Goal: Task Accomplishment & Management: Manage account settings

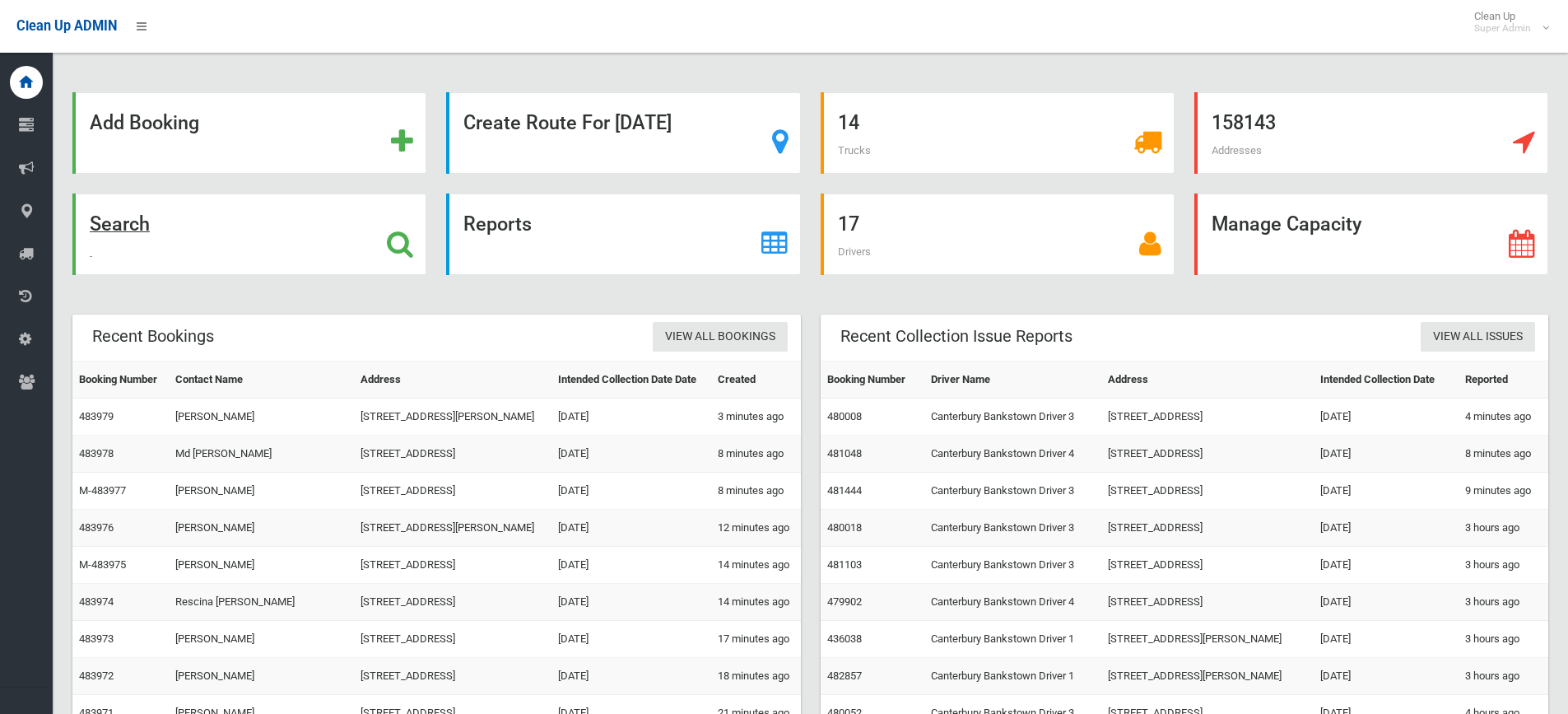
click at [407, 240] on icon at bounding box center [400, 243] width 26 height 28
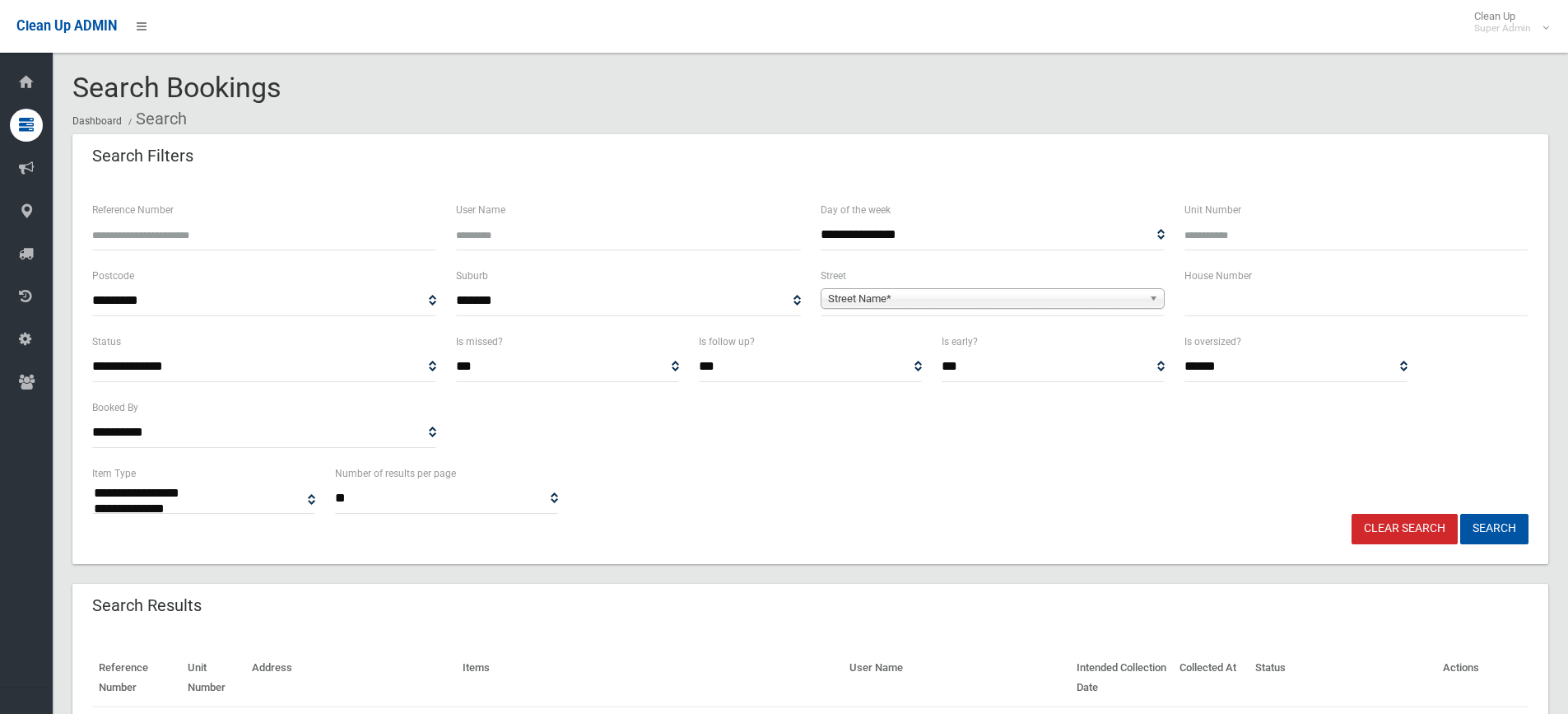
select select
click at [161, 233] on input "Reference Number" at bounding box center [264, 235] width 344 height 30
type input "******"
click at [1460, 514] on button "Search" at bounding box center [1494, 529] width 69 height 30
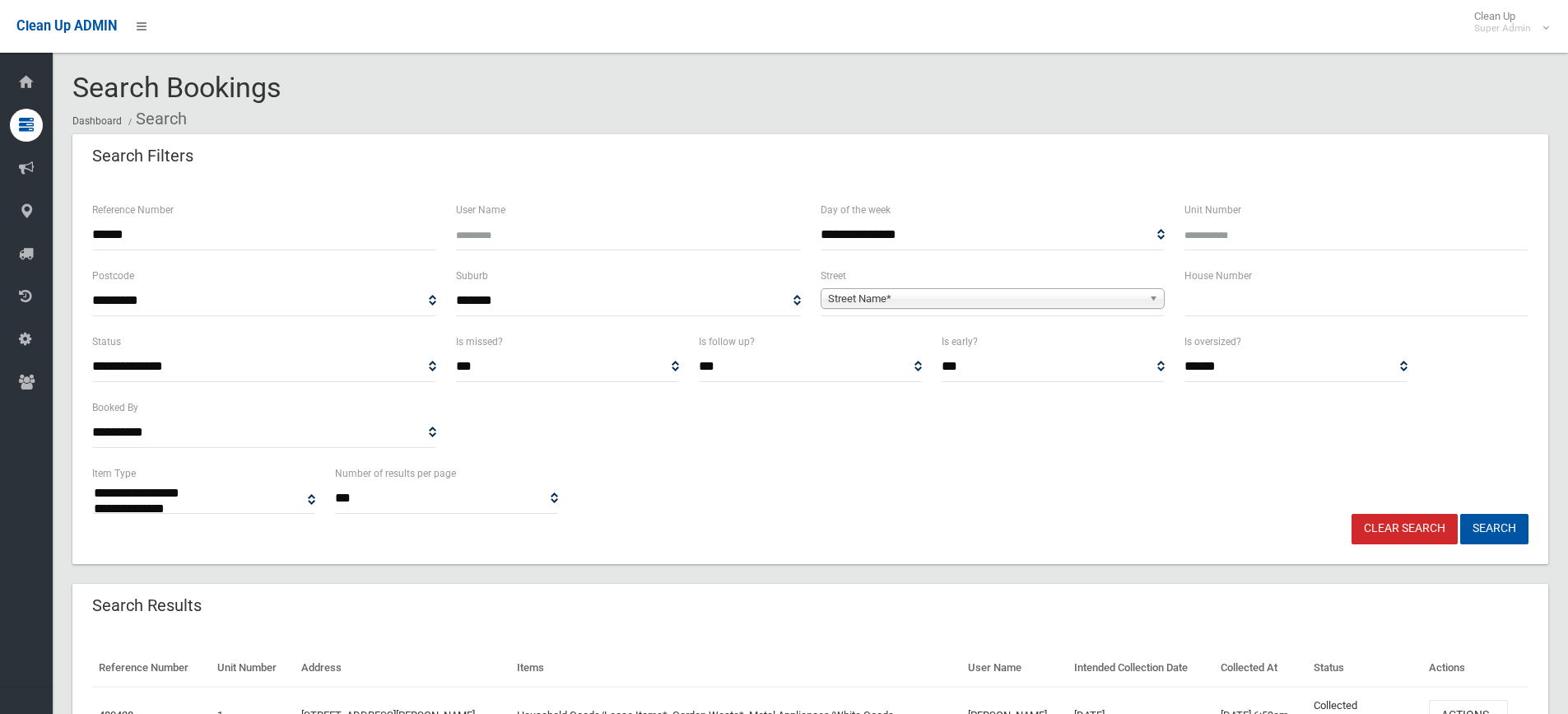
select select
click at [816, 458] on div "**********" at bounding box center [810, 397] width 1456 height 132
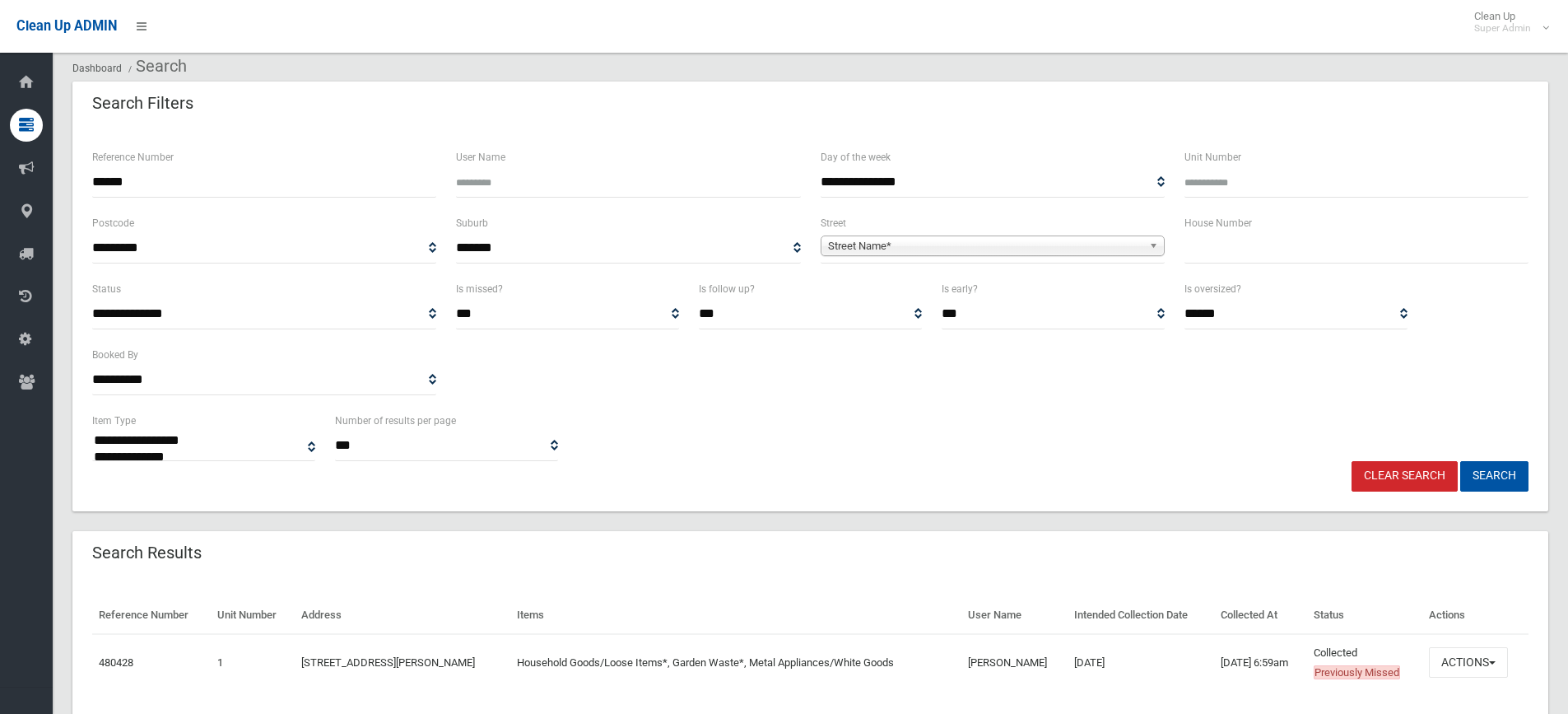
scroll to position [109, 0]
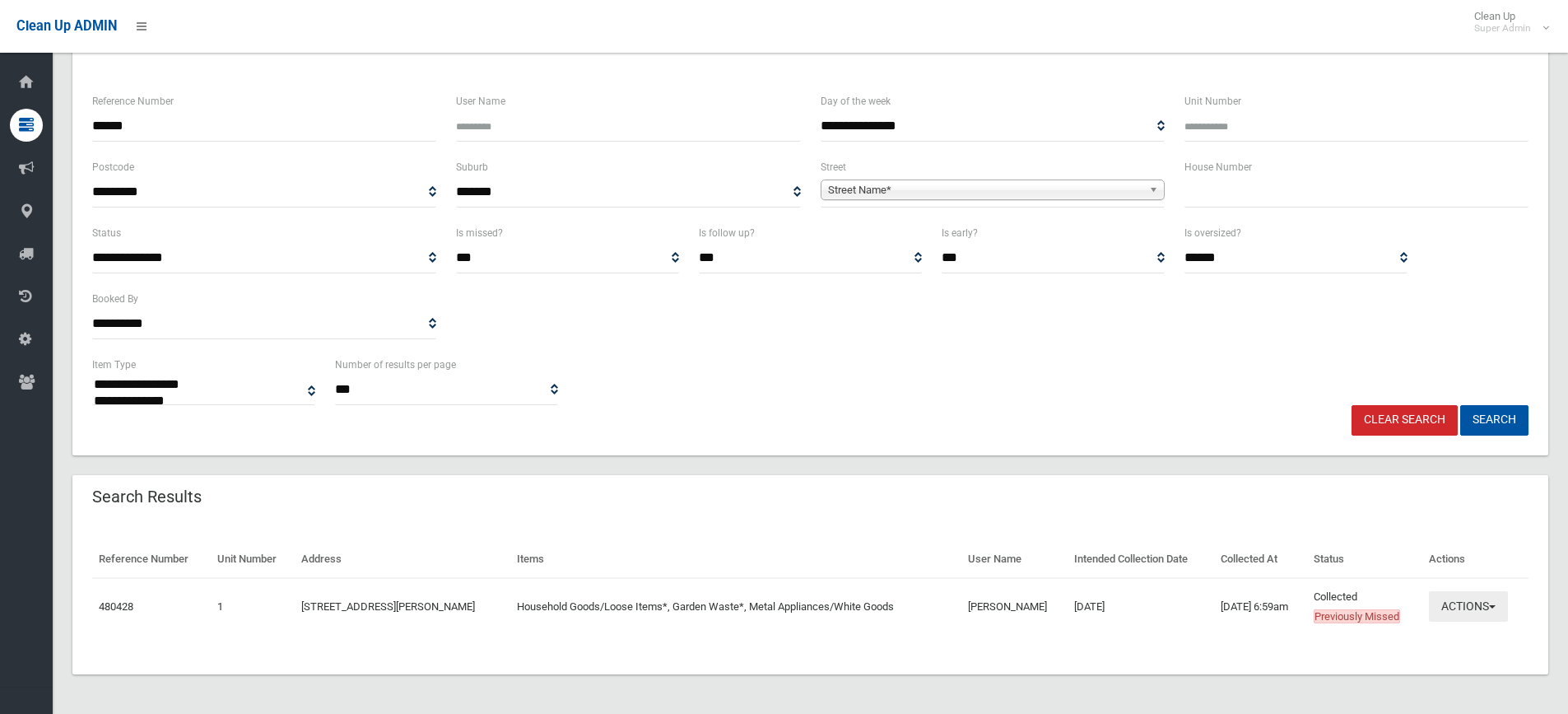
click at [1452, 611] on button "Actions" at bounding box center [1468, 607] width 79 height 30
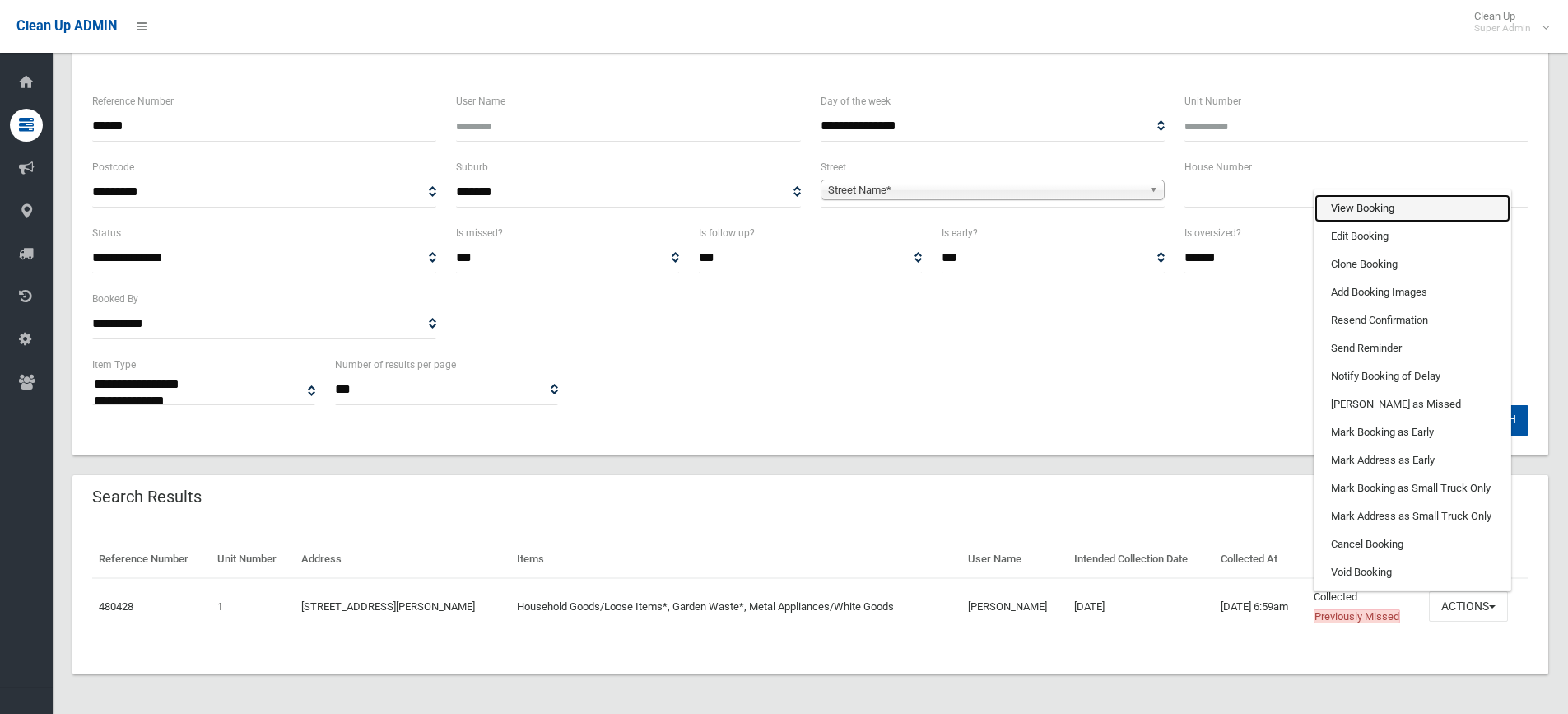
click at [1372, 203] on link "View Booking" at bounding box center [1412, 208] width 196 height 28
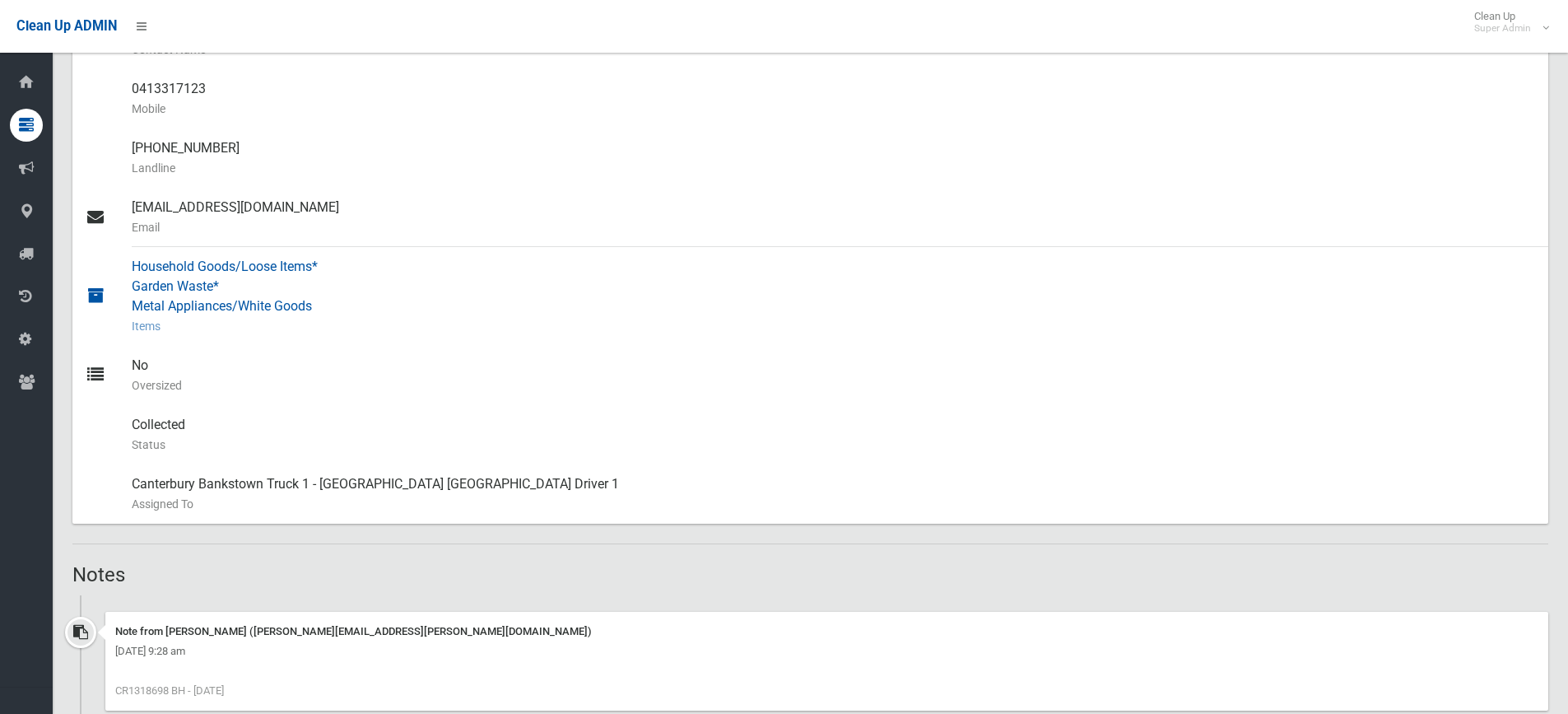
scroll to position [659, 0]
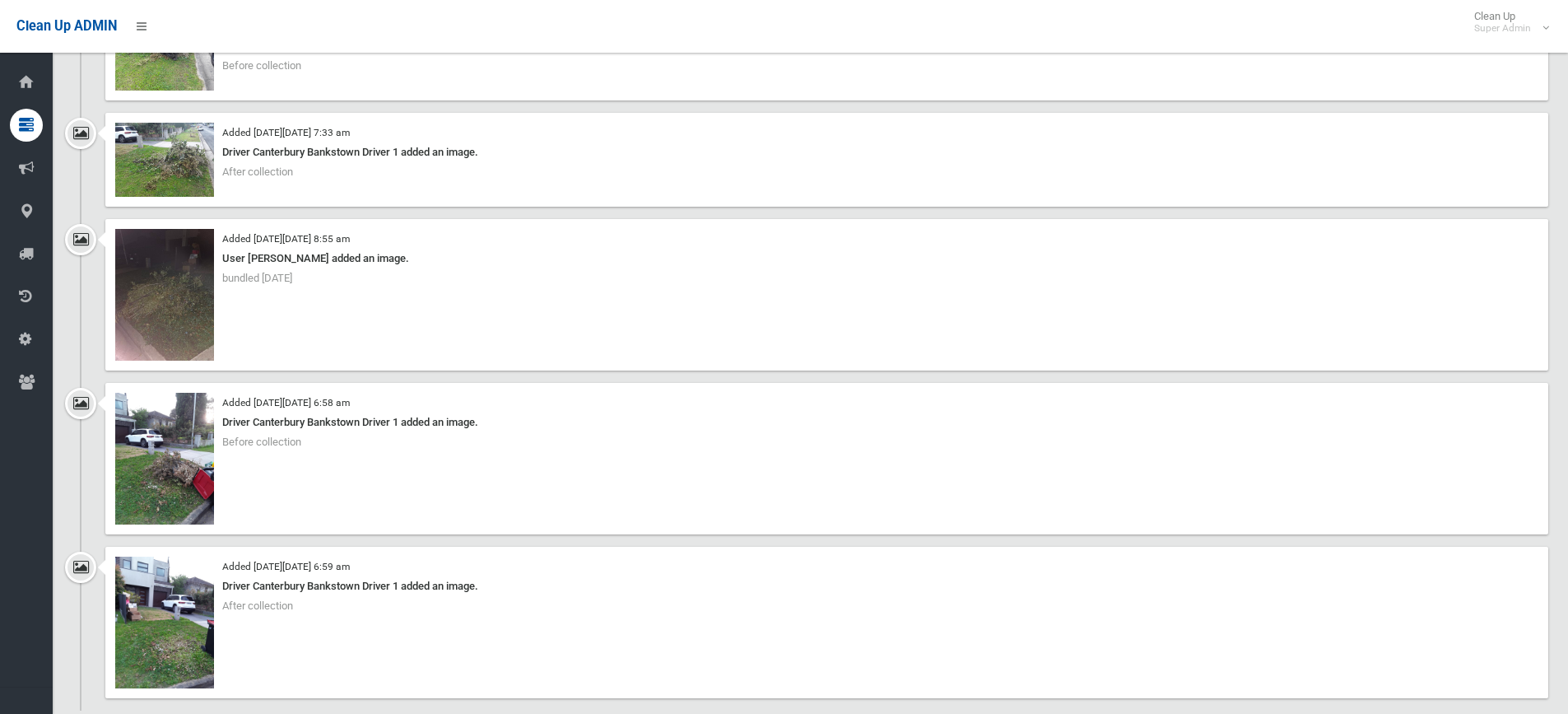
scroll to position [1400, 0]
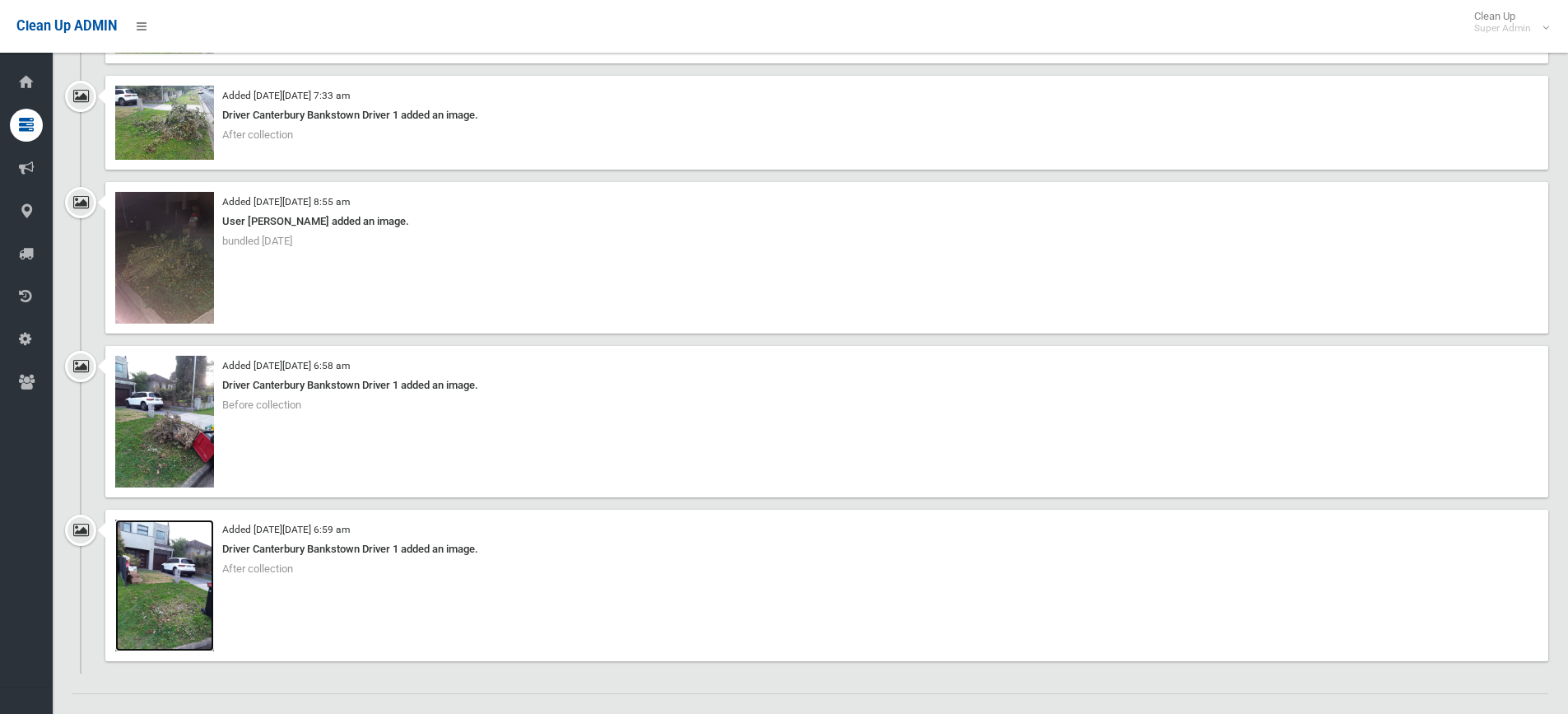
click at [167, 571] on img at bounding box center [165, 585] width 99 height 132
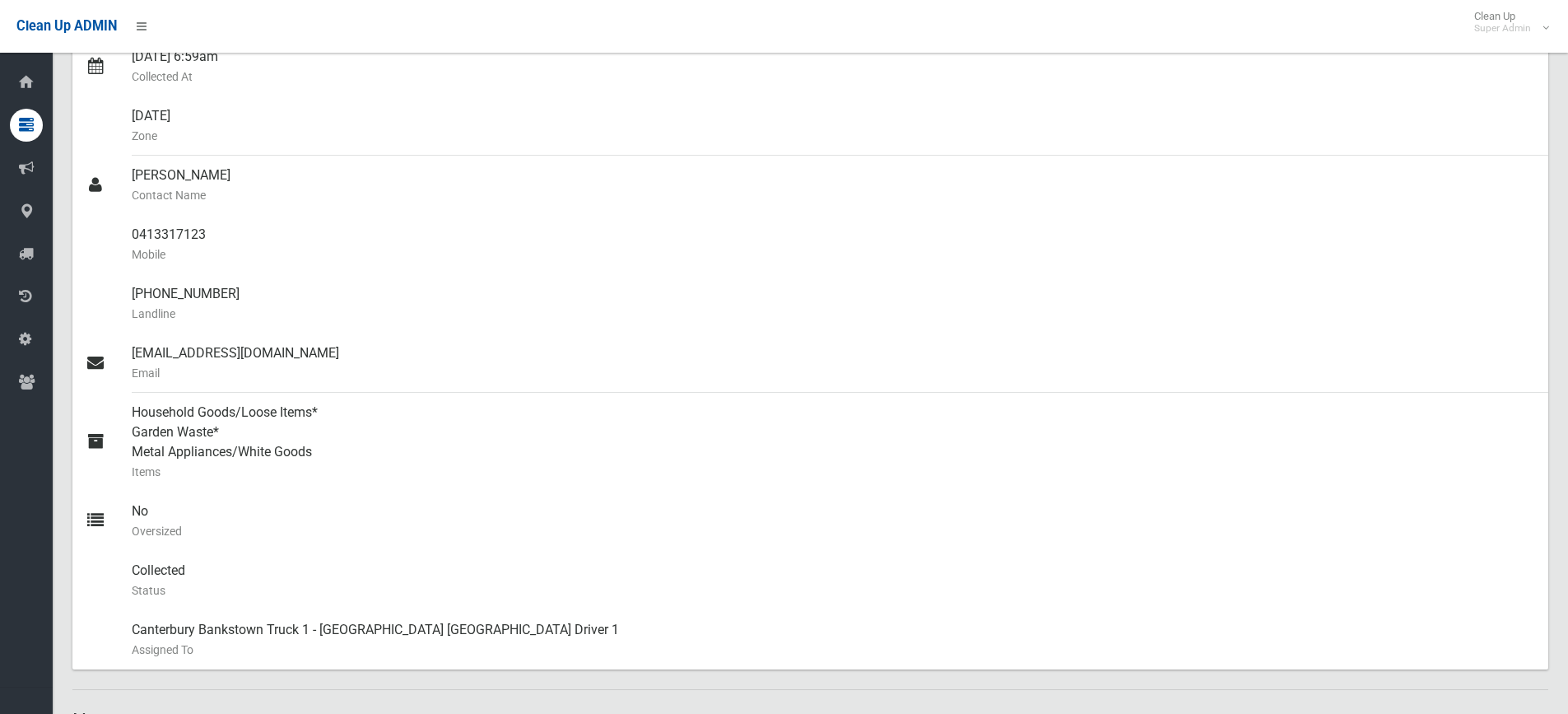
scroll to position [0, 0]
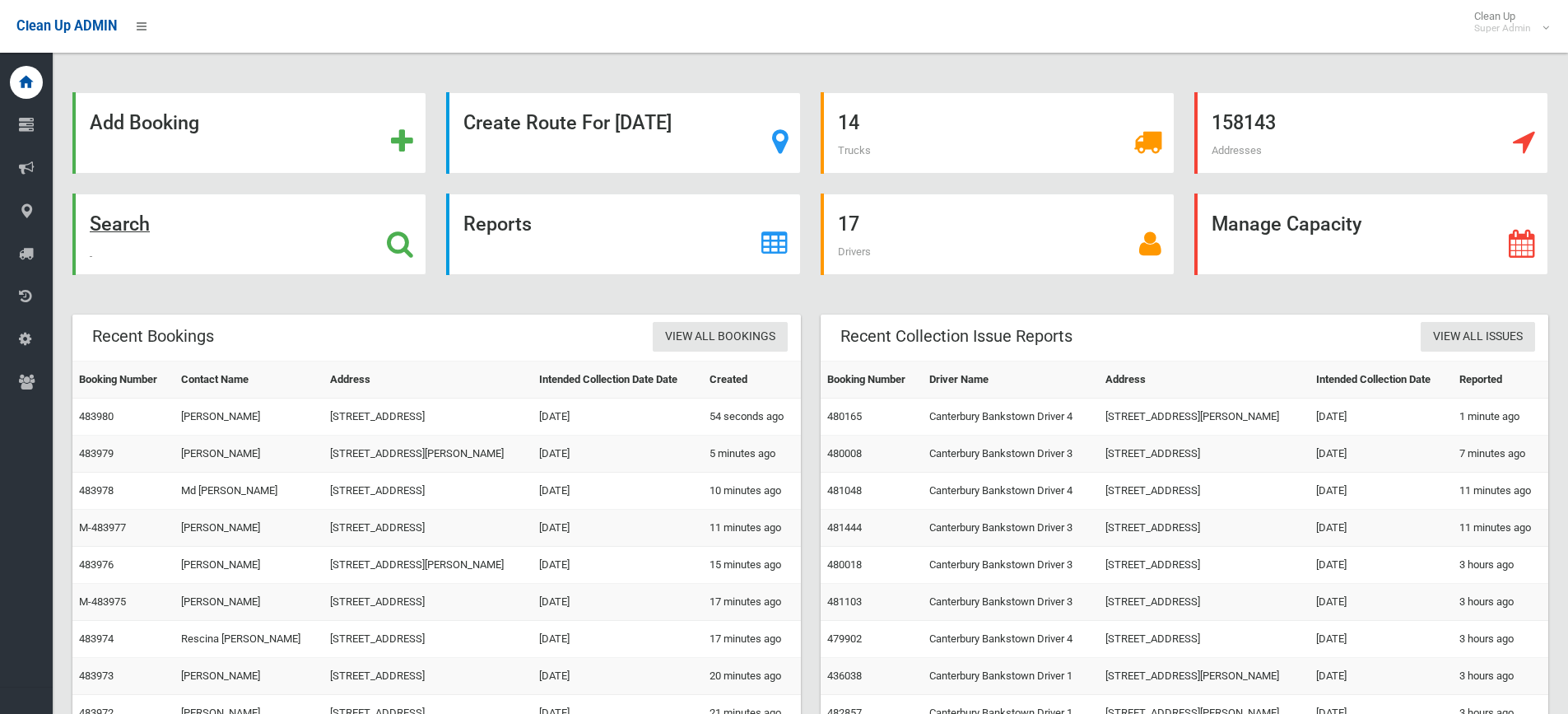
click at [409, 249] on icon at bounding box center [400, 243] width 26 height 28
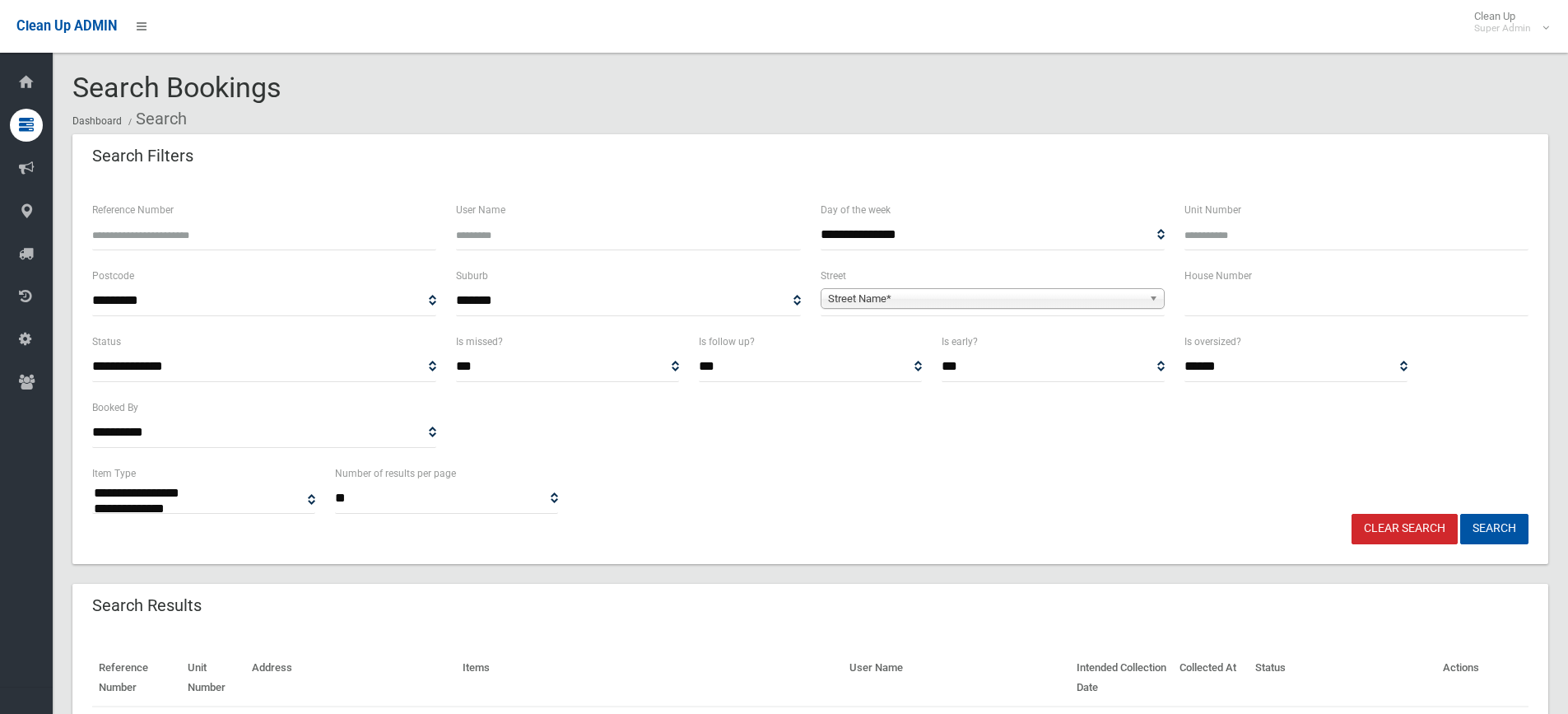
select select
click at [1265, 303] on input "text" at bounding box center [1356, 301] width 344 height 30
type input "***"
click at [1029, 289] on span "Street Name*" at bounding box center [985, 299] width 314 height 20
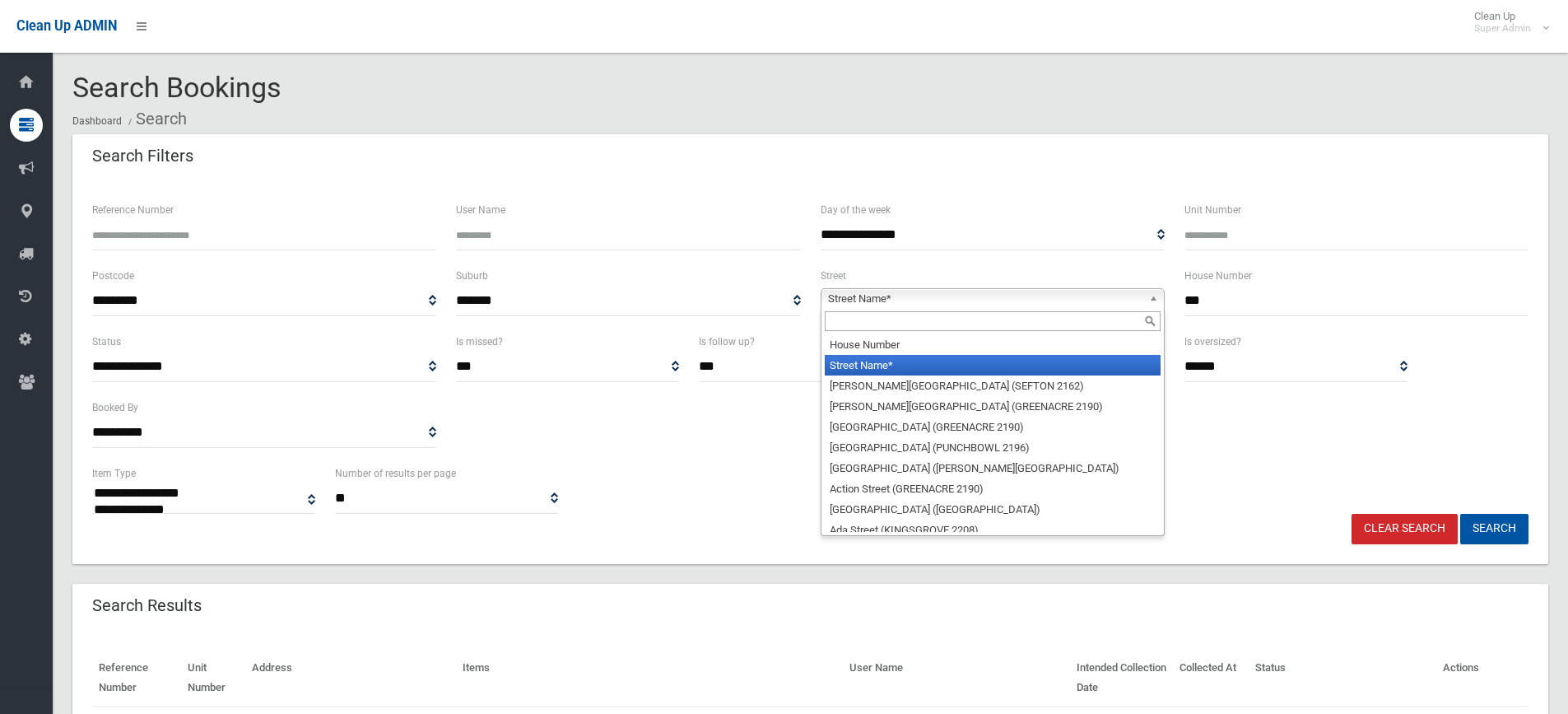
click at [874, 322] on input "text" at bounding box center [993, 321] width 336 height 20
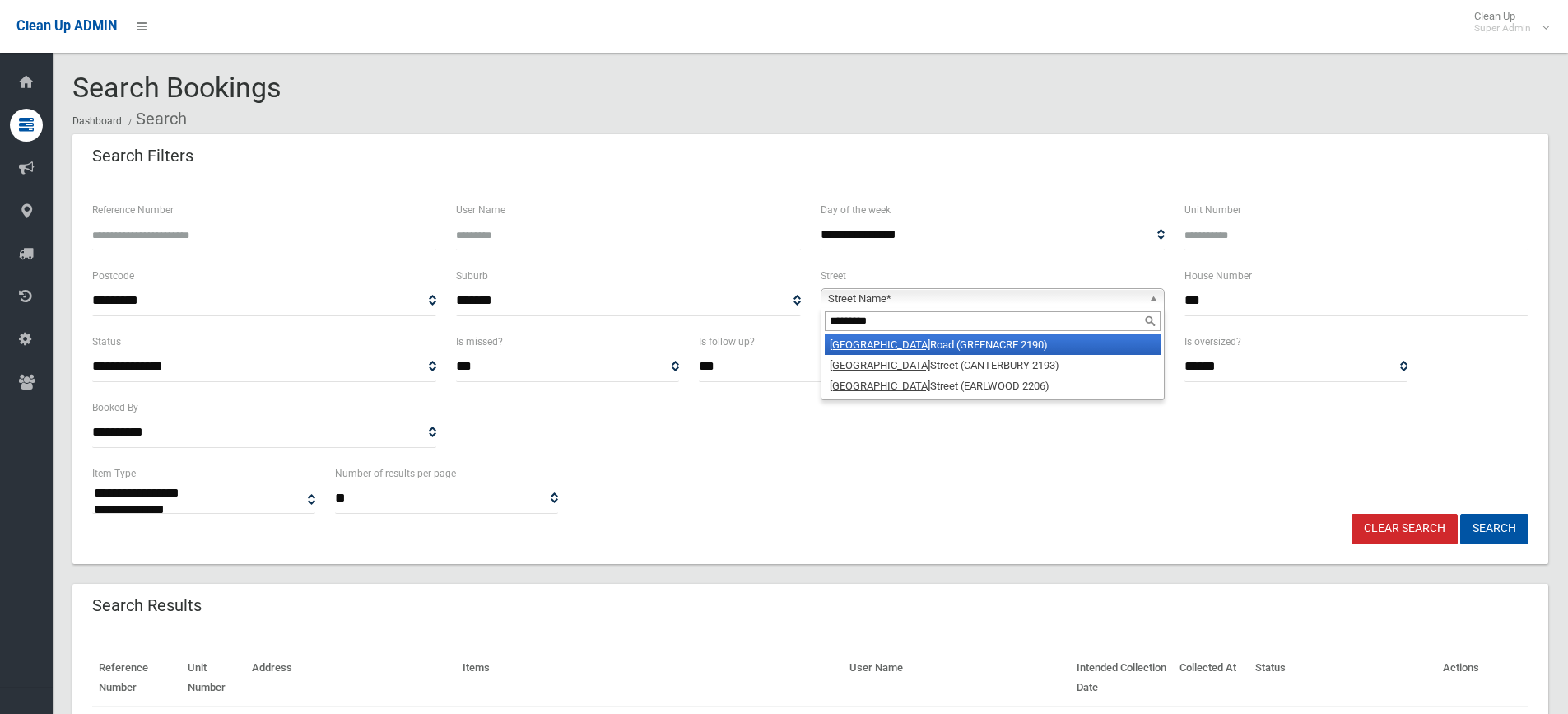
type input "*********"
click at [921, 344] on li "[GEOGRAPHIC_DATA] (GREENACRE 2190)" at bounding box center [993, 344] width 336 height 21
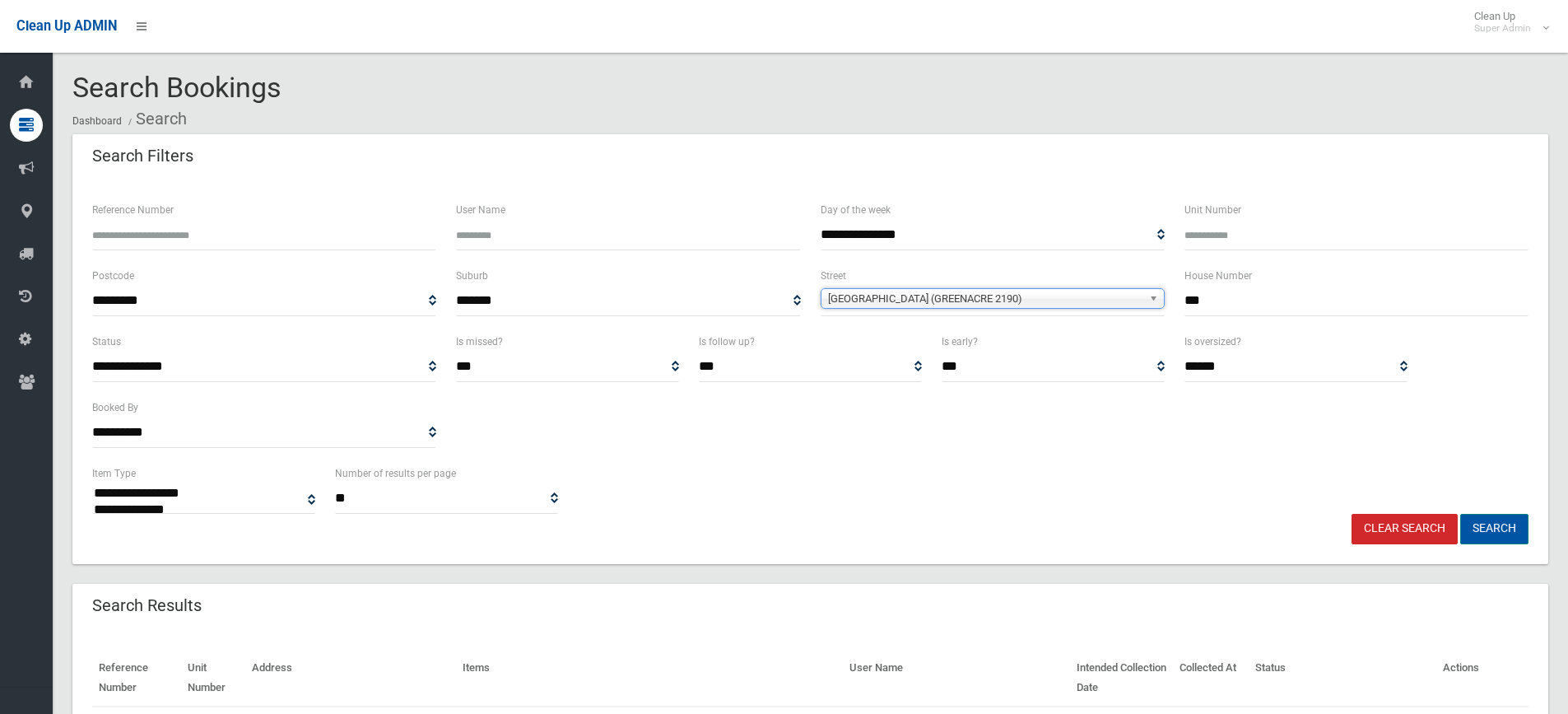
click at [1487, 530] on button "Search" at bounding box center [1494, 529] width 69 height 30
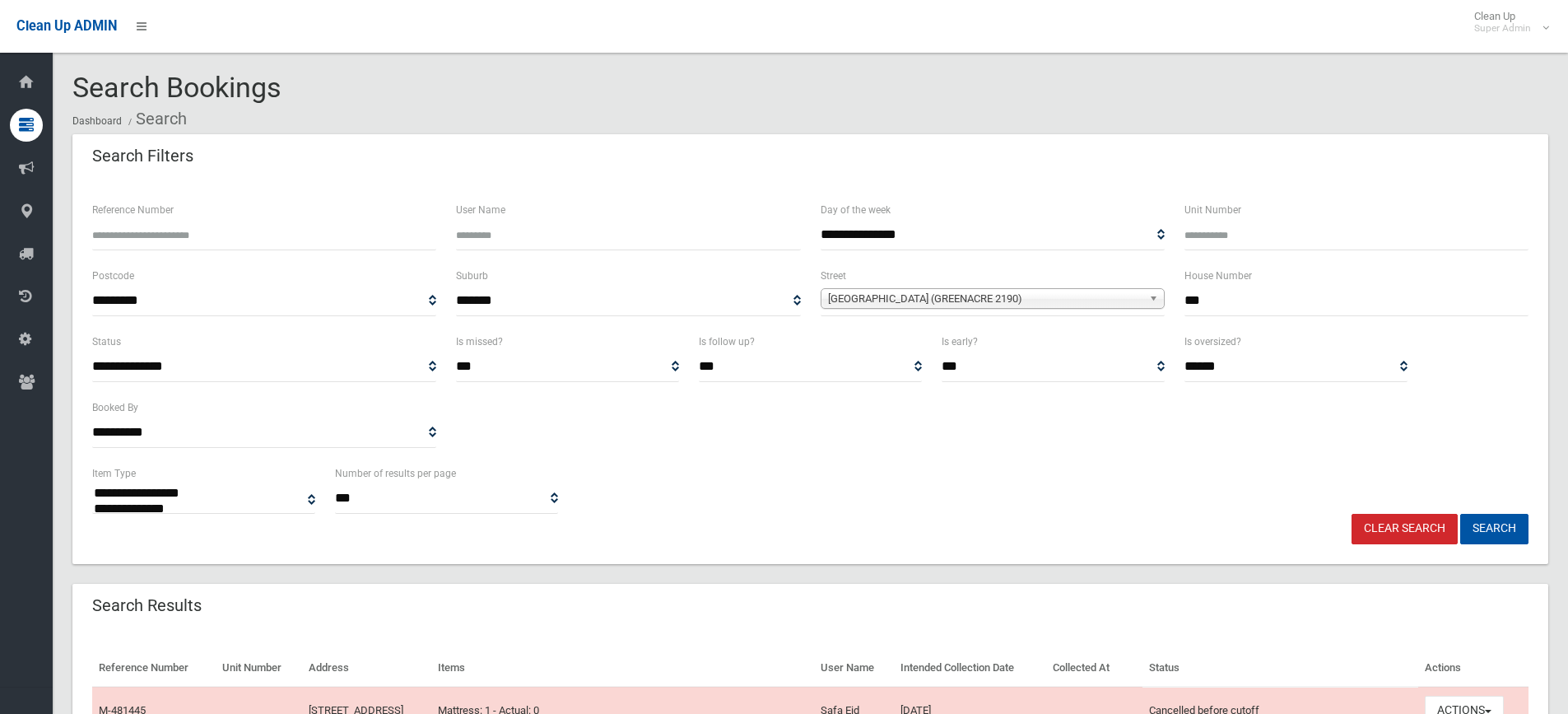
select select
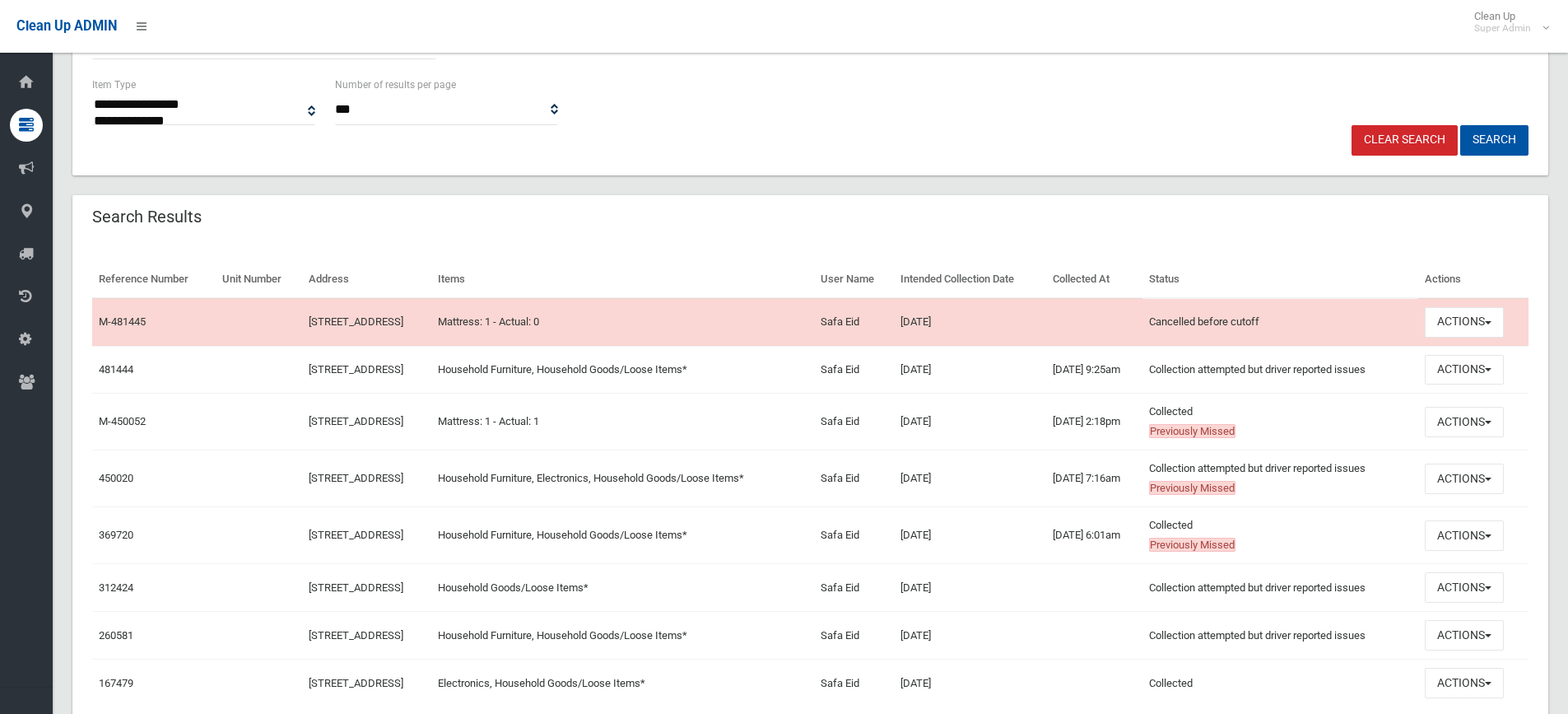
scroll to position [460, 0]
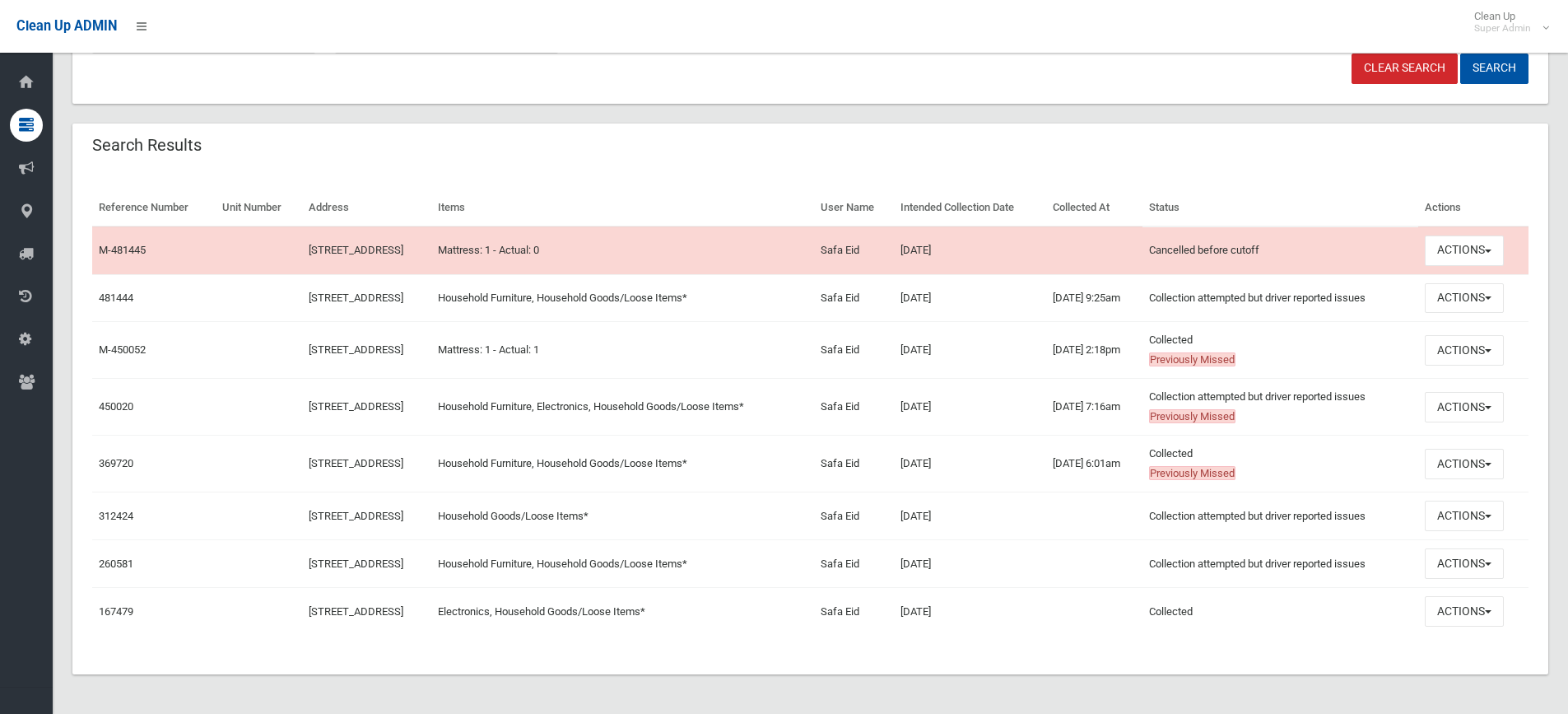
click at [1372, 163] on div "Search Results" at bounding box center [810, 146] width 1476 height 46
click at [1454, 295] on button "Actions" at bounding box center [1464, 298] width 79 height 30
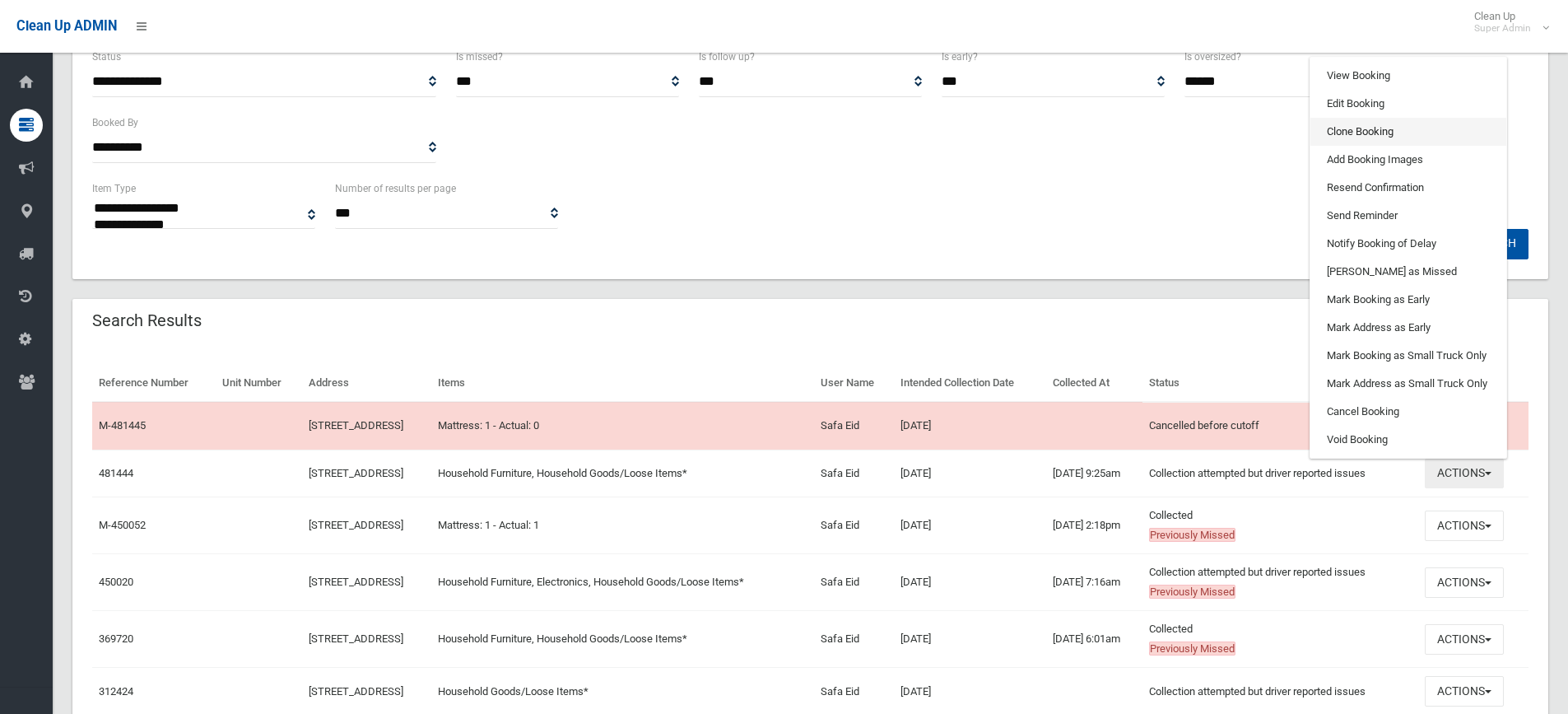
scroll to position [131, 0]
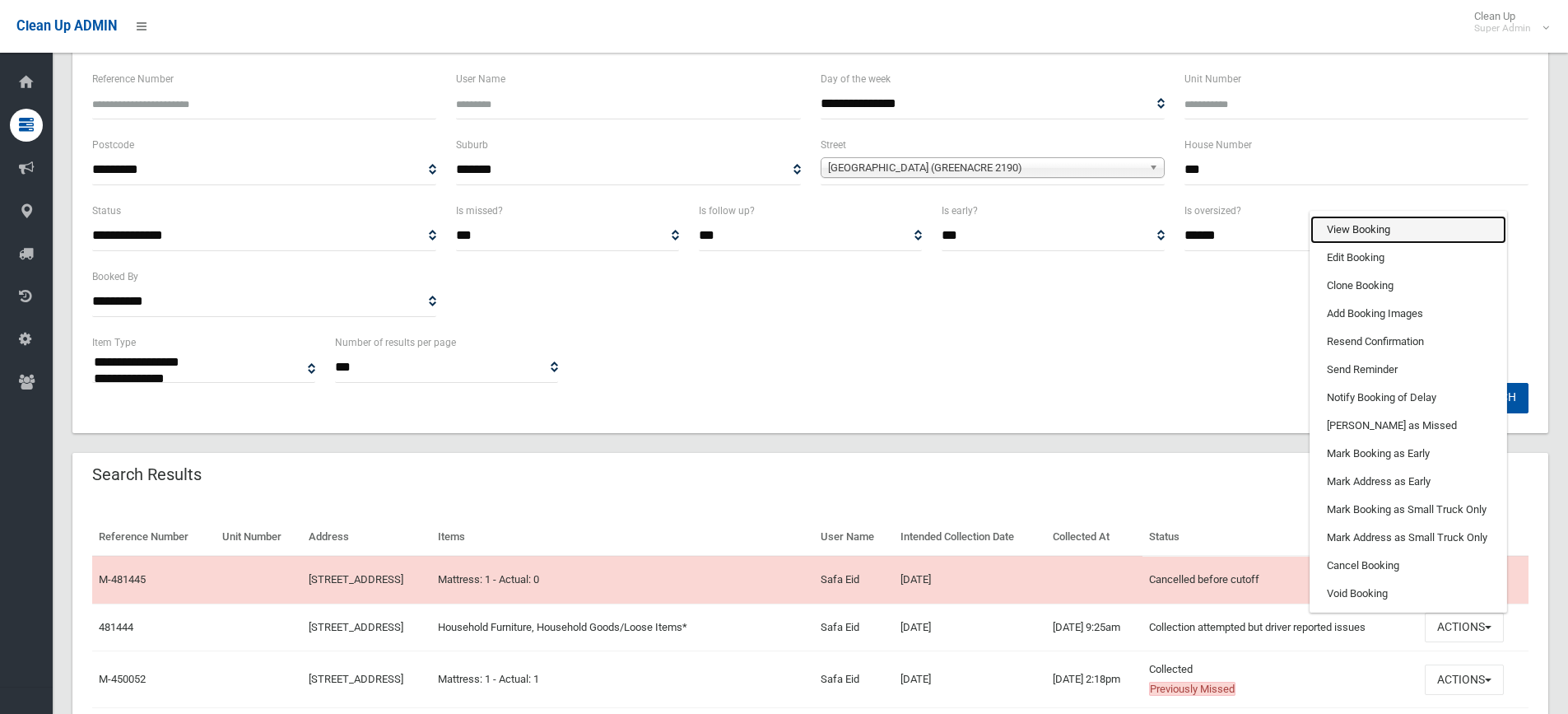
click at [1365, 224] on link "View Booking" at bounding box center [1408, 229] width 196 height 28
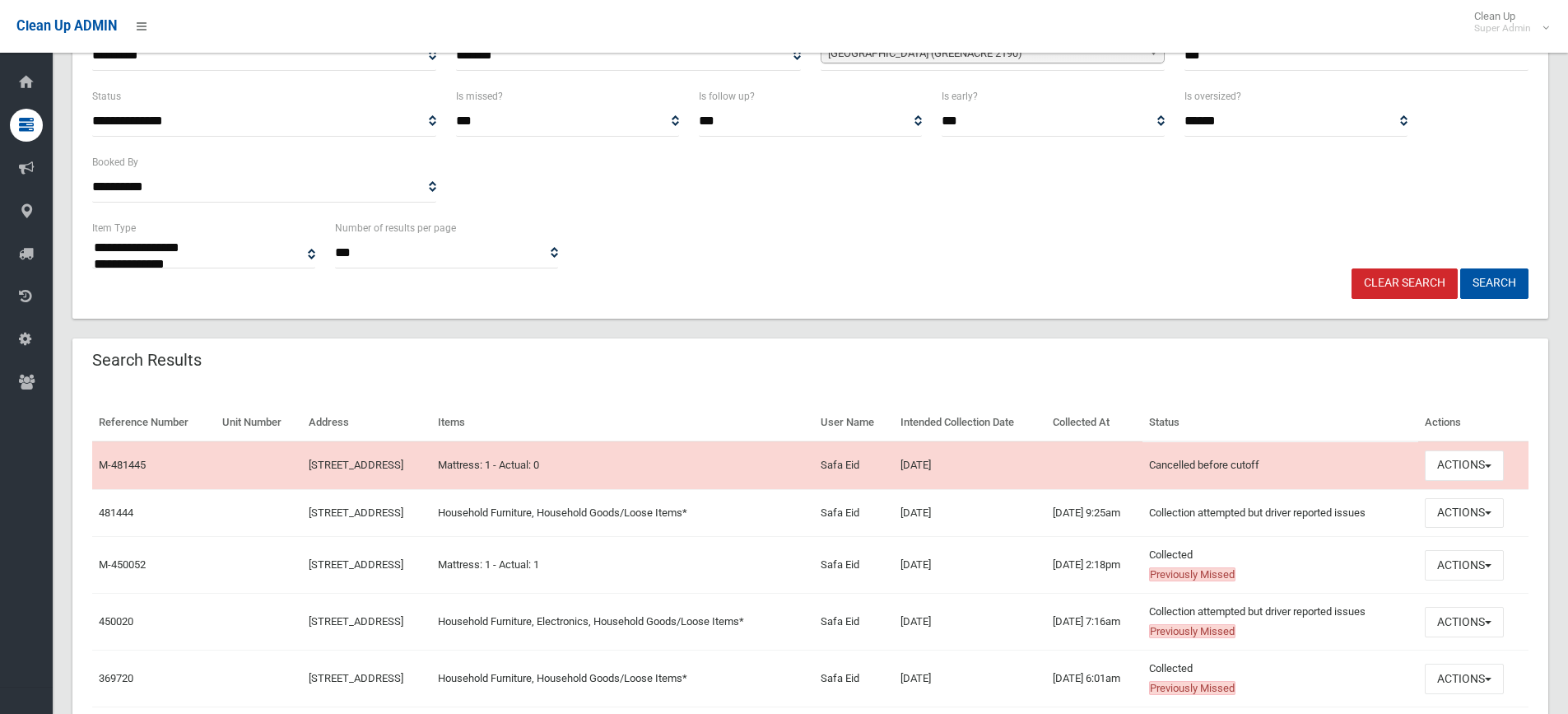
scroll to position [296, 0]
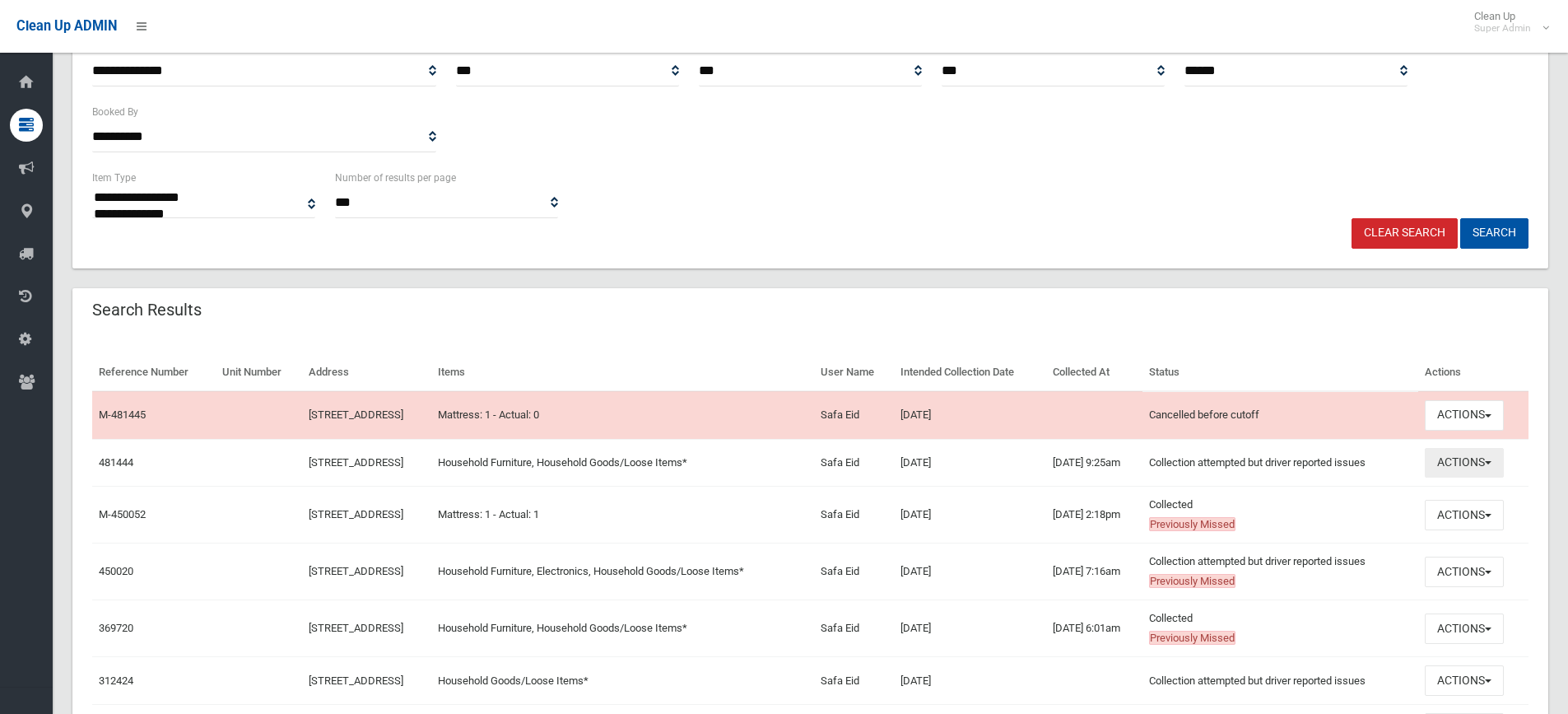
click at [1476, 452] on button "Actions" at bounding box center [1464, 463] width 79 height 30
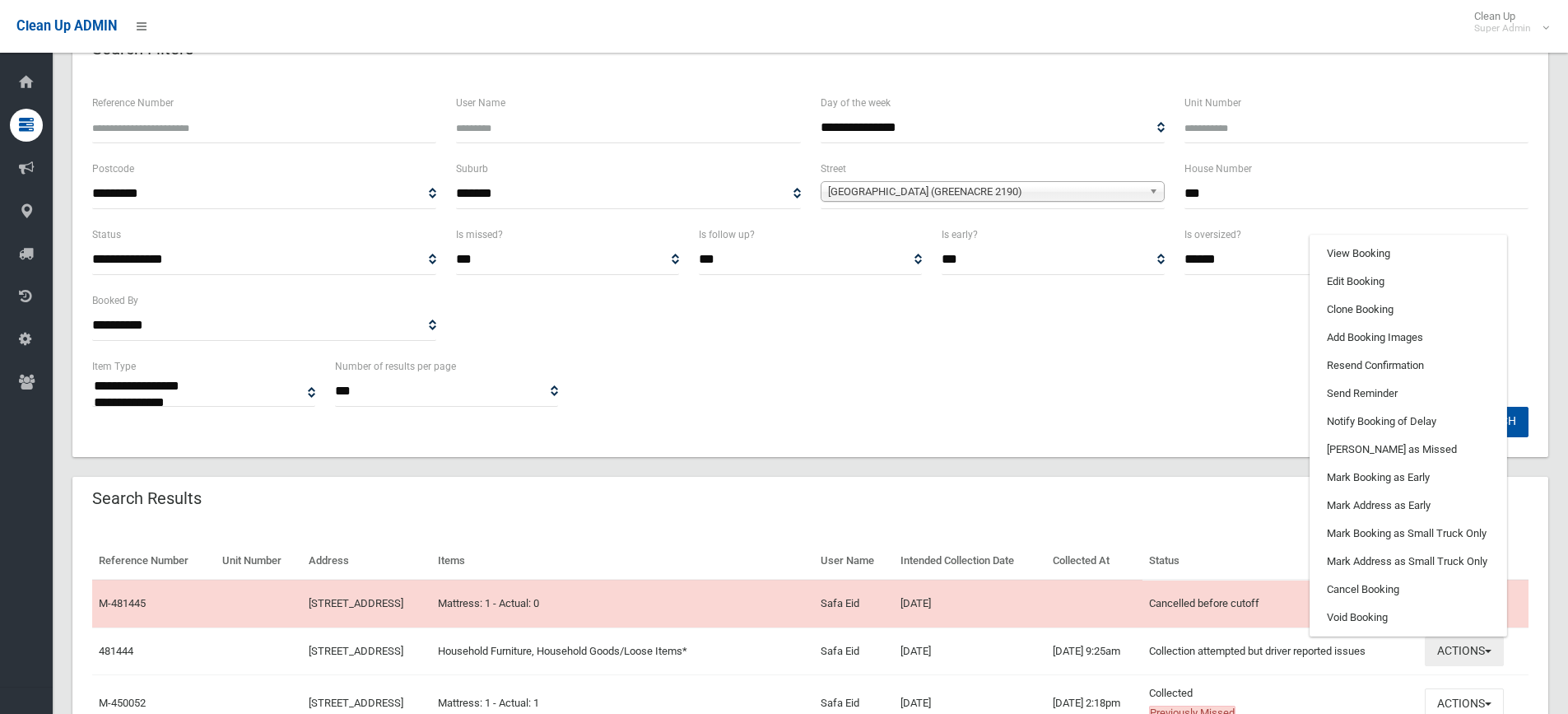
scroll to position [49, 0]
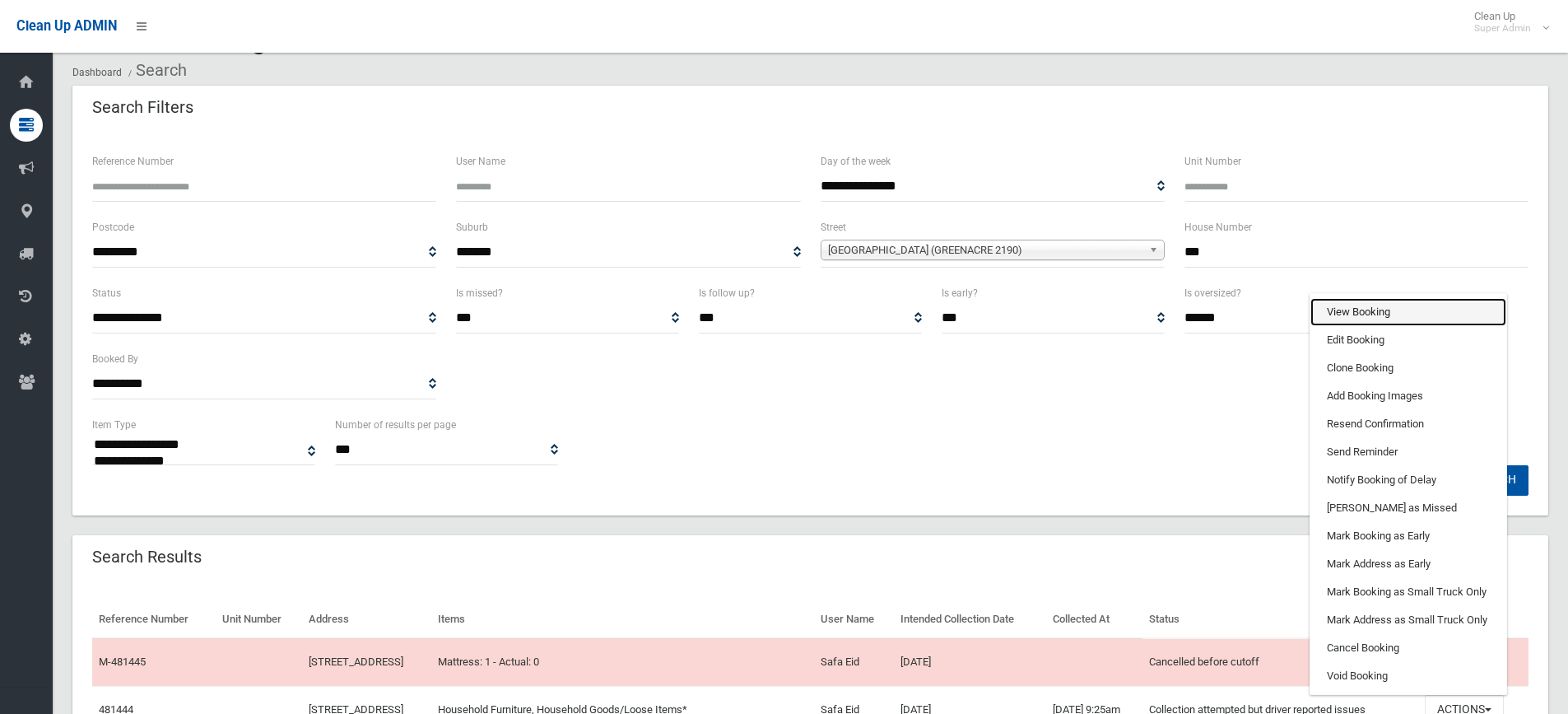
click at [1376, 310] on link "View Booking" at bounding box center [1408, 312] width 196 height 28
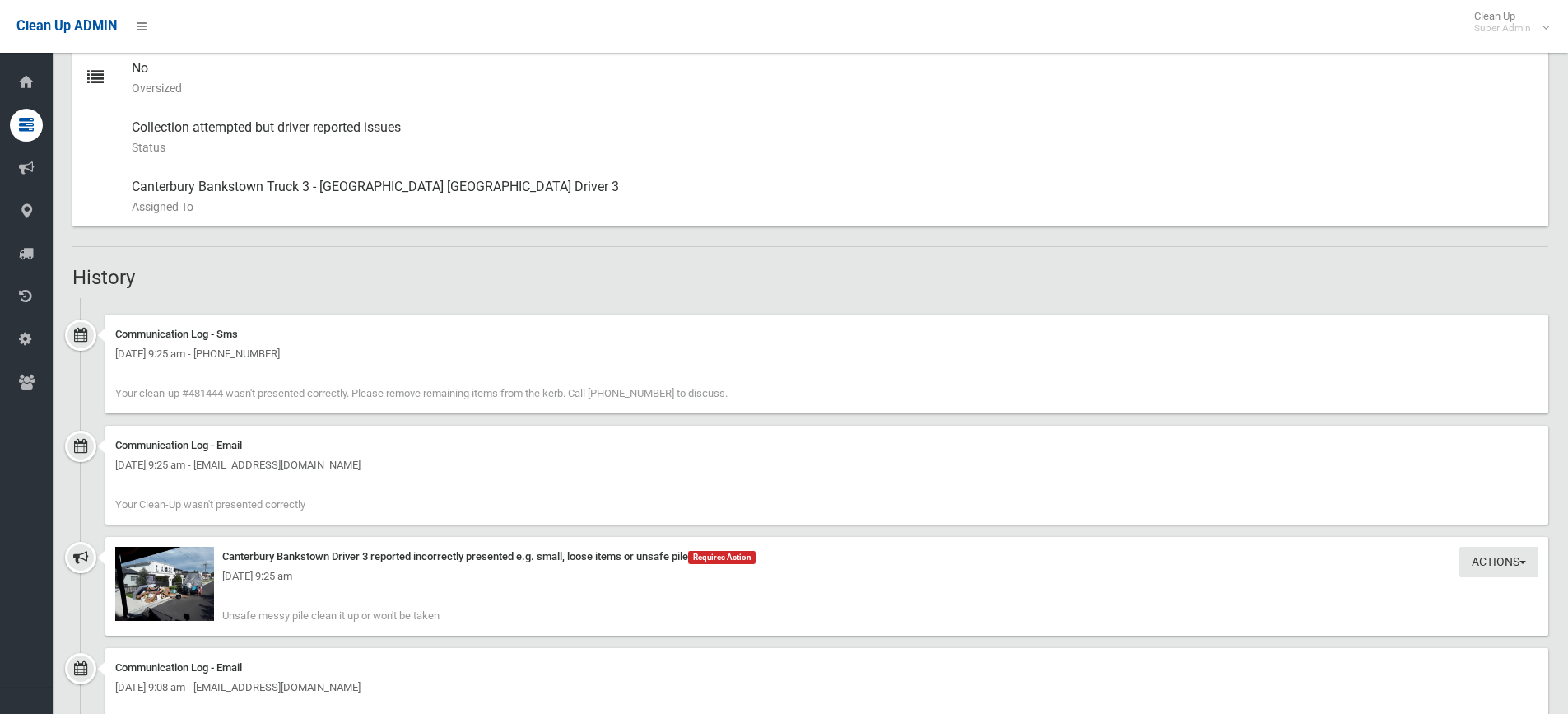
scroll to position [824, 0]
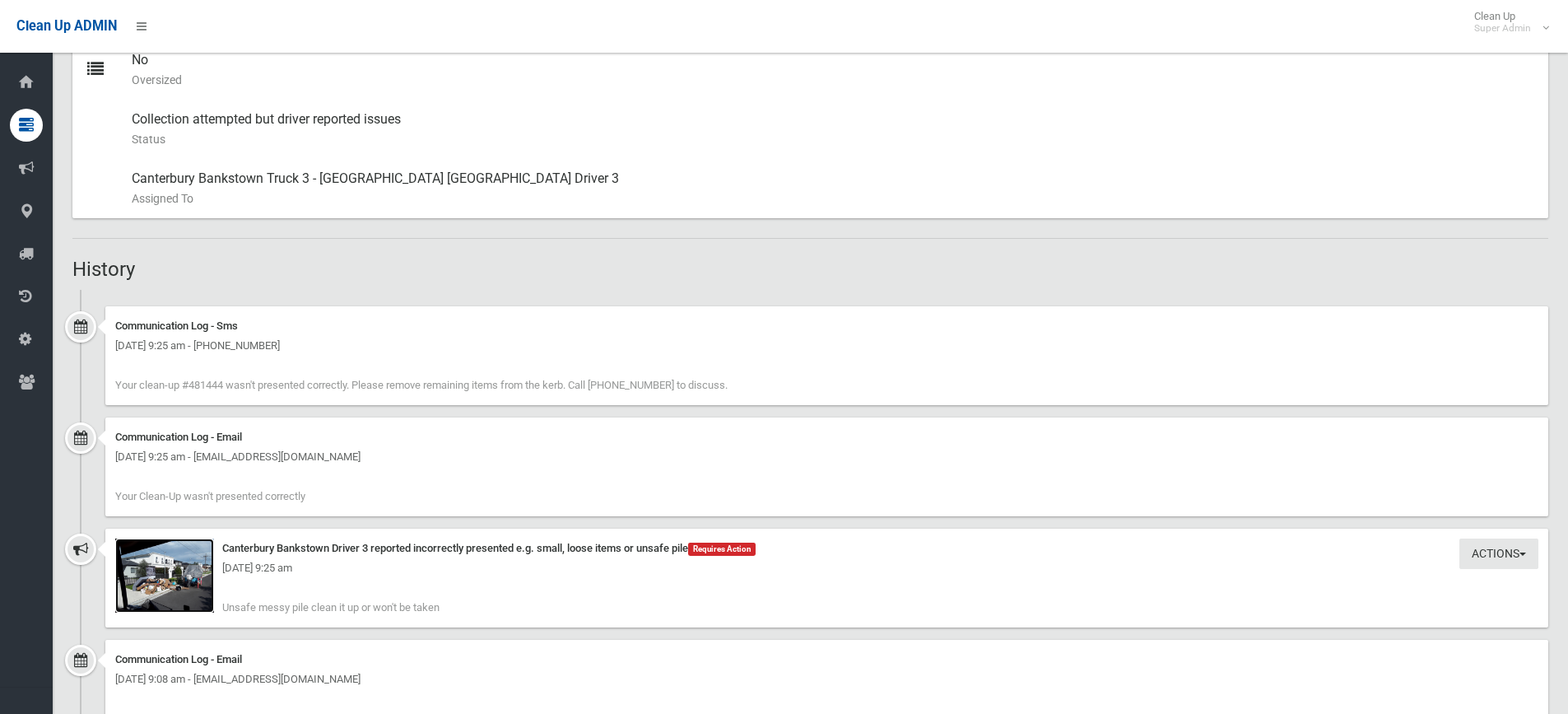
click at [171, 589] on img at bounding box center [165, 576] width 99 height 74
click at [508, 245] on div "Booking Details Actions View Booking Edit Booking Clone Booking Add Booking Ima…" at bounding box center [810, 213] width 1476 height 1742
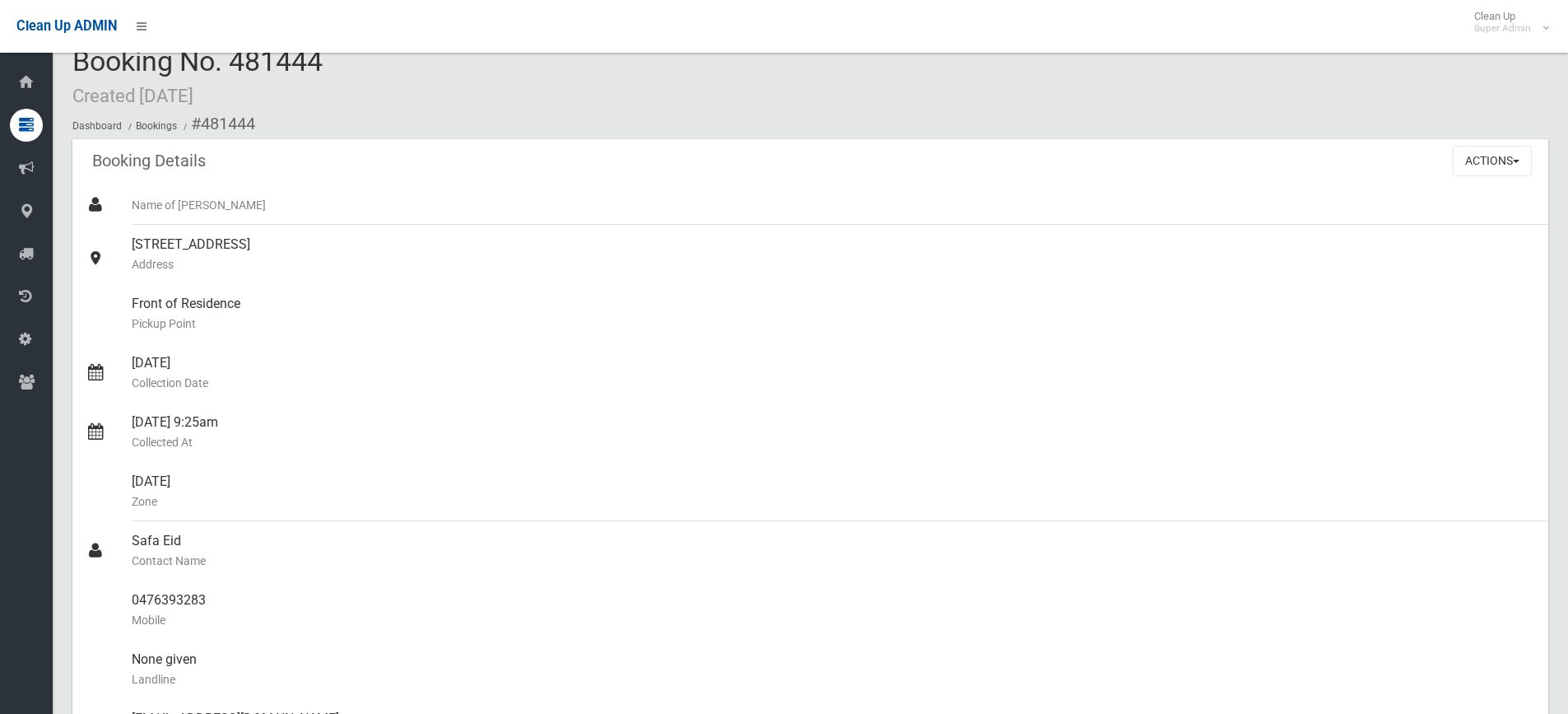
scroll to position [0, 0]
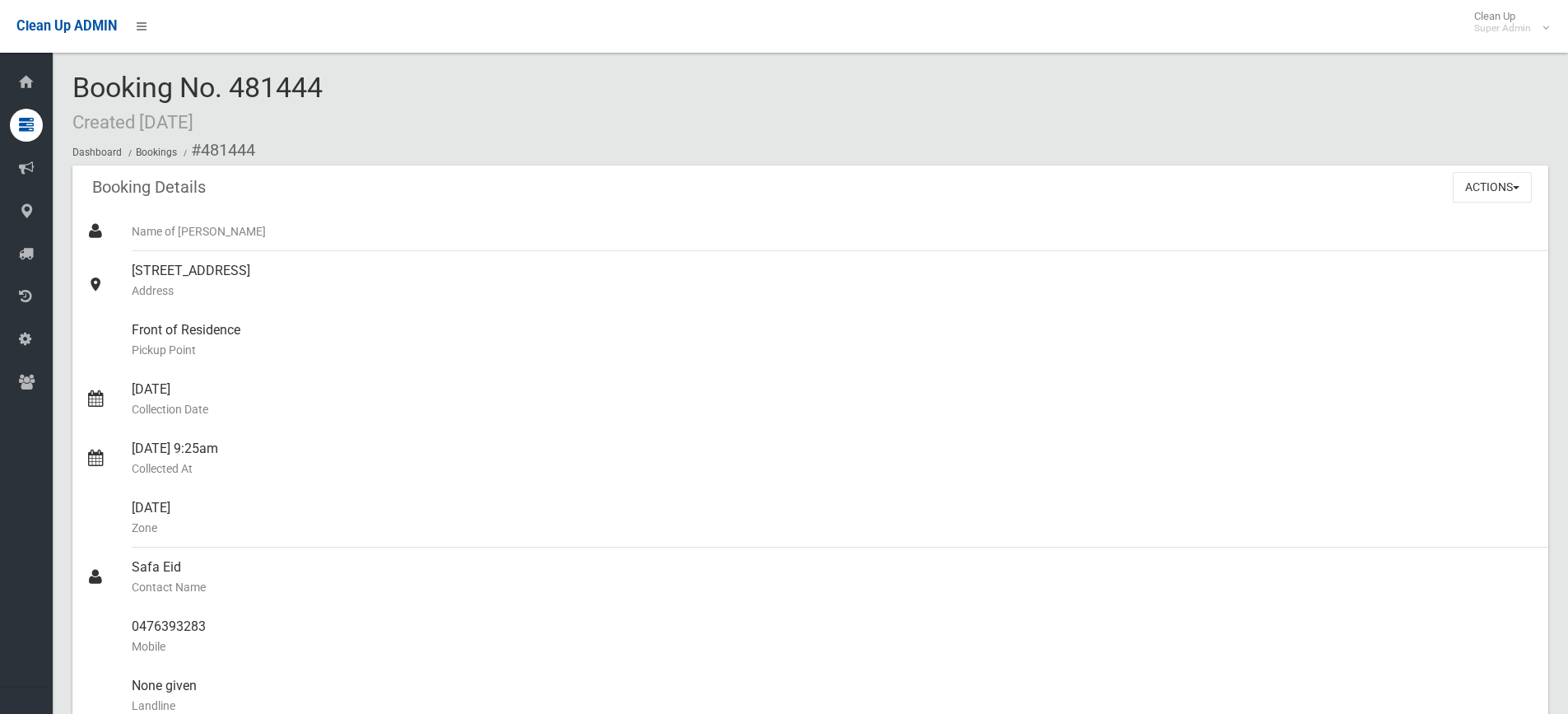
click at [447, 111] on div "Booking No. 481444 Created [DATE] Dashboard Bookings #481444" at bounding box center [810, 118] width 1476 height 93
drag, startPoint x: 72, startPoint y: 82, endPoint x: 355, endPoint y: 84, distance: 283.0
click at [355, 84] on div "Booking No. 481444 Created [DATE] Dashboard Bookings #481444" at bounding box center [810, 118] width 1476 height 93
click at [322, 82] on span "Booking No. 481444 Created [DATE]" at bounding box center [197, 103] width 250 height 65
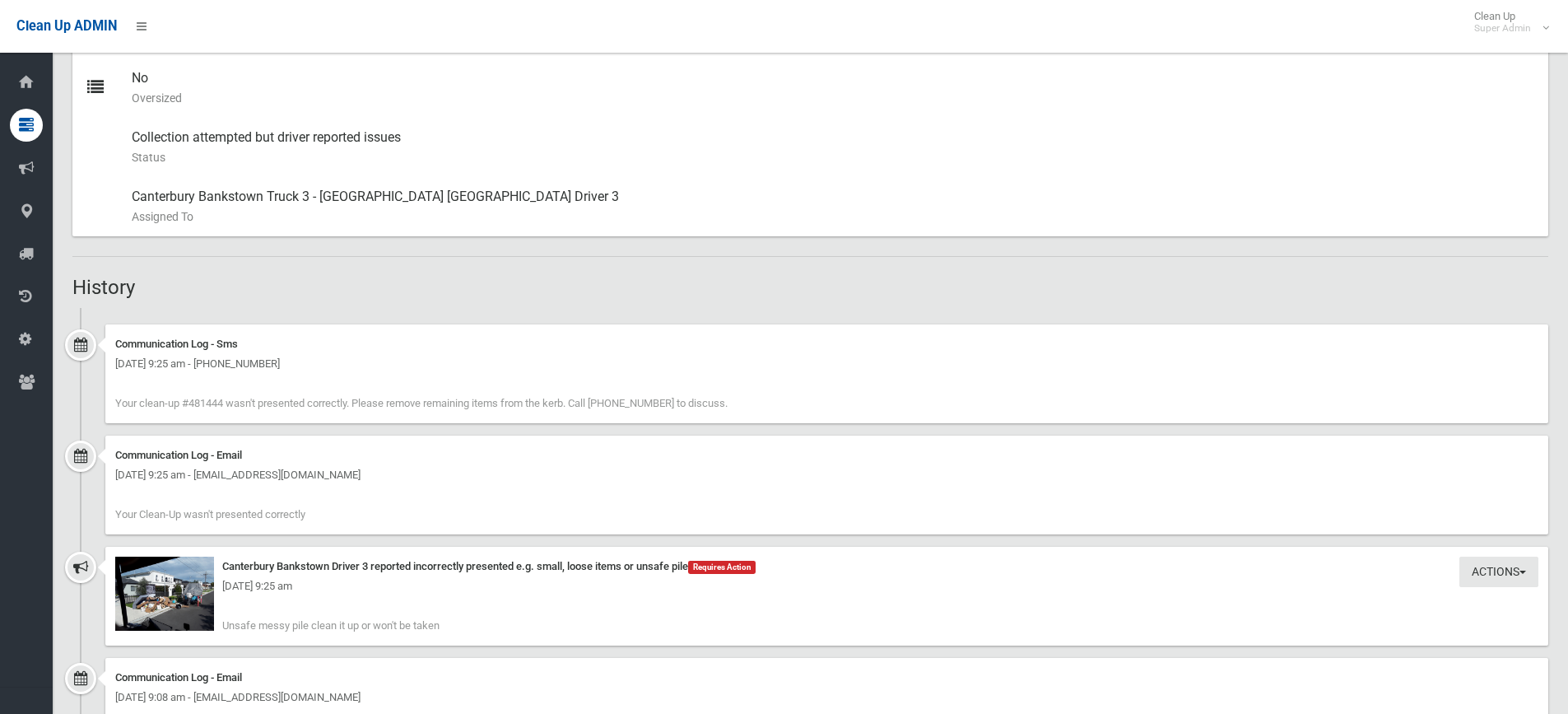
scroll to position [824, 0]
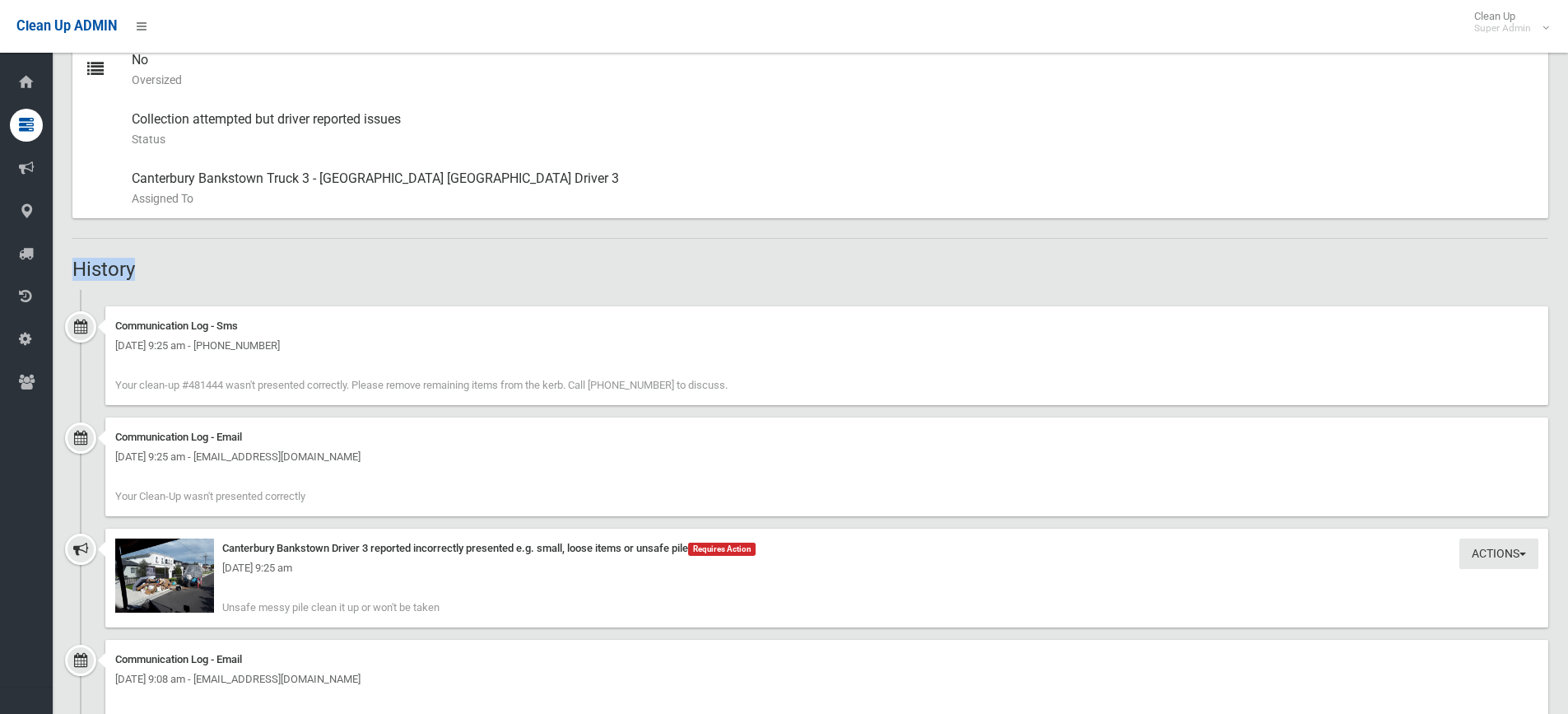
drag, startPoint x: 73, startPoint y: 264, endPoint x: 138, endPoint y: 264, distance: 65.0
click at [138, 264] on h2 "History" at bounding box center [810, 270] width 1476 height 22
click at [113, 264] on h2 "History" at bounding box center [810, 270] width 1476 height 22
click at [155, 276] on h2 "History" at bounding box center [810, 270] width 1476 height 22
click at [124, 266] on h2 "History" at bounding box center [810, 270] width 1476 height 22
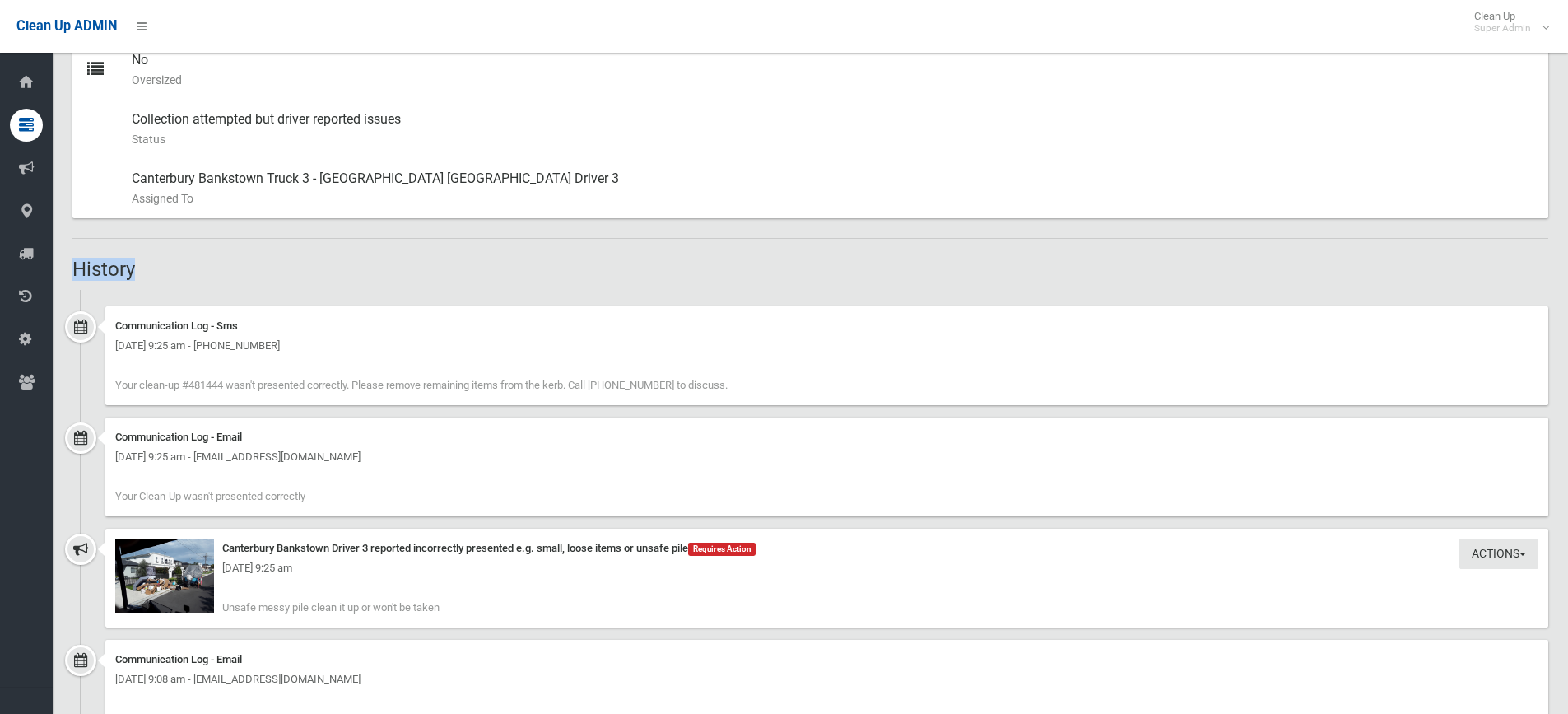
drag, startPoint x: 73, startPoint y: 263, endPoint x: 145, endPoint y: 261, distance: 72.0
click at [145, 261] on h2 "History" at bounding box center [810, 270] width 1476 height 22
click at [123, 266] on h2 "History" at bounding box center [810, 270] width 1476 height 22
click at [183, 582] on img at bounding box center [165, 576] width 99 height 74
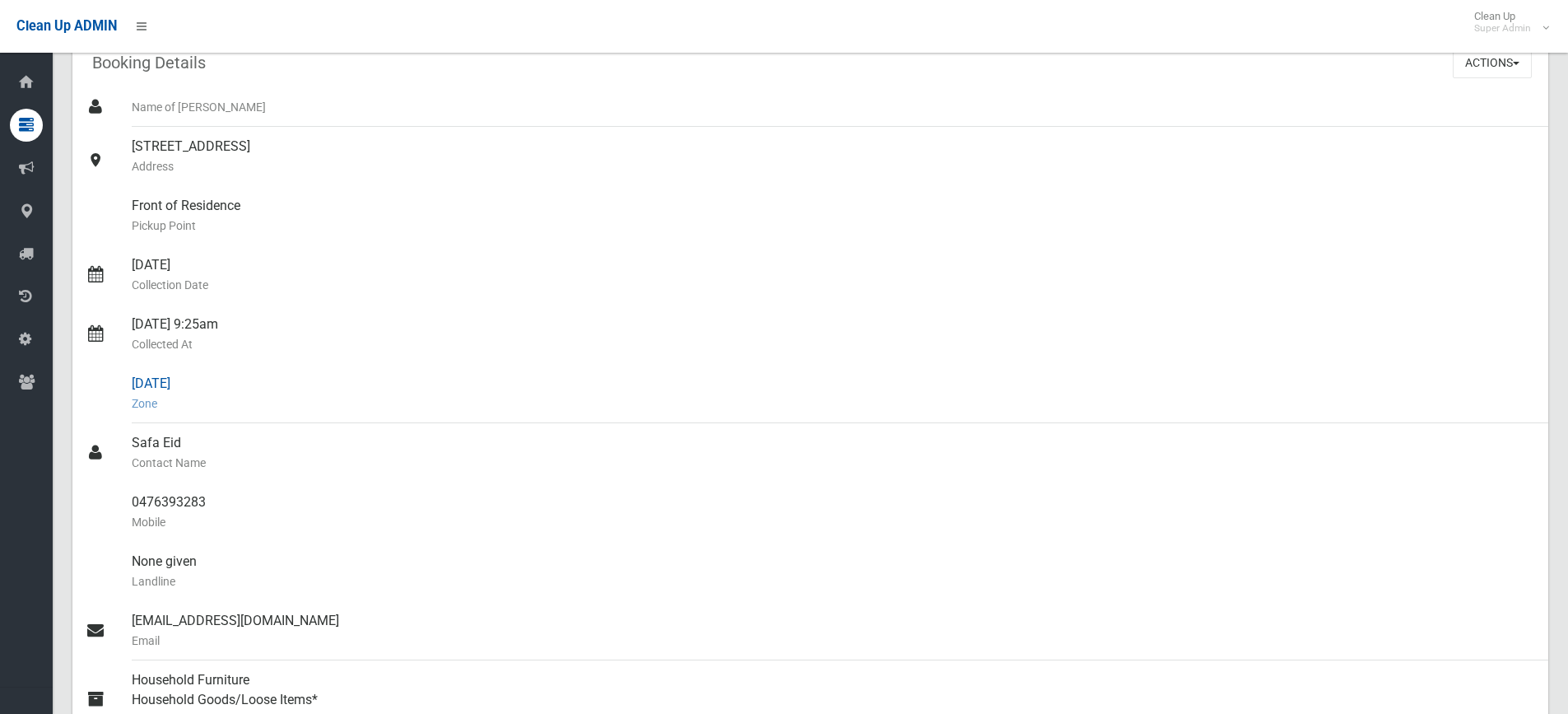
scroll to position [165, 0]
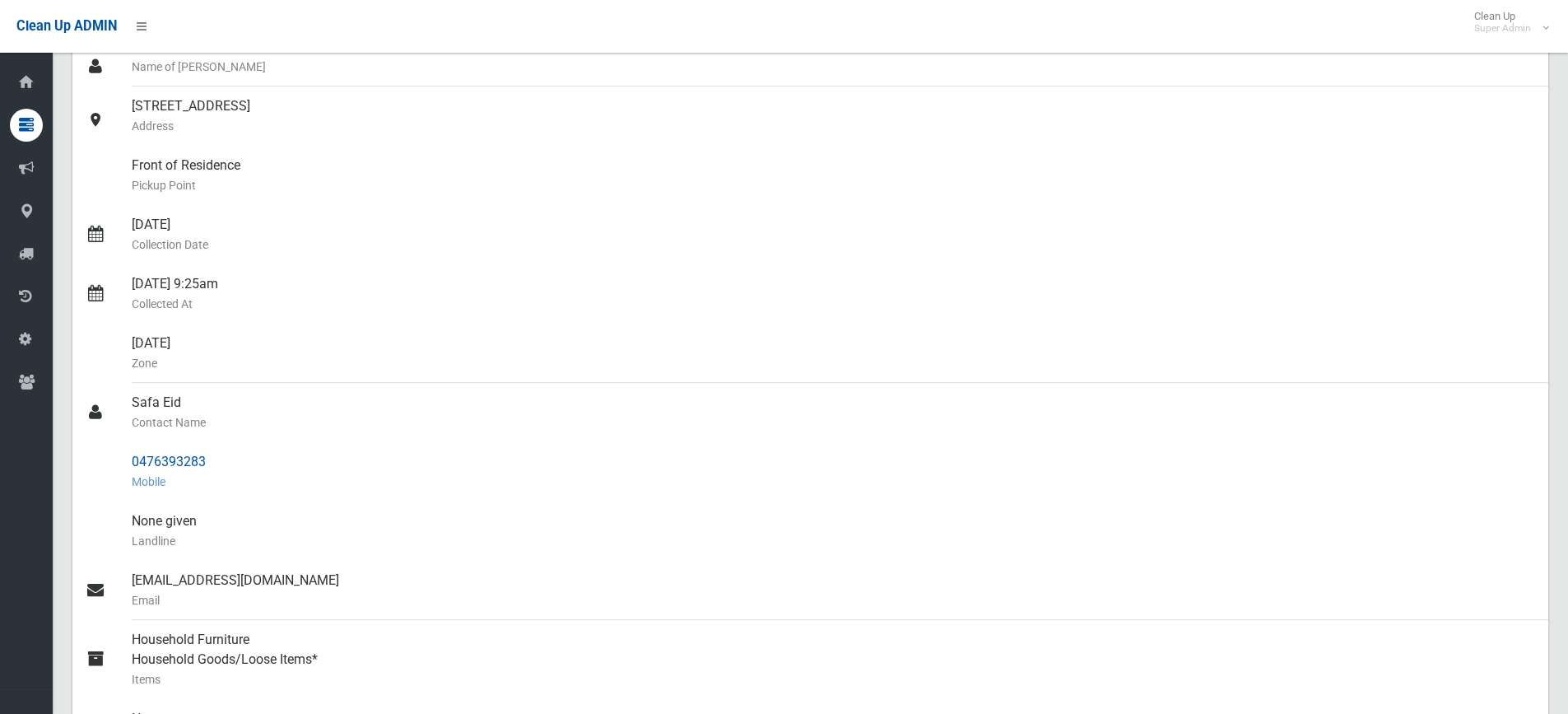
drag, startPoint x: 129, startPoint y: 462, endPoint x: 225, endPoint y: 461, distance: 96.0
click at [225, 461] on link "0476393283 Mobile" at bounding box center [810, 472] width 1476 height 60
click at [209, 462] on div "0476393283 Mobile" at bounding box center [833, 472] width 1403 height 60
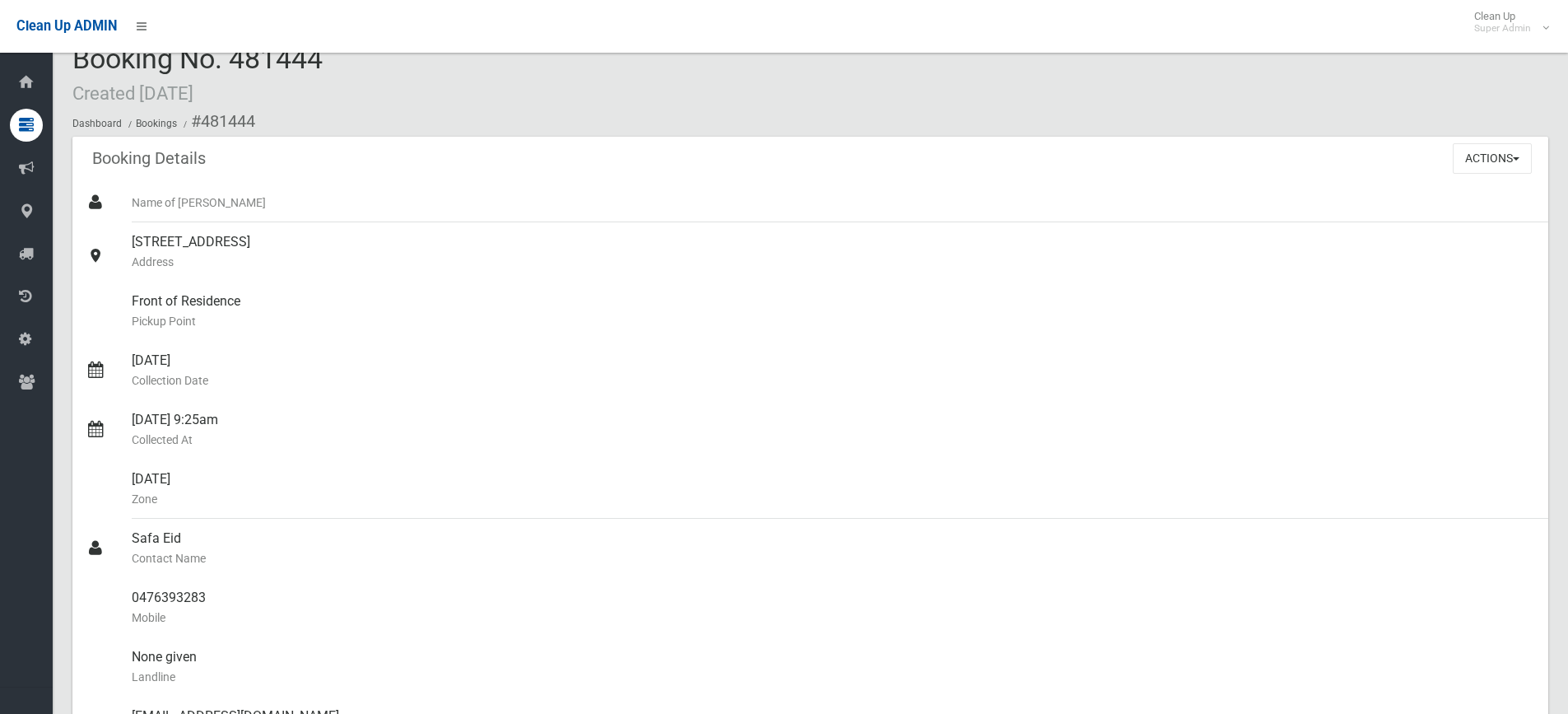
scroll to position [0, 0]
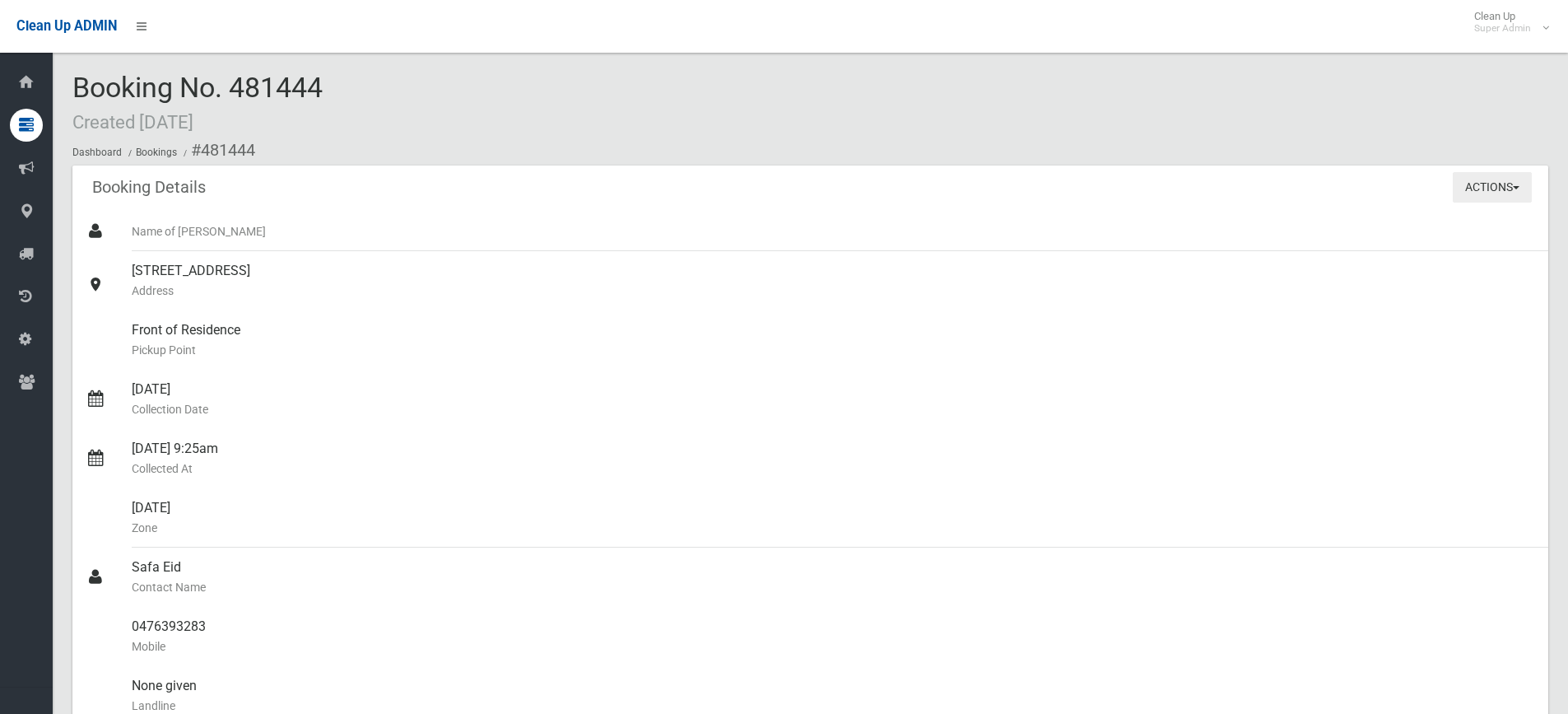
click at [1483, 187] on button "Actions" at bounding box center [1492, 187] width 79 height 30
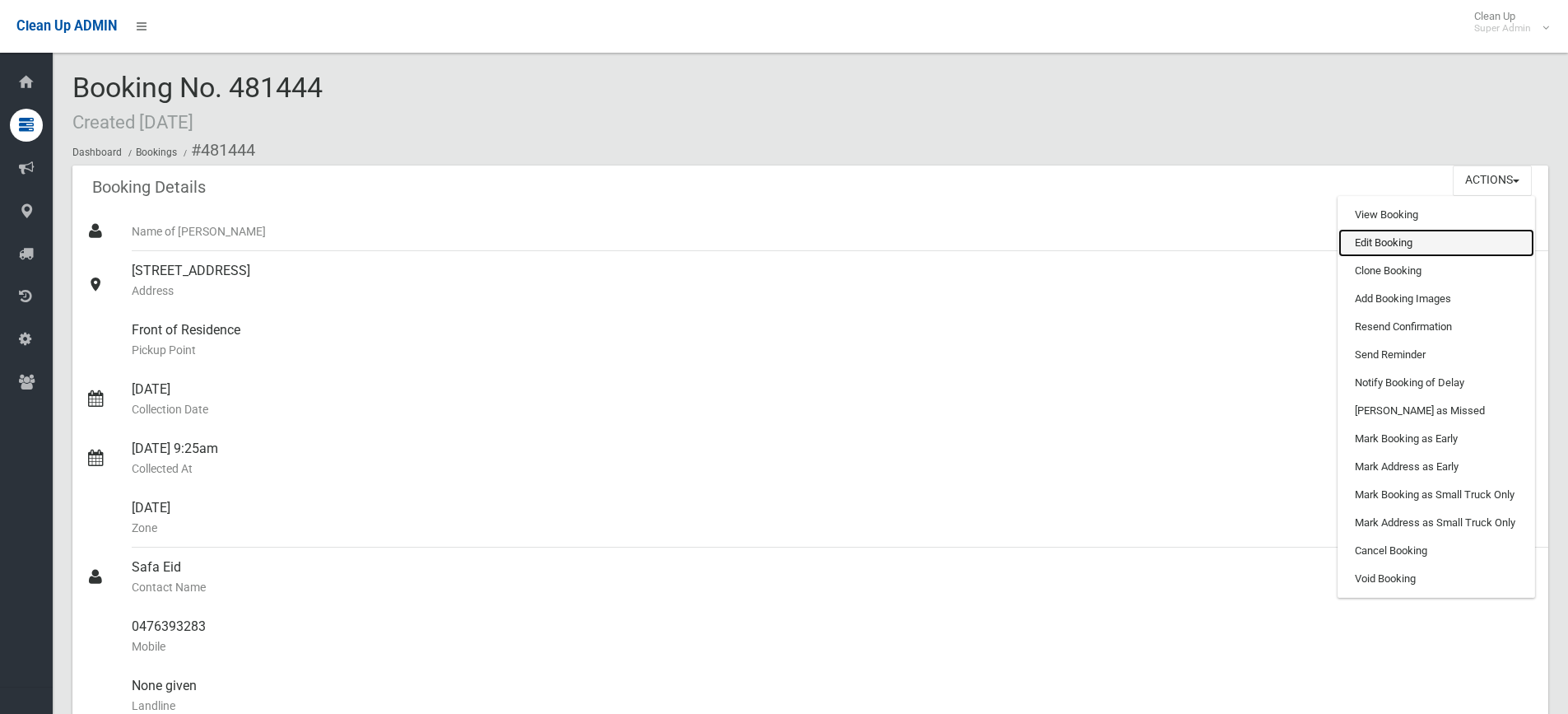
click at [1373, 242] on link "Edit Booking" at bounding box center [1436, 242] width 196 height 28
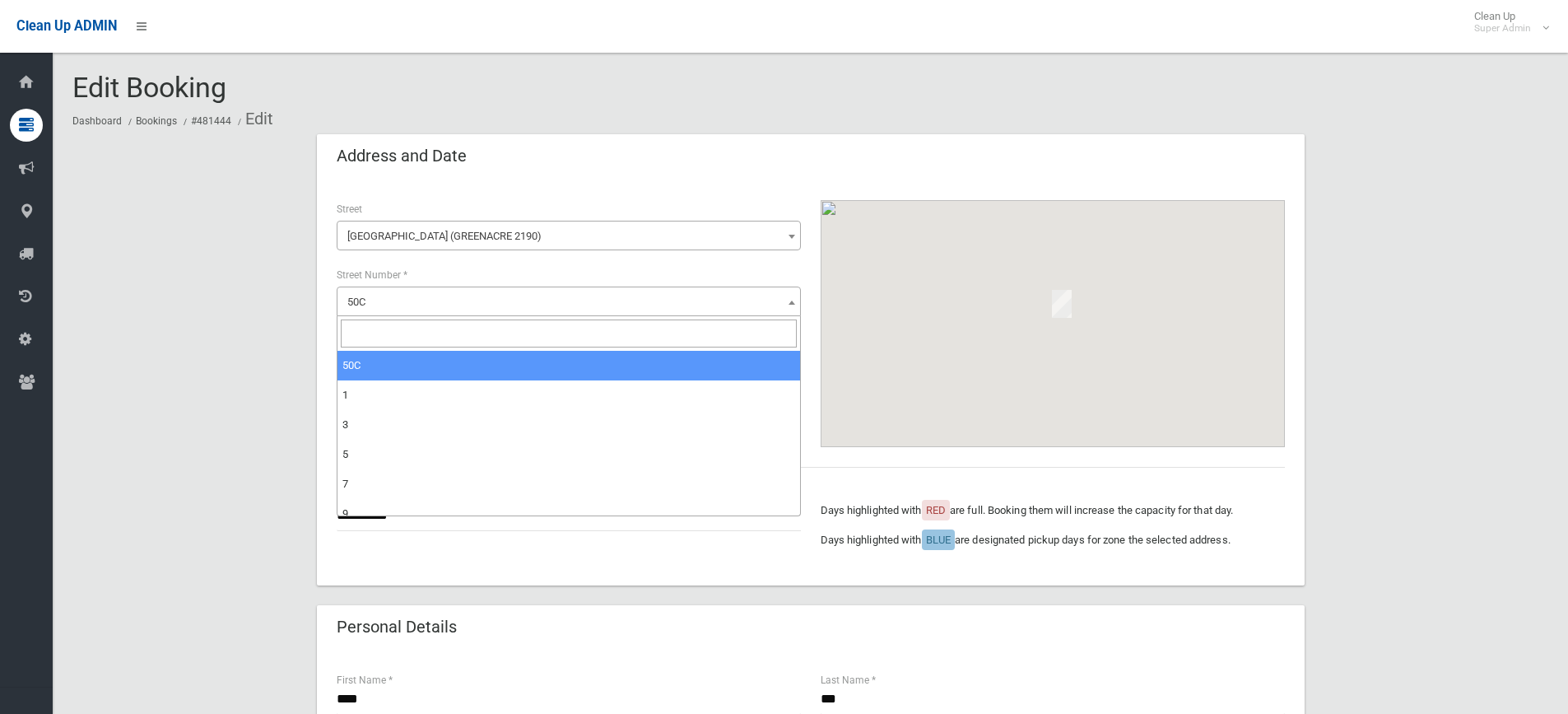
click at [395, 299] on span "50C" at bounding box center [569, 303] width 456 height 23
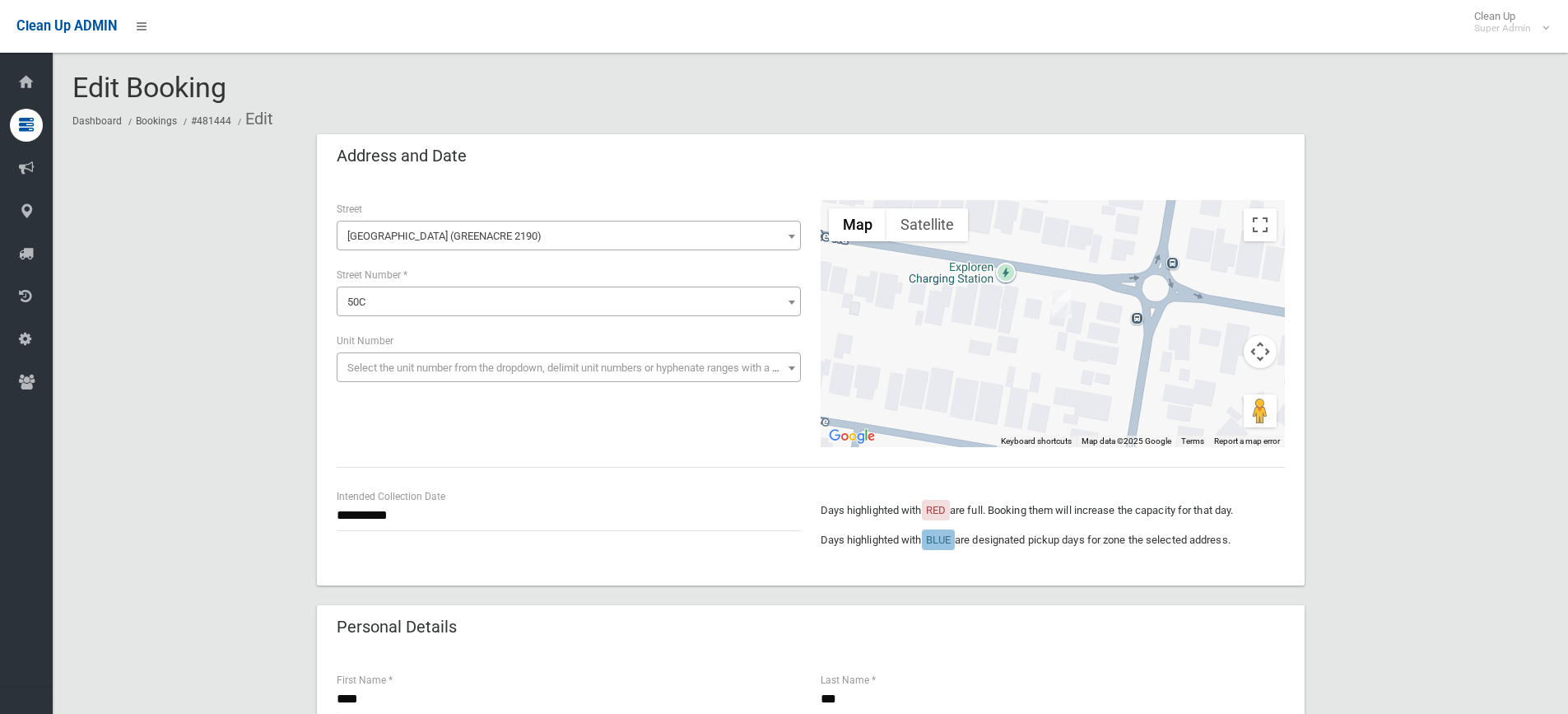
click at [424, 309] on span "50C" at bounding box center [569, 303] width 456 height 23
click at [410, 298] on span "50C" at bounding box center [569, 303] width 456 height 23
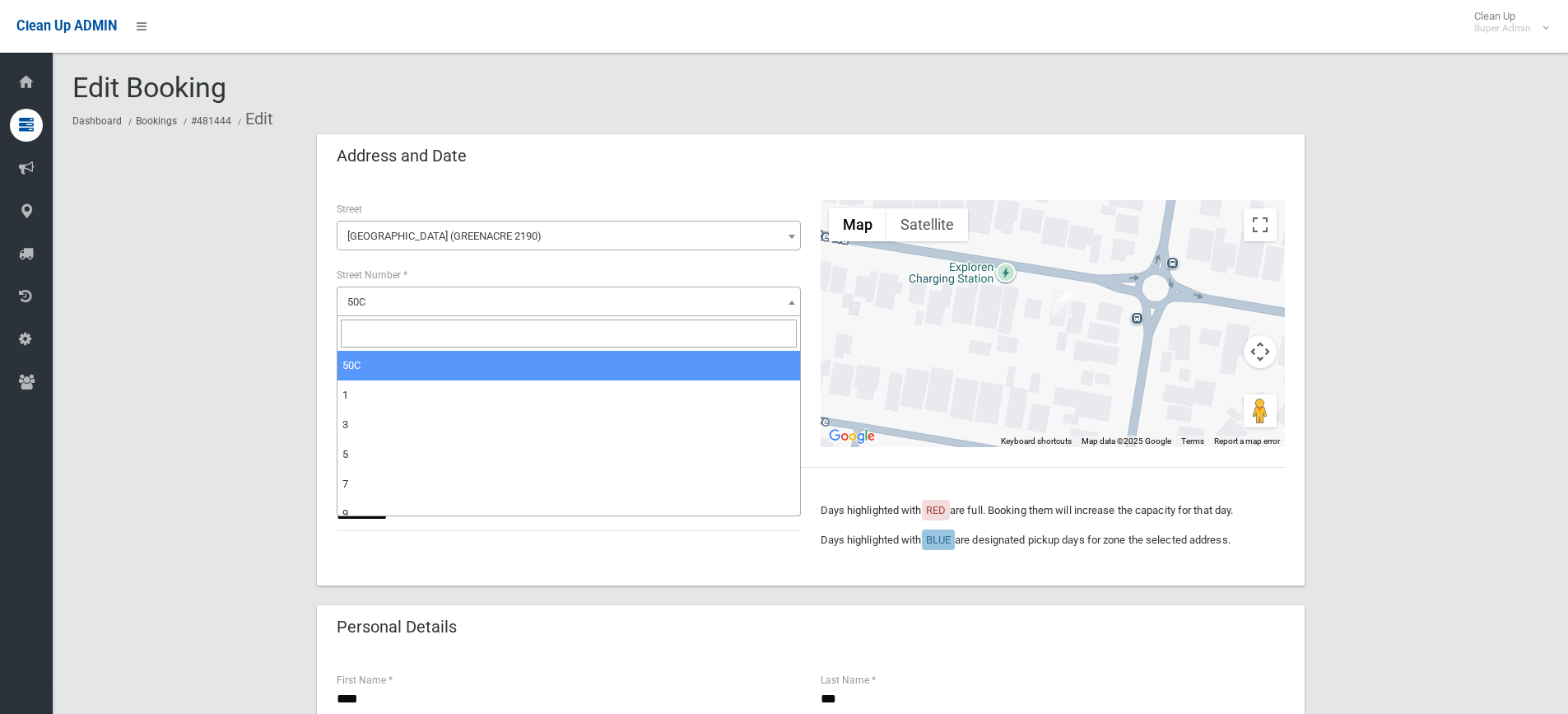
click at [361, 323] on input "search" at bounding box center [569, 333] width 456 height 28
click at [560, 132] on ol "Dashboard Bookings #481444 Edit" at bounding box center [810, 119] width 1476 height 30
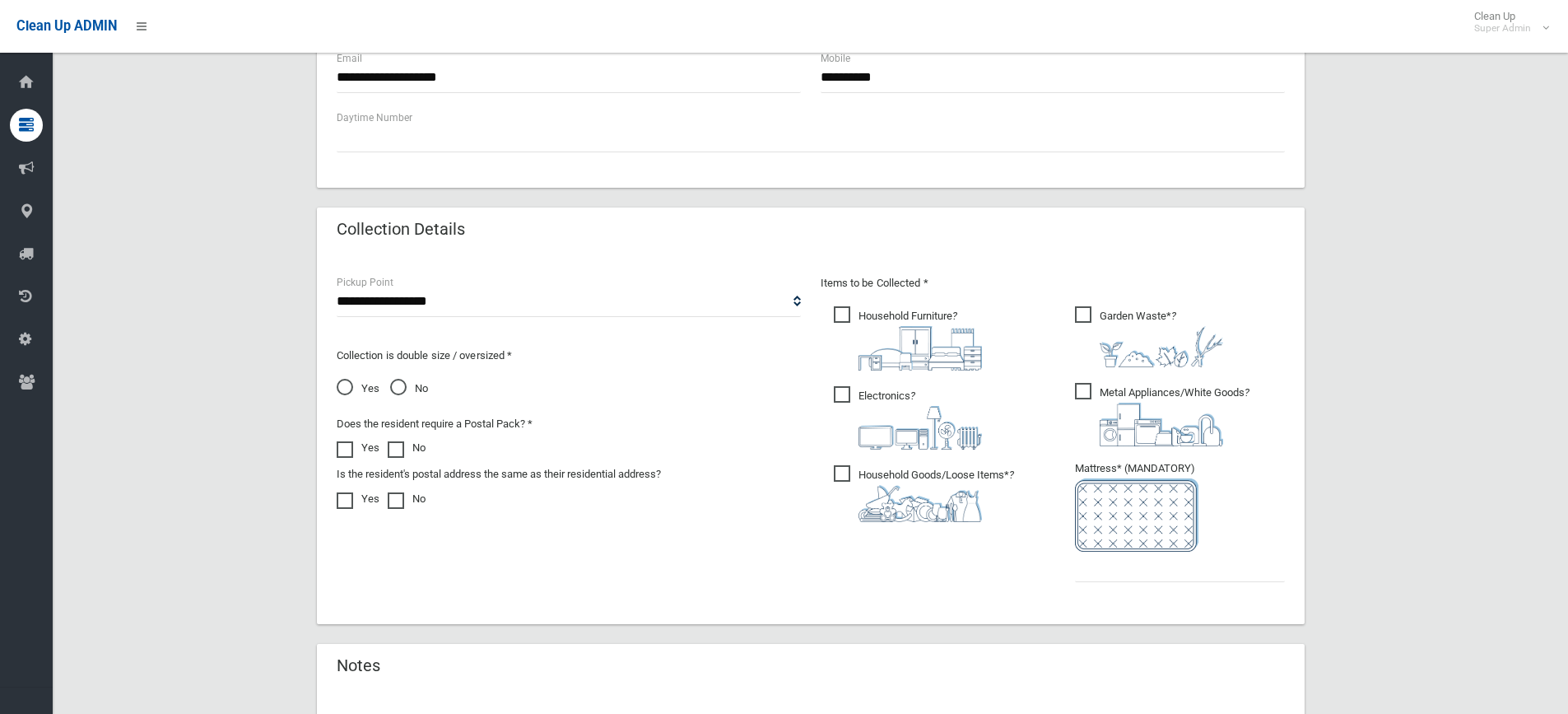
scroll to position [908, 0]
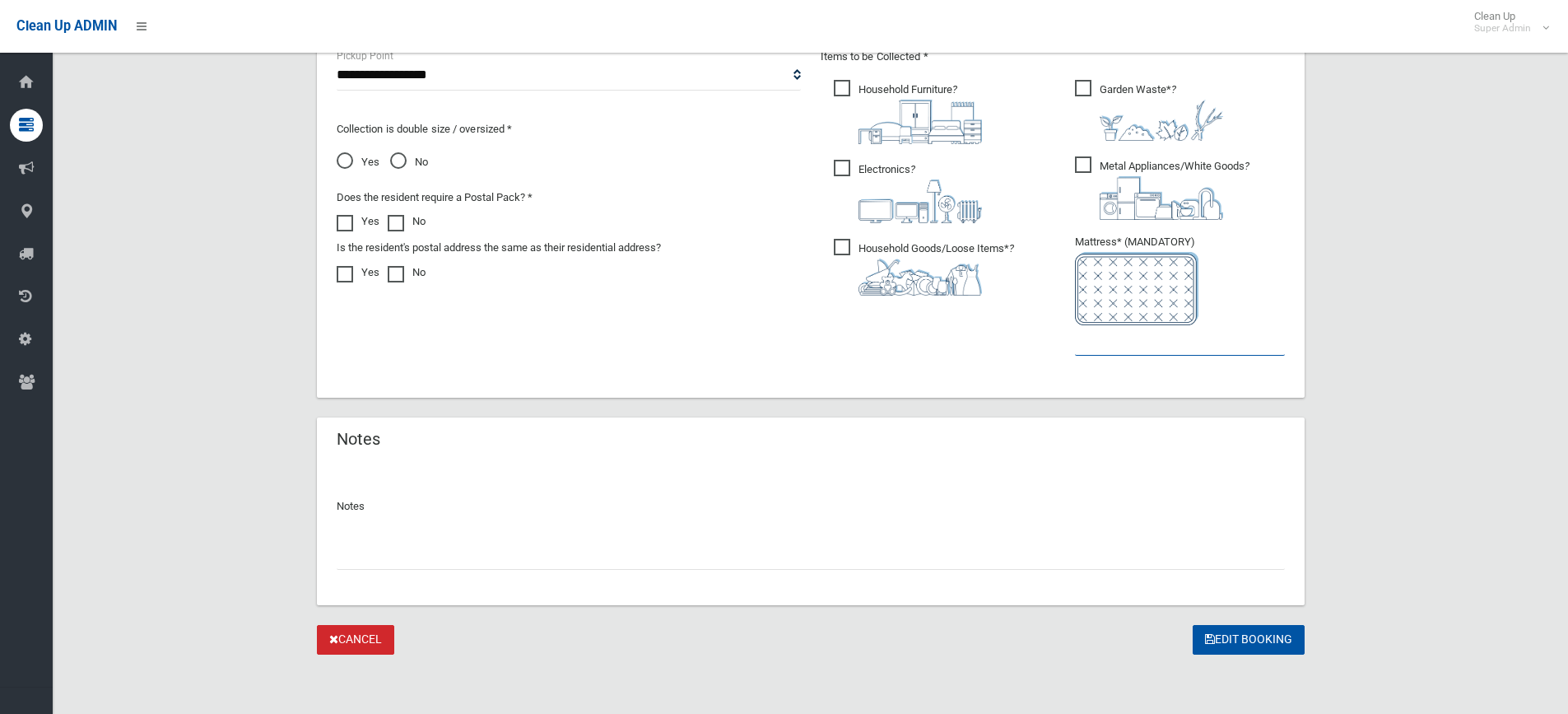
click at [1137, 348] on input "text" at bounding box center [1179, 340] width 210 height 30
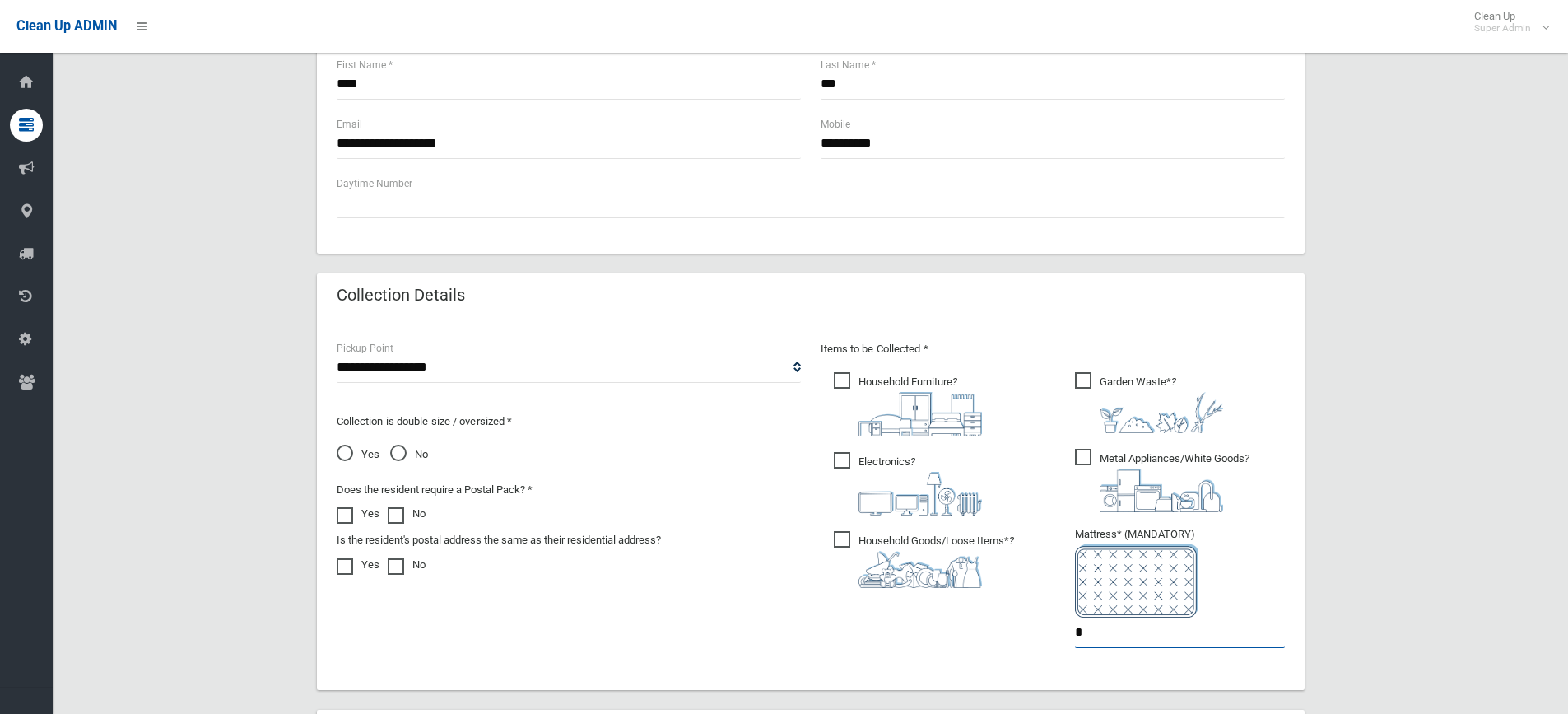
scroll to position [413, 0]
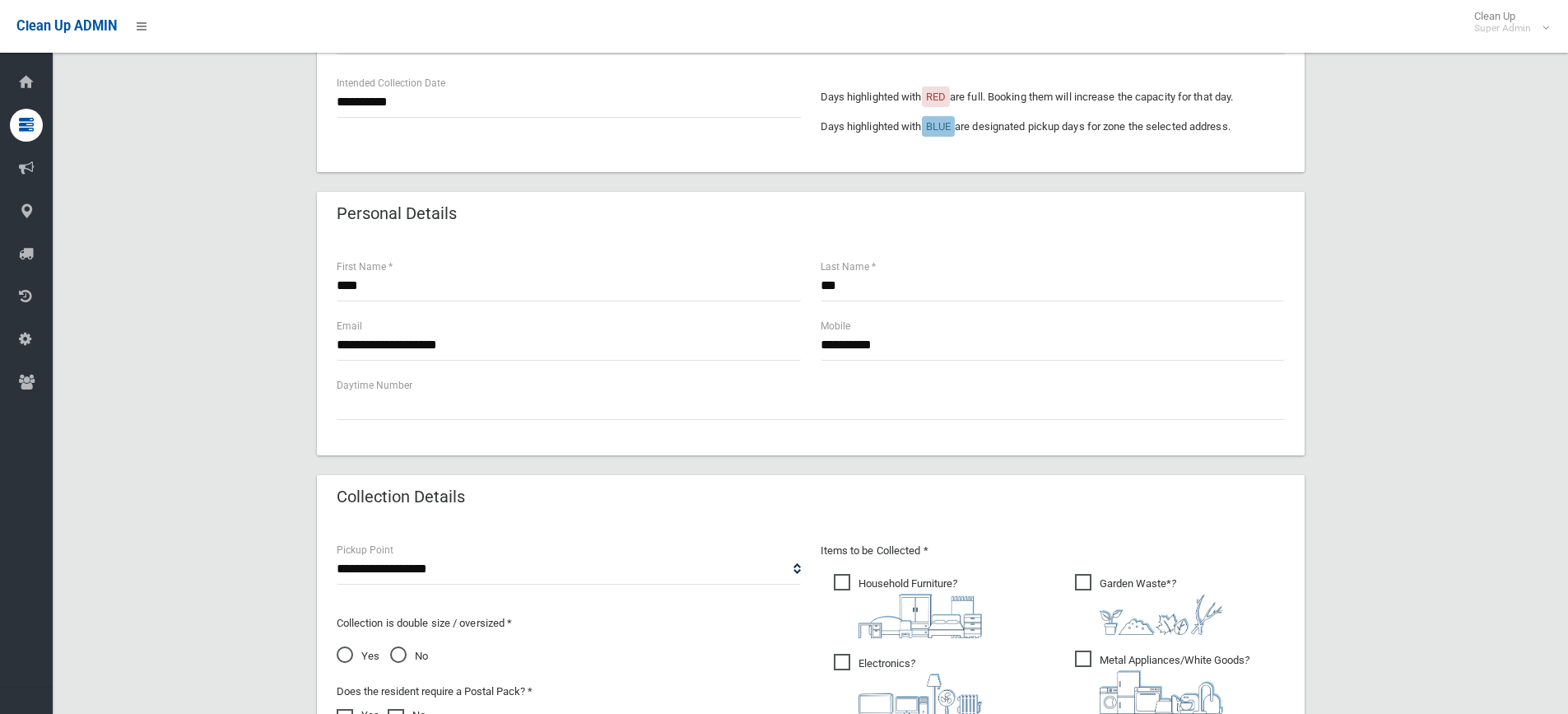
type input "*"
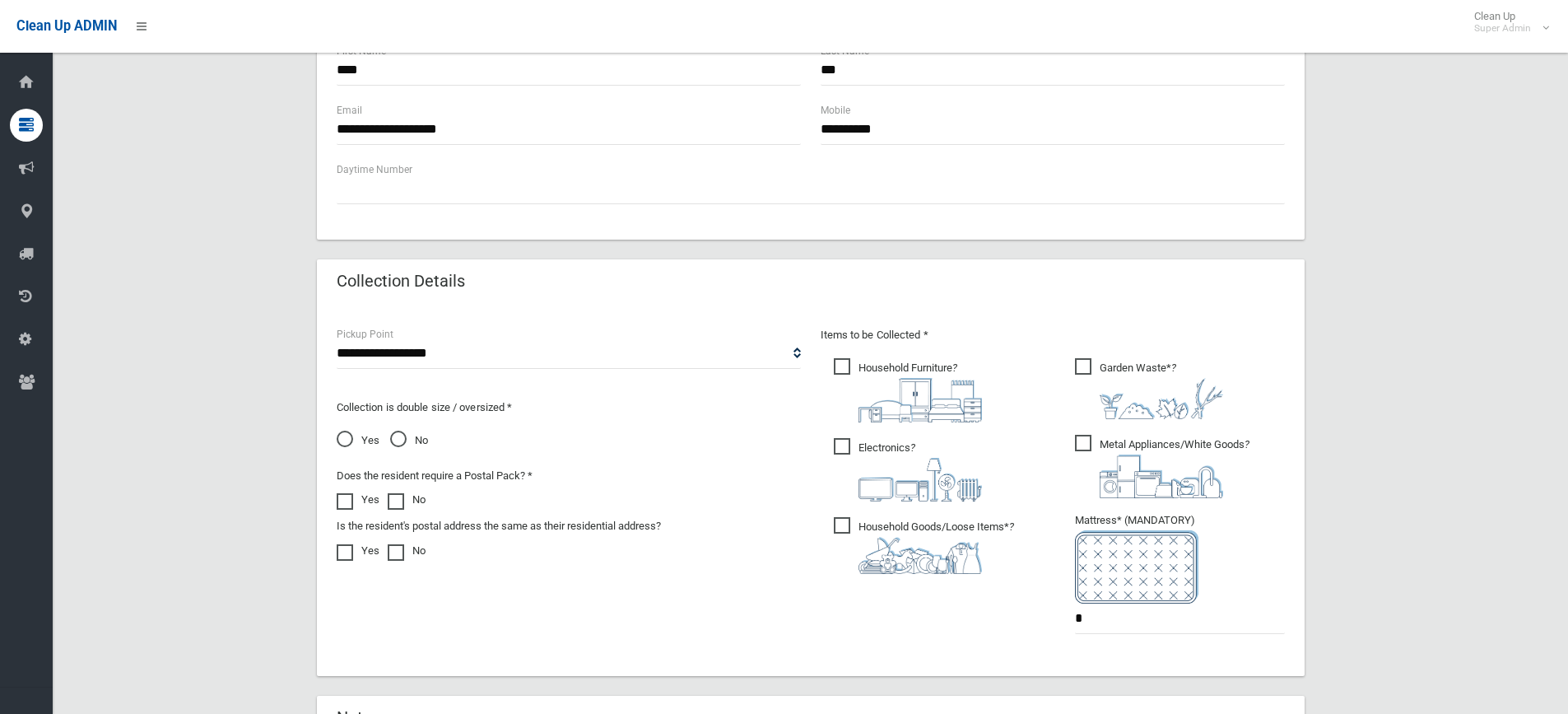
scroll to position [908, 0]
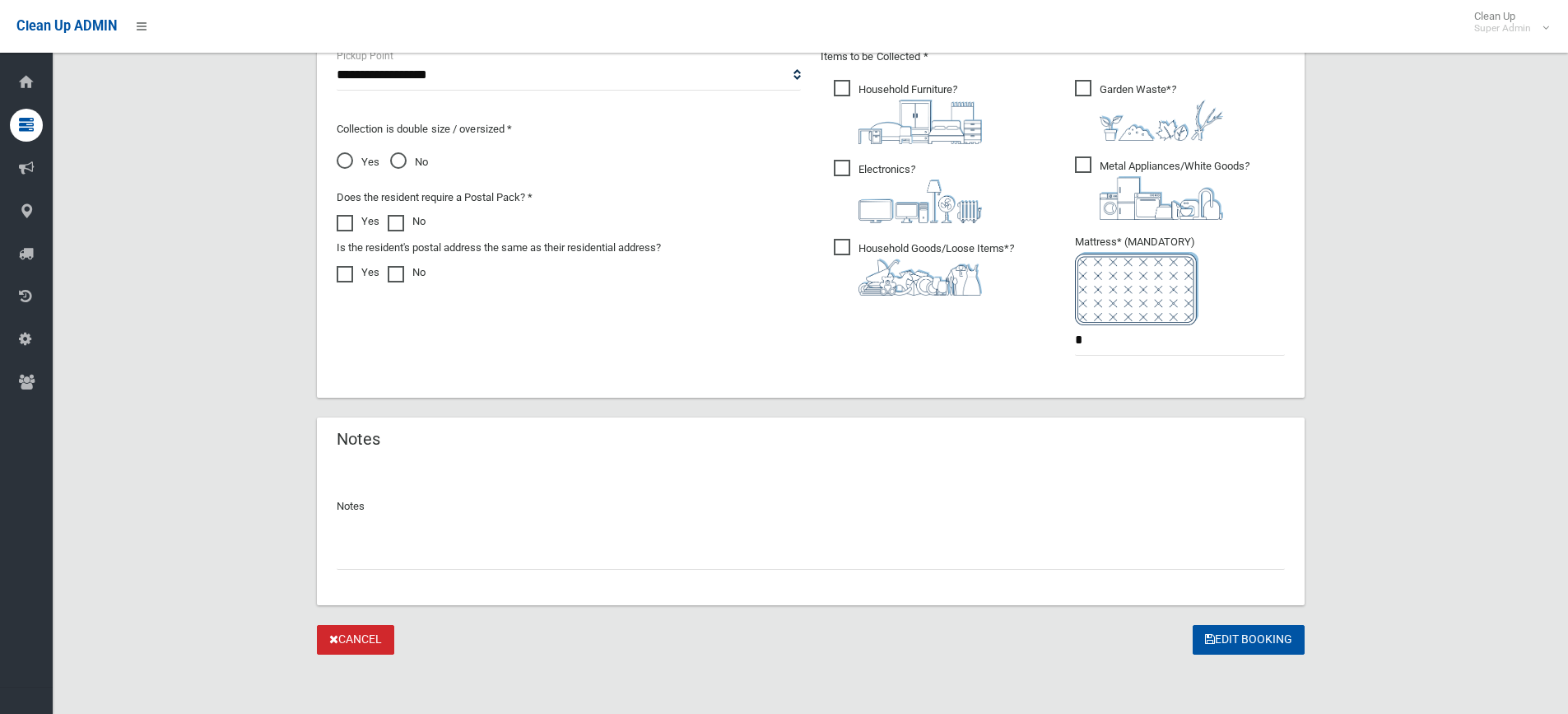
click at [433, 547] on input "text" at bounding box center [811, 555] width 948 height 30
paste input "**********"
click at [338, 552] on input "**********" at bounding box center [811, 555] width 948 height 30
click at [583, 558] on input "**********" at bounding box center [811, 555] width 948 height 30
click at [683, 556] on input "**********" at bounding box center [811, 555] width 948 height 30
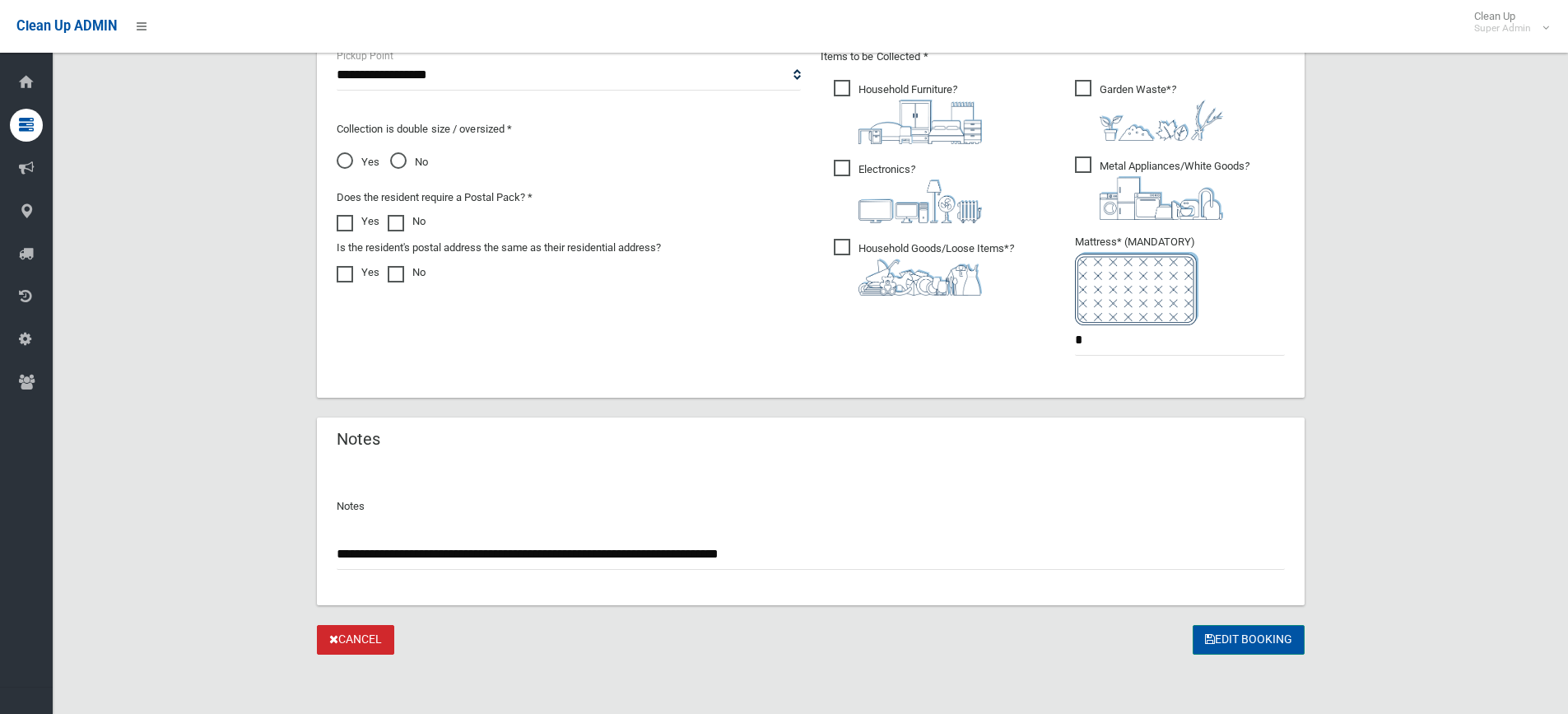
type input "**********"
click at [1225, 634] on button "Edit Booking" at bounding box center [1249, 640] width 112 height 30
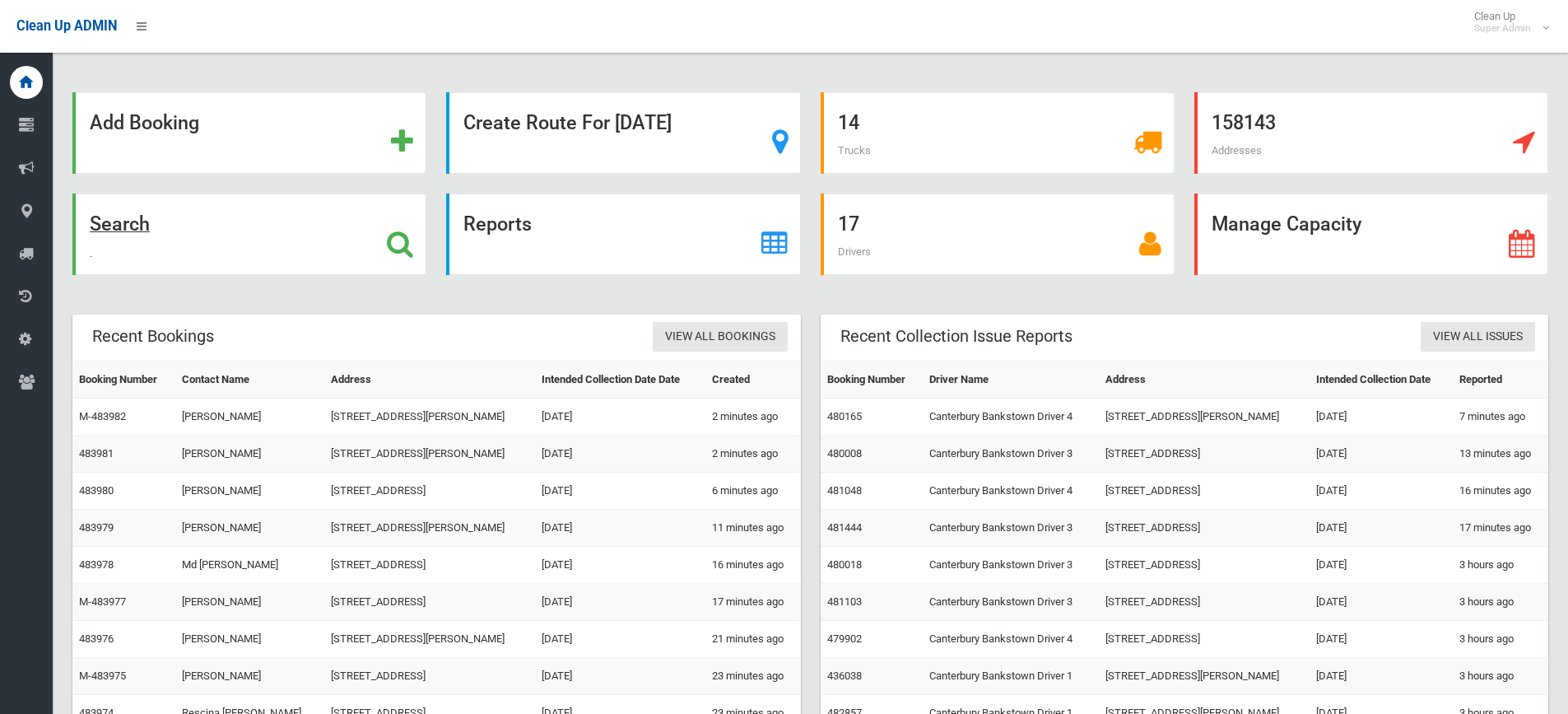
click at [410, 241] on icon at bounding box center [400, 243] width 26 height 28
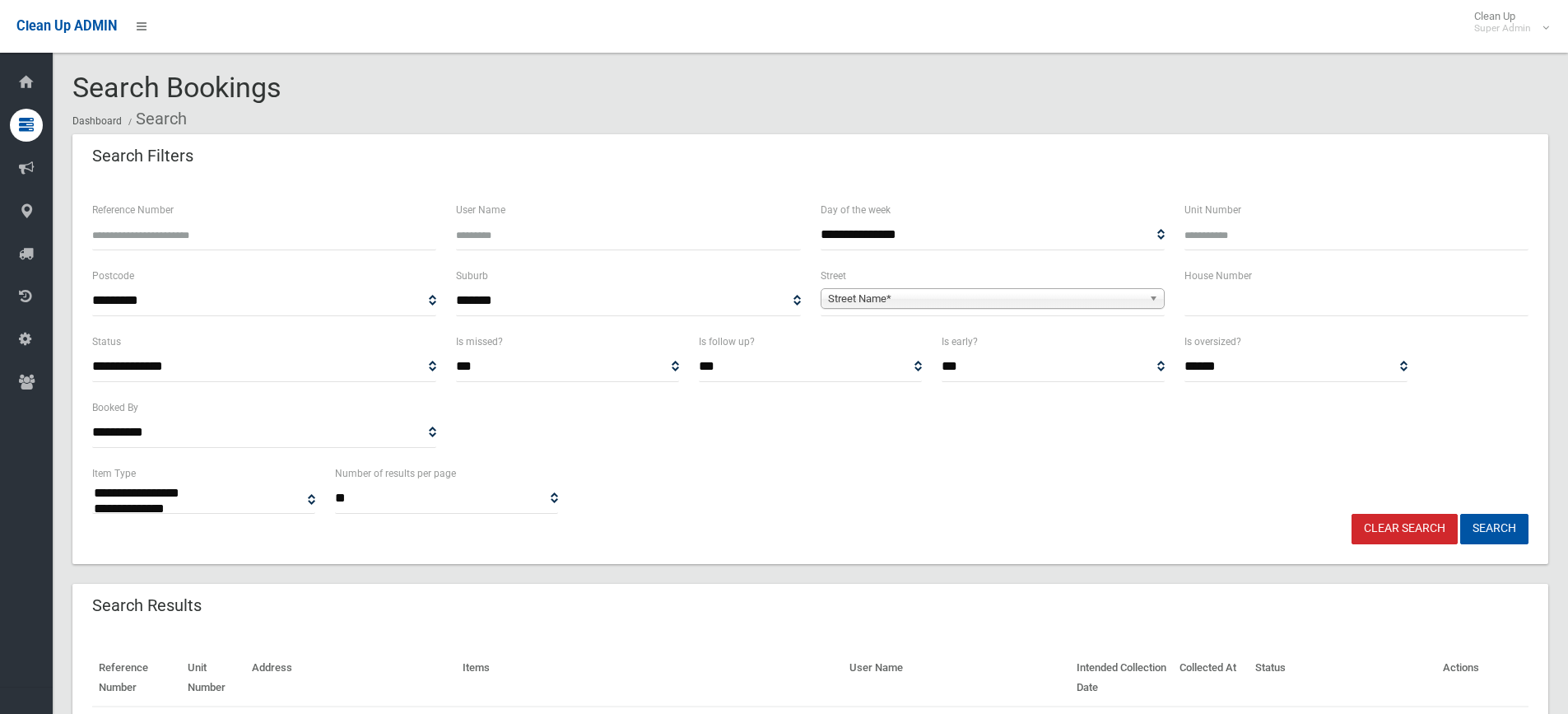
select select
click at [1293, 293] on input "text" at bounding box center [1356, 301] width 344 height 30
type input "**"
click at [895, 303] on span "Street Name*" at bounding box center [985, 299] width 314 height 20
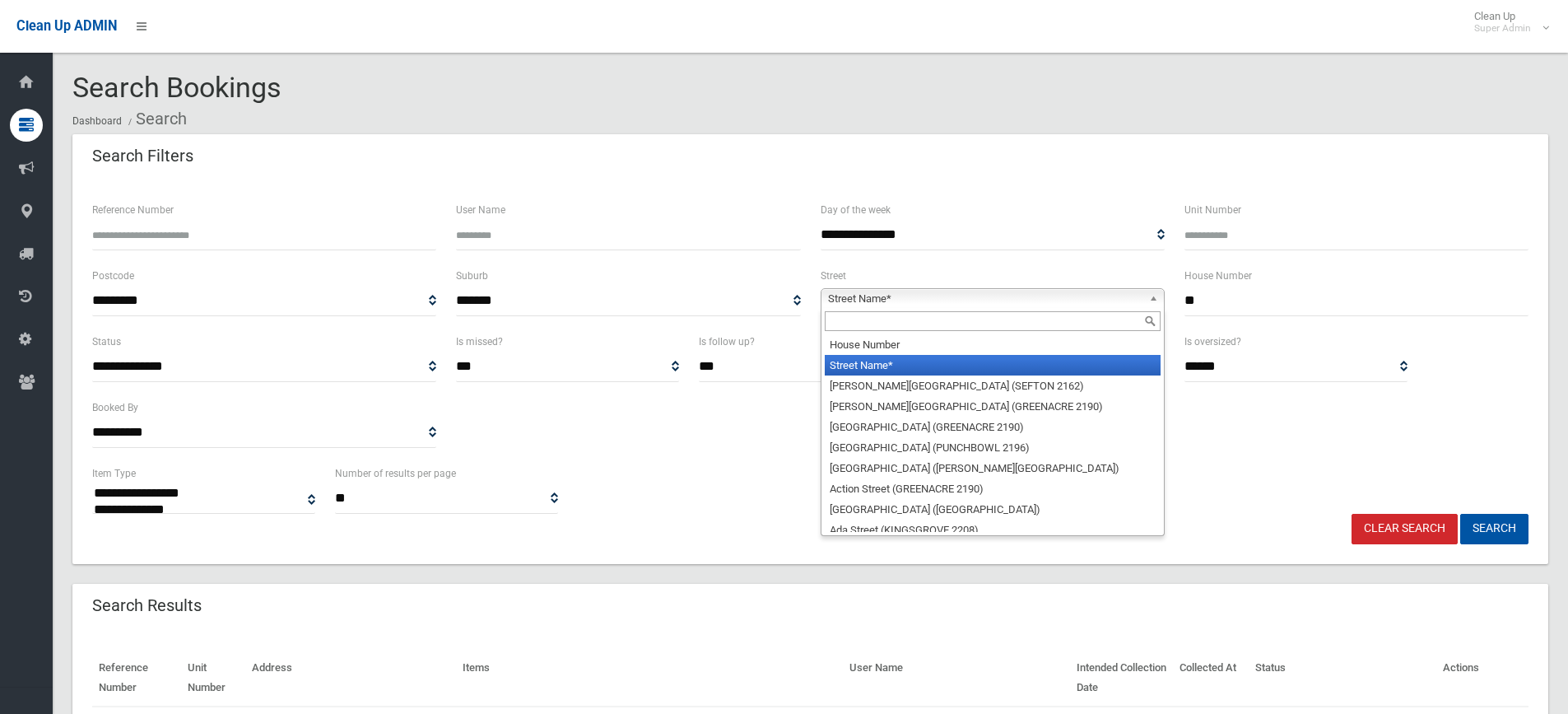
click at [885, 323] on input "text" at bounding box center [993, 321] width 336 height 20
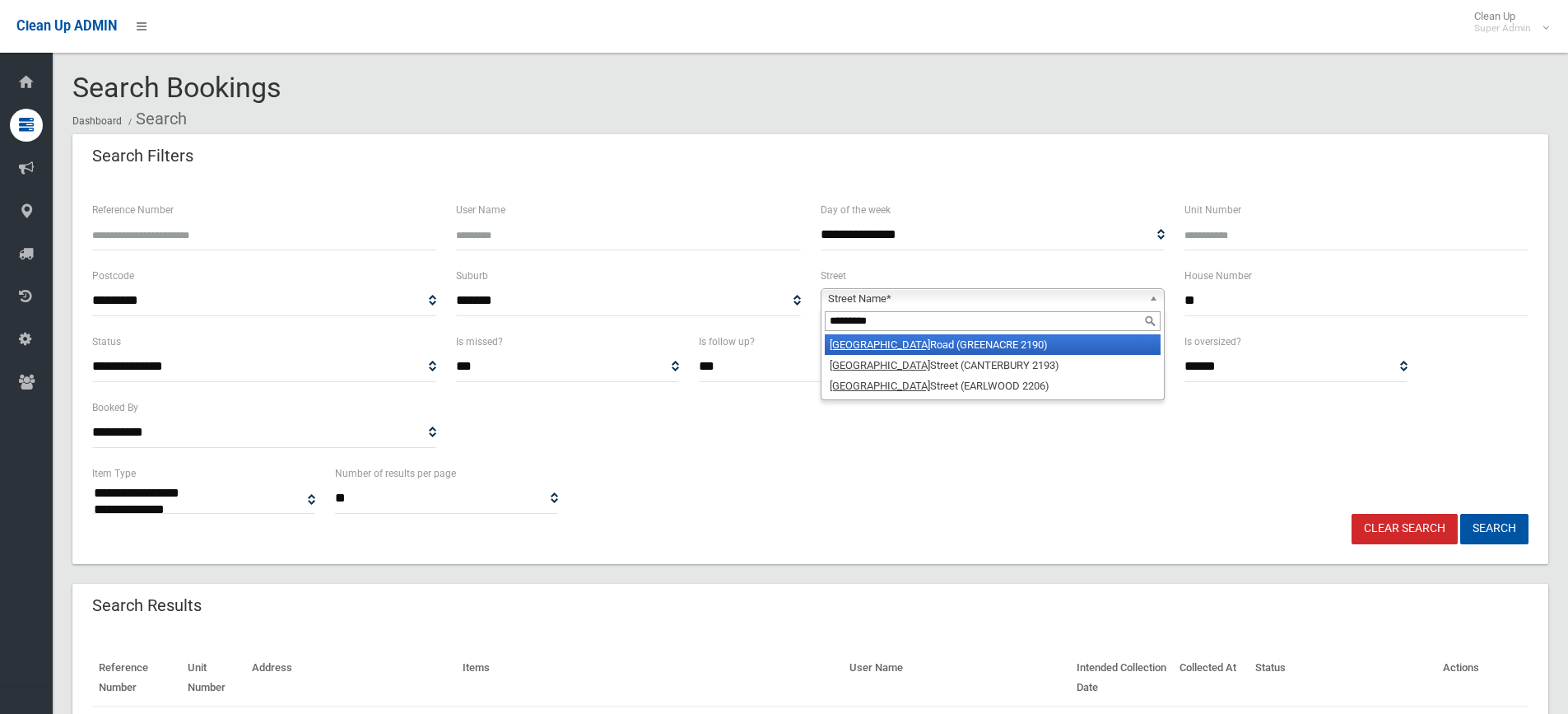
type input "*********"
click at [961, 347] on li "Northcote Road (GREENACRE 2190)" at bounding box center [993, 344] width 336 height 21
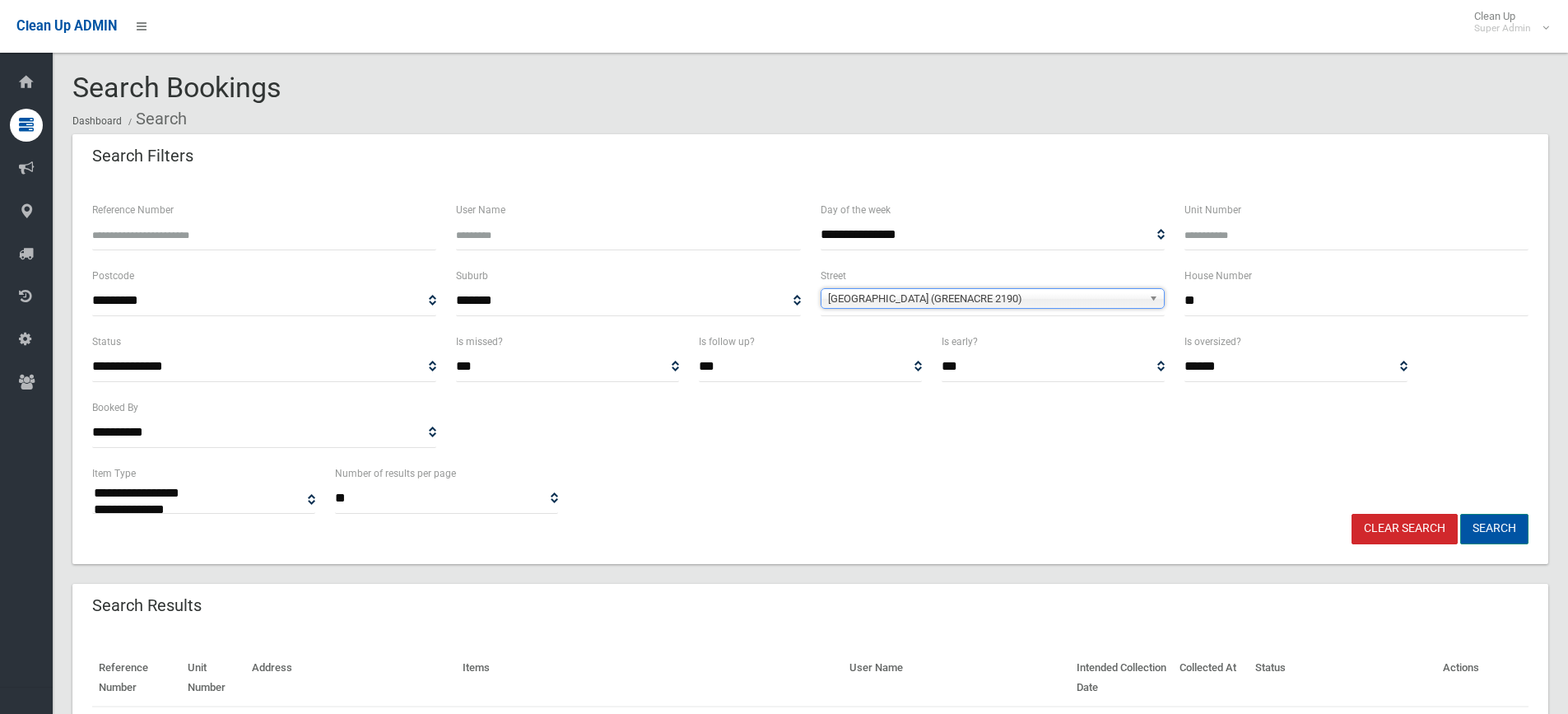
click at [1505, 536] on button "Search" at bounding box center [1494, 529] width 69 height 30
select select
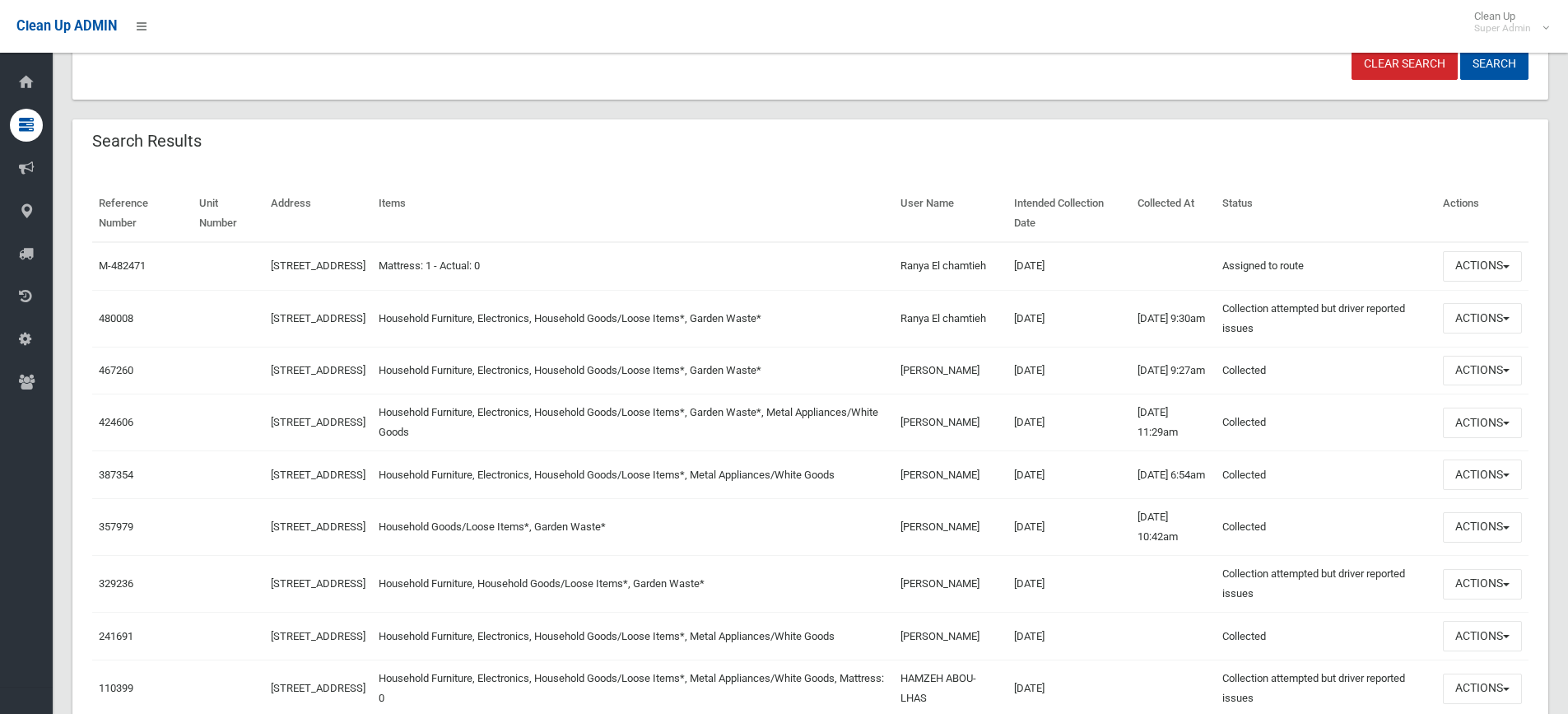
scroll to position [494, 0]
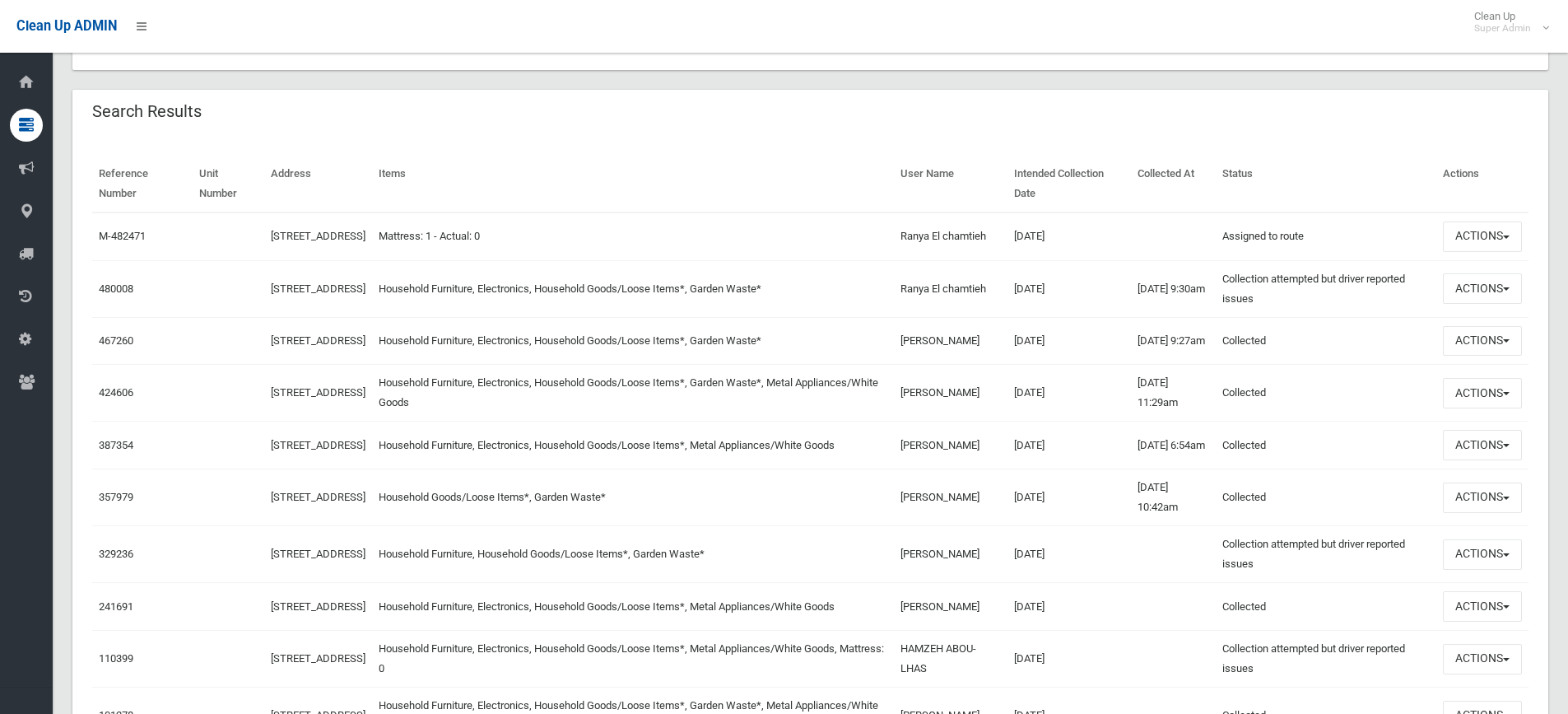
drag, startPoint x: 1070, startPoint y: 293, endPoint x: 1006, endPoint y: 296, distance: 64.1
click at [1006, 296] on tr "480008 50 Northcote Road, GREENACRE NSW 2190 Household Furniture, Electronics, …" at bounding box center [810, 289] width 1436 height 57
click at [1076, 302] on td "08/09/2025" at bounding box center [1069, 289] width 123 height 57
click at [1476, 299] on button "Actions" at bounding box center [1483, 288] width 79 height 30
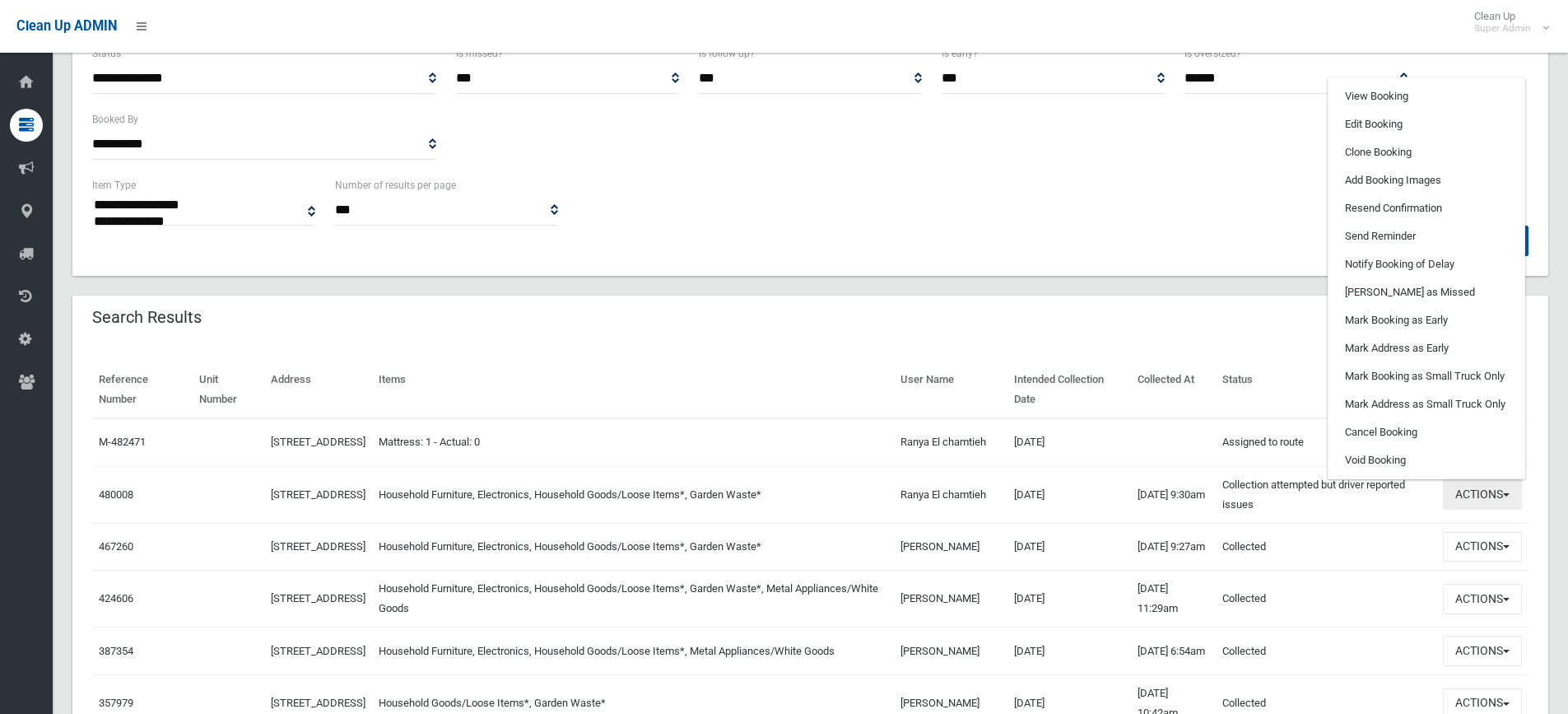
scroll to position [247, 0]
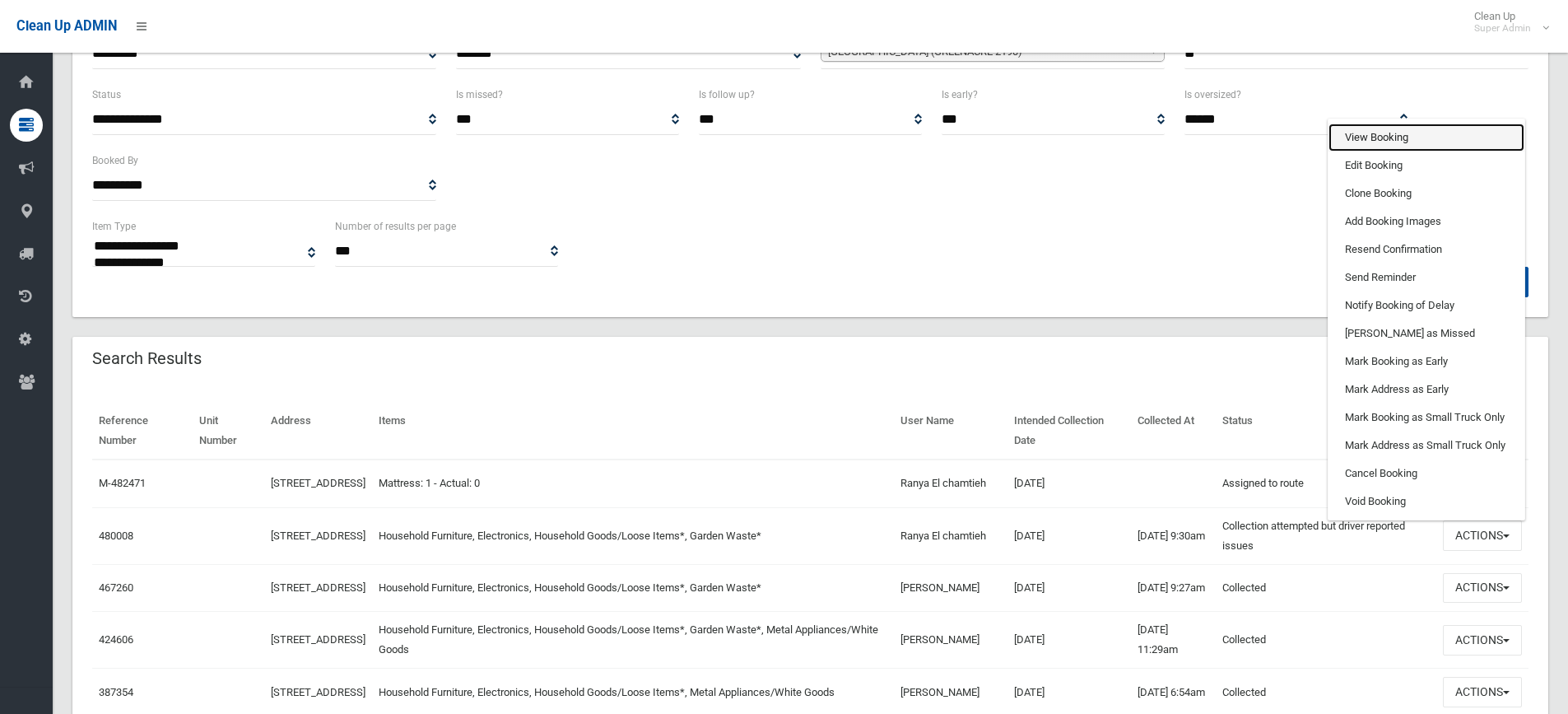
click at [1386, 143] on link "View Booking" at bounding box center [1426, 137] width 196 height 28
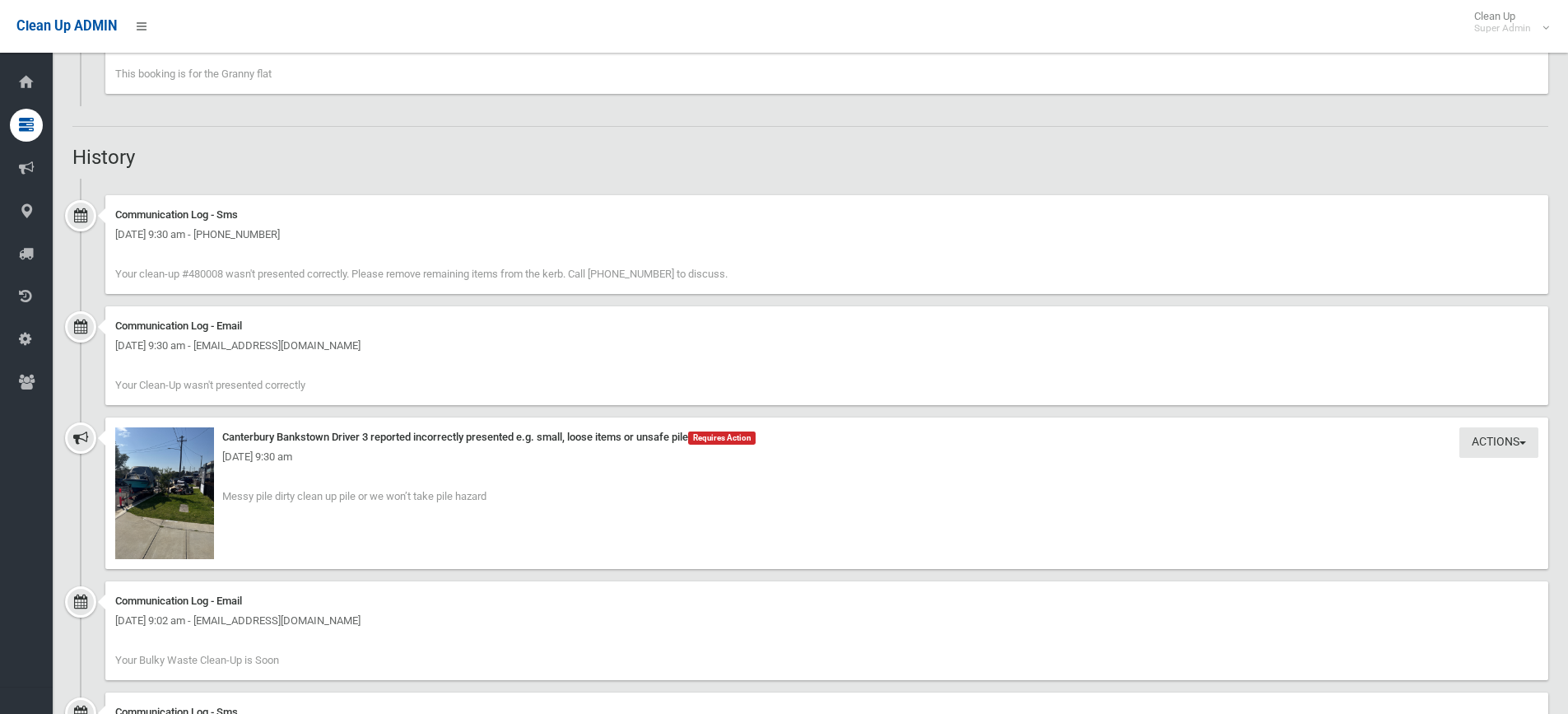
scroll to position [1317, 0]
click at [180, 484] on img at bounding box center [165, 492] width 99 height 132
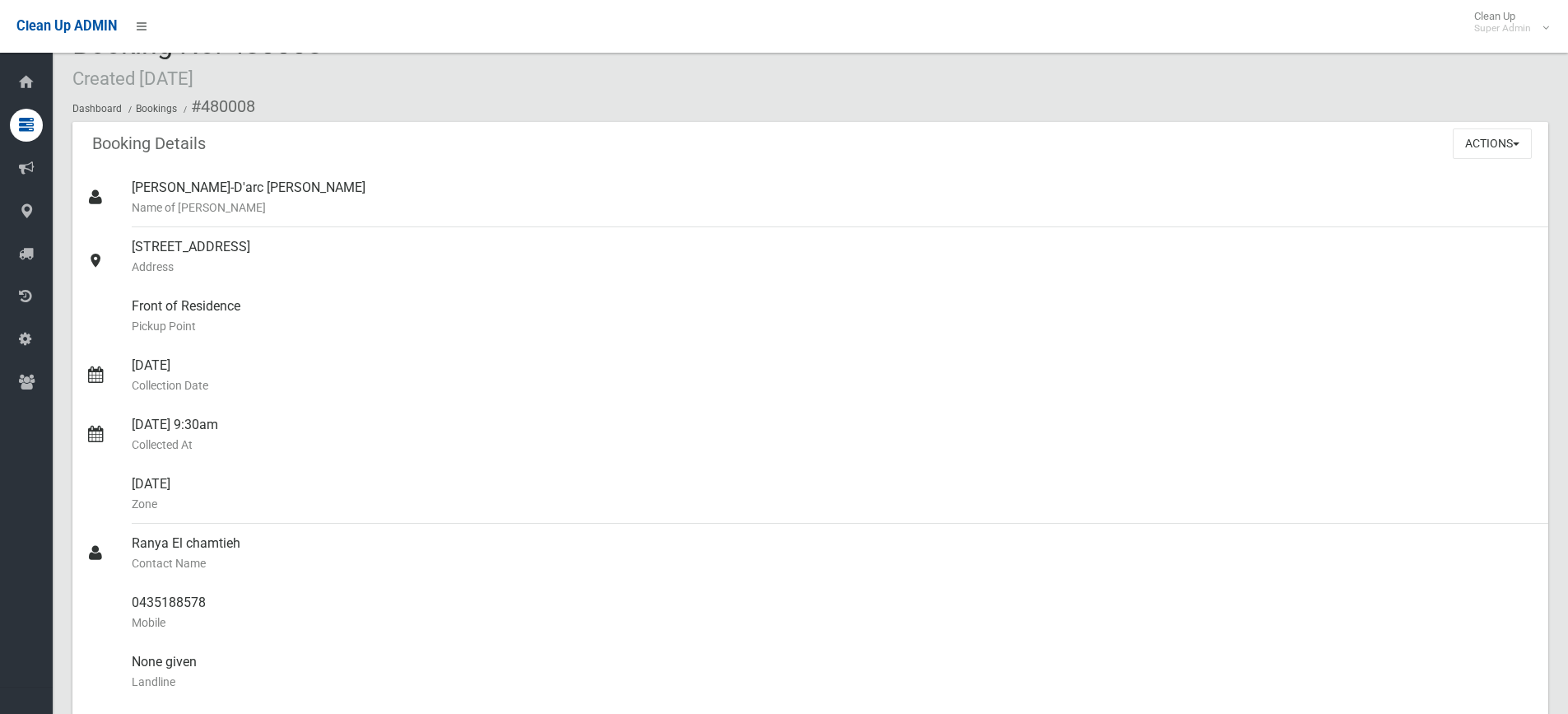
scroll to position [0, 0]
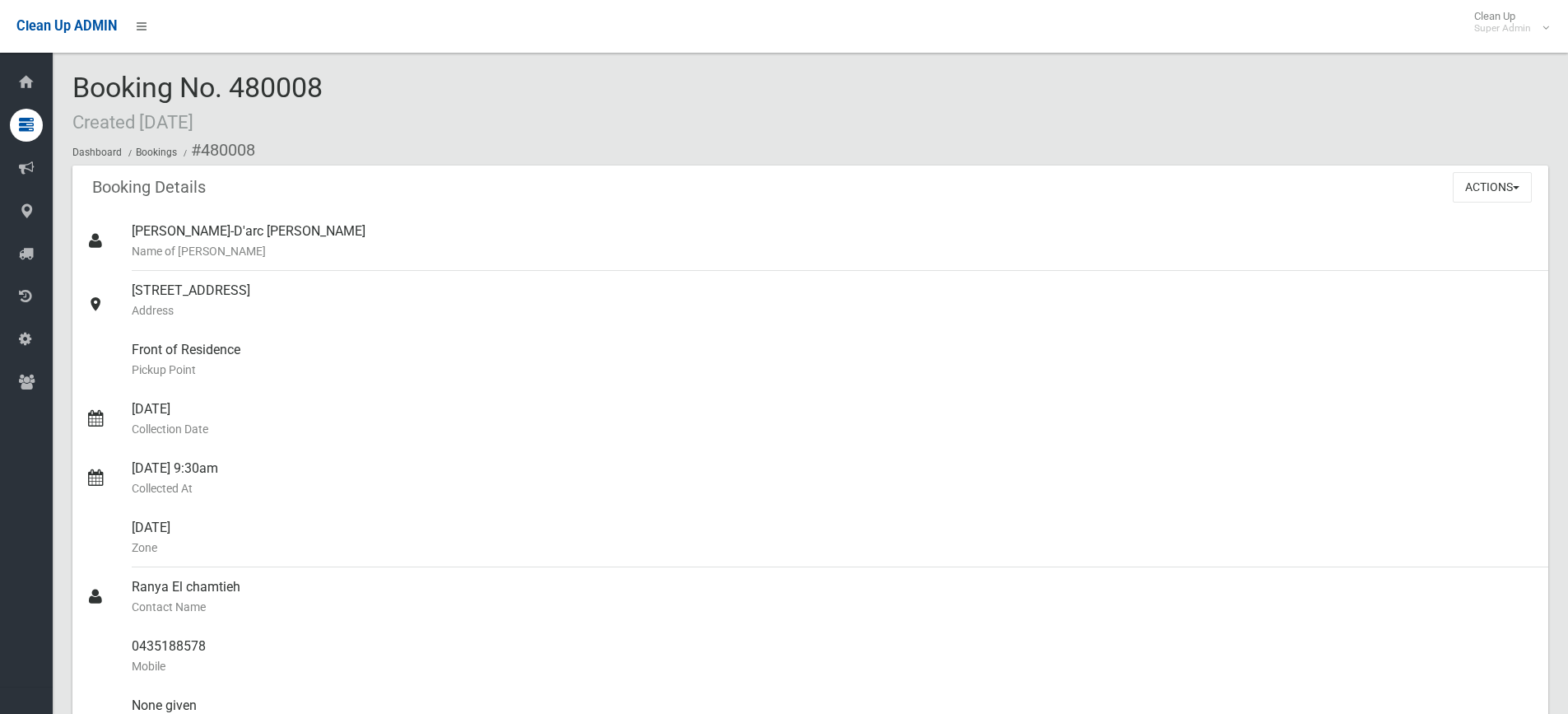
click at [332, 84] on div "Booking No. 480008 Created 19/08/2025 Dashboard Bookings #480008" at bounding box center [810, 118] width 1476 height 93
click at [331, 85] on div "Booking No. 480008 Created 19/08/2025 Dashboard Bookings #480008" at bounding box center [810, 118] width 1476 height 93
drag, startPoint x: 327, startPoint y: 86, endPoint x: 80, endPoint y: 88, distance: 247.0
click at [80, 88] on div "Booking No. 480008 Created 19/08/2025 Dashboard Bookings #480008" at bounding box center [810, 118] width 1476 height 93
copy span "Booking No. 480008"
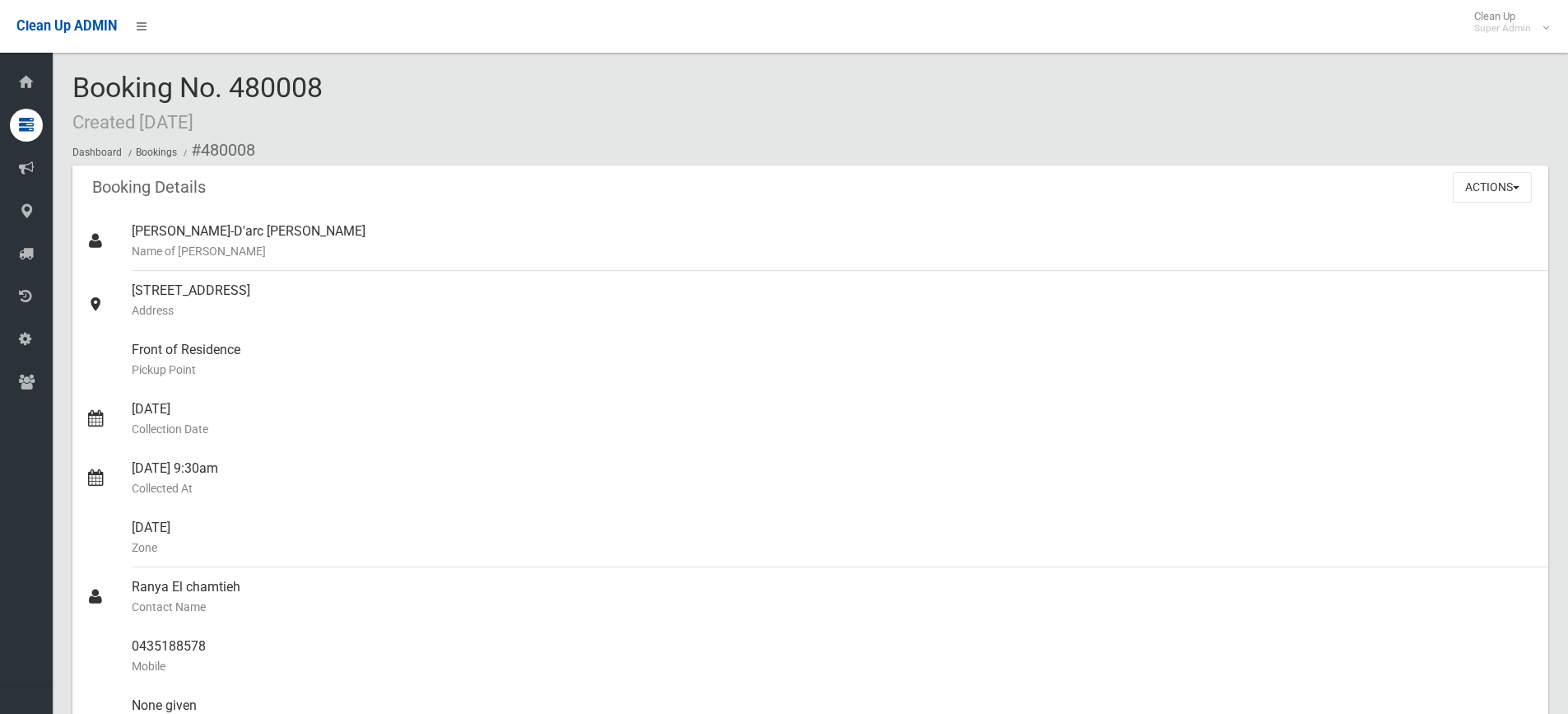
click at [349, 94] on div "Booking No. 480008 Created 19/08/2025 Dashboard Bookings #480008" at bounding box center [810, 118] width 1476 height 93
click at [338, 88] on div "Booking No. 480008 Created 19/08/2025 Dashboard Bookings #480008" at bounding box center [810, 118] width 1476 height 93
click at [441, 80] on div "Booking No. 480008 Created 19/08/2025 Dashboard Bookings #480008" at bounding box center [810, 118] width 1476 height 93
click at [601, 92] on div "Booking No. 480008 Created 19/08/2025 Dashboard Bookings #480008" at bounding box center [810, 118] width 1476 height 93
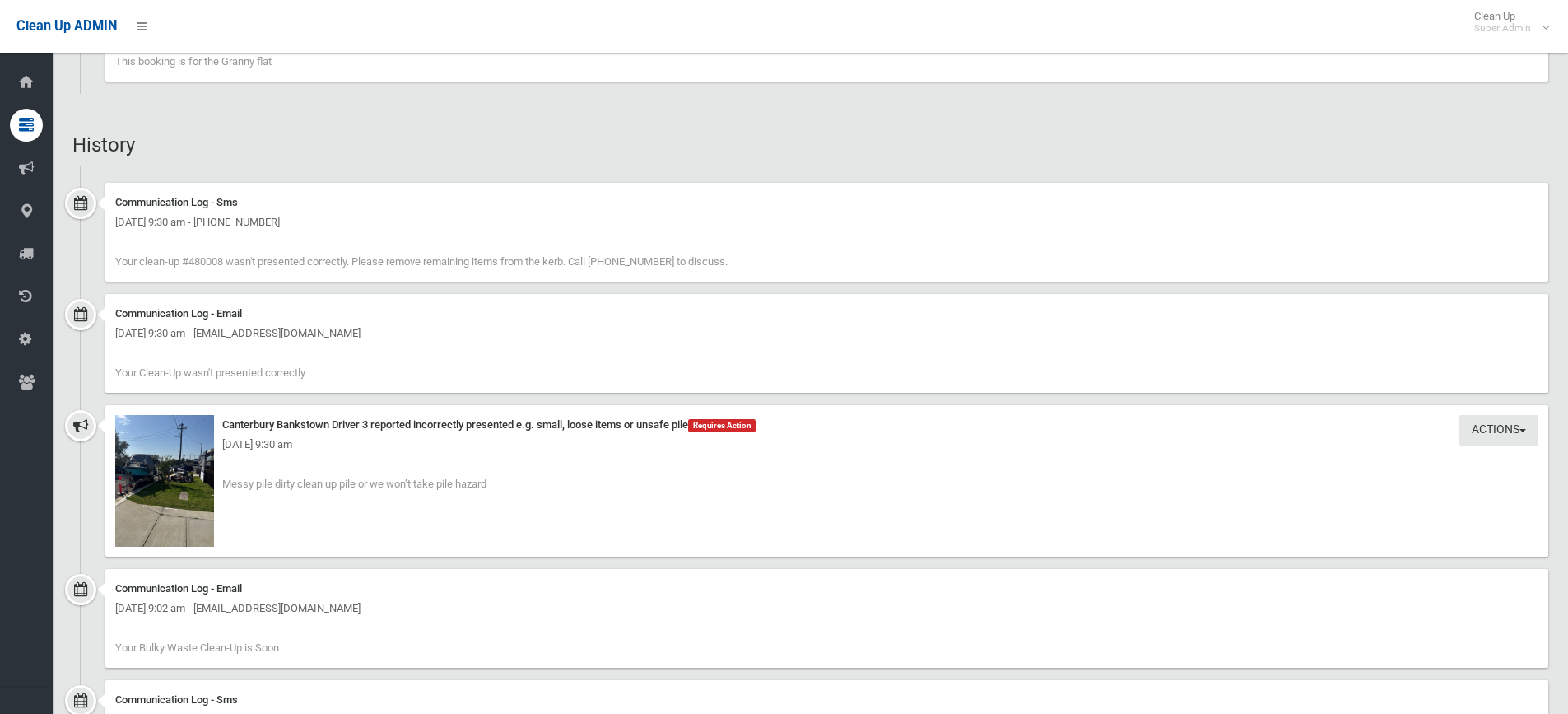
scroll to position [1235, 0]
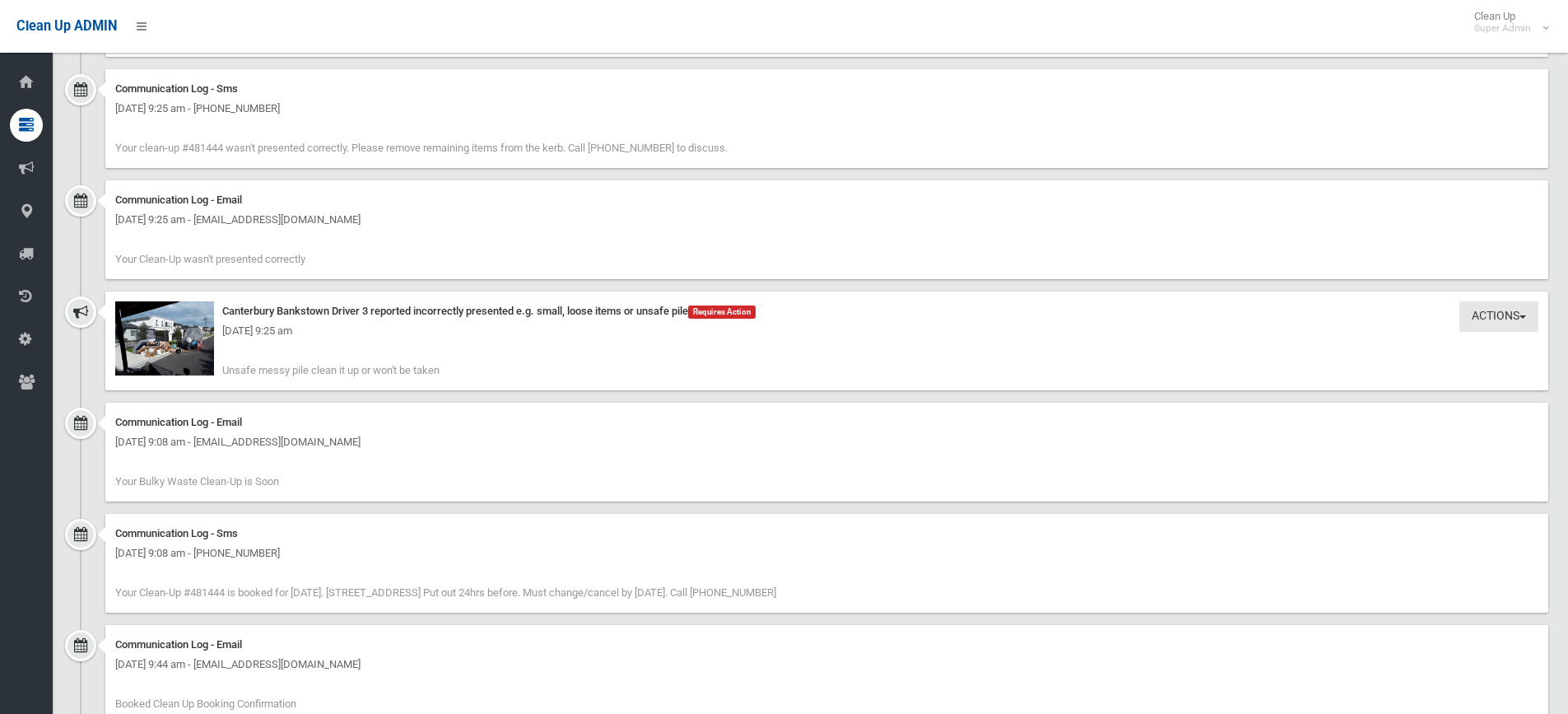
scroll to position [1482, 0]
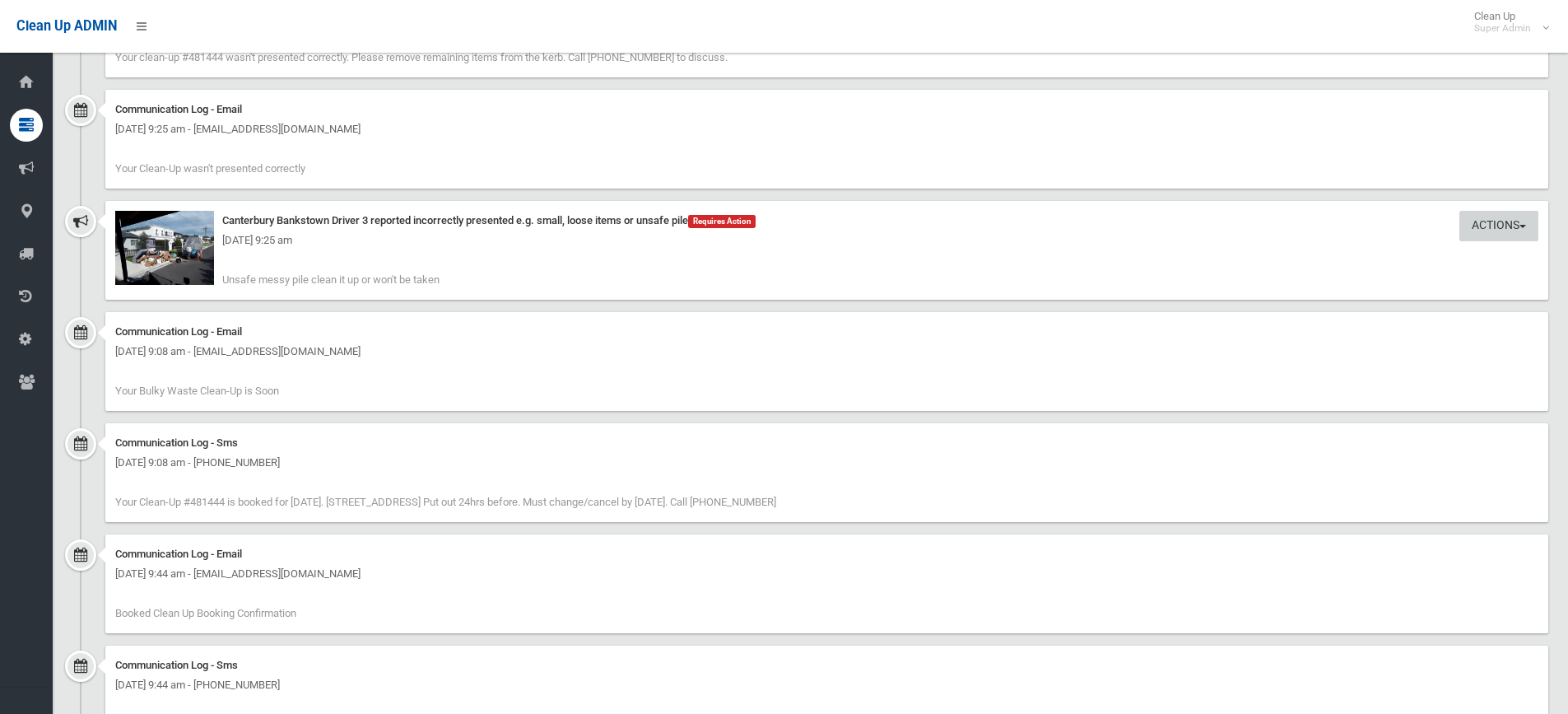
click at [1469, 223] on button "Actions" at bounding box center [1498, 226] width 79 height 30
click at [1379, 261] on link "Take Action" at bounding box center [1443, 260] width 196 height 28
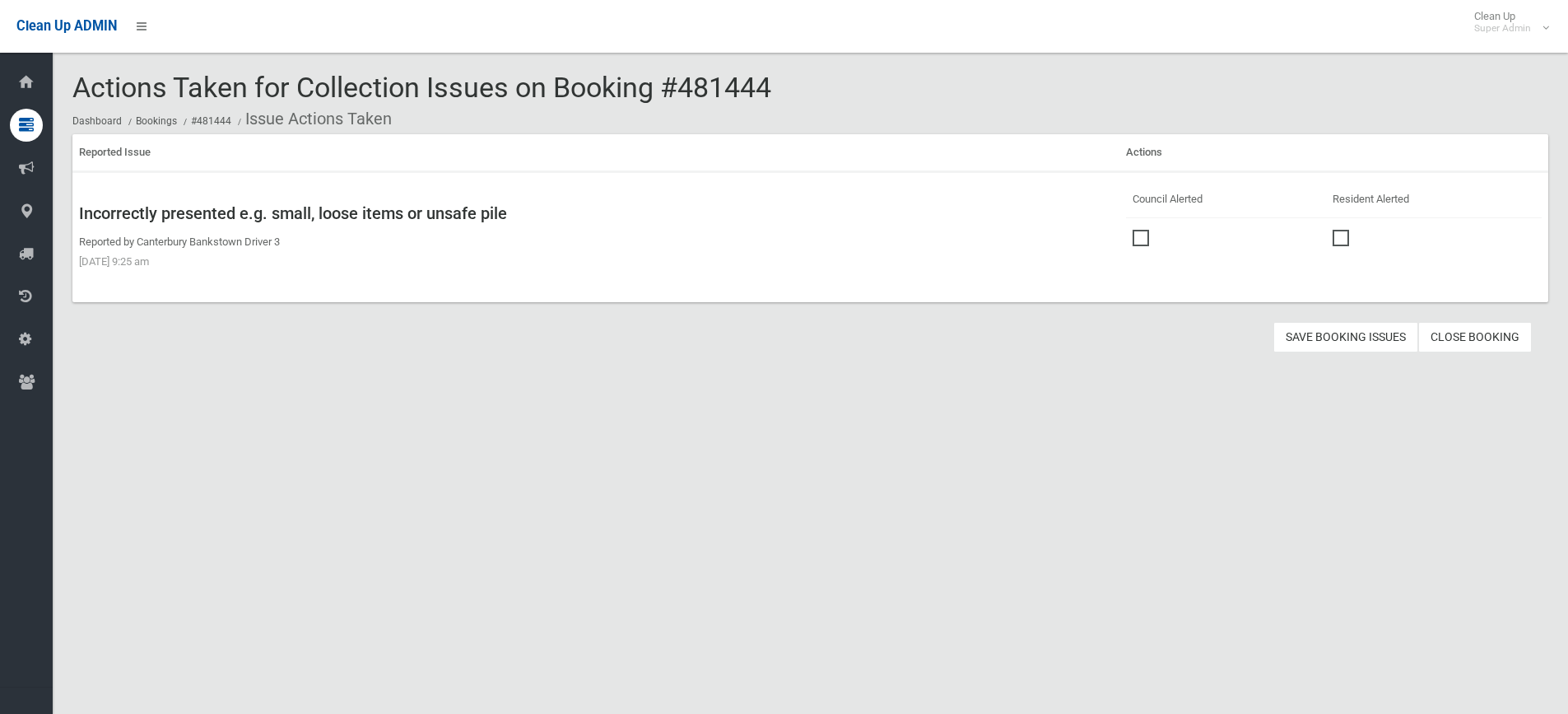
click at [1136, 230] on span at bounding box center [1144, 230] width 24 height 0
click at [1340, 334] on button "Save Booking Issues" at bounding box center [1345, 337] width 145 height 30
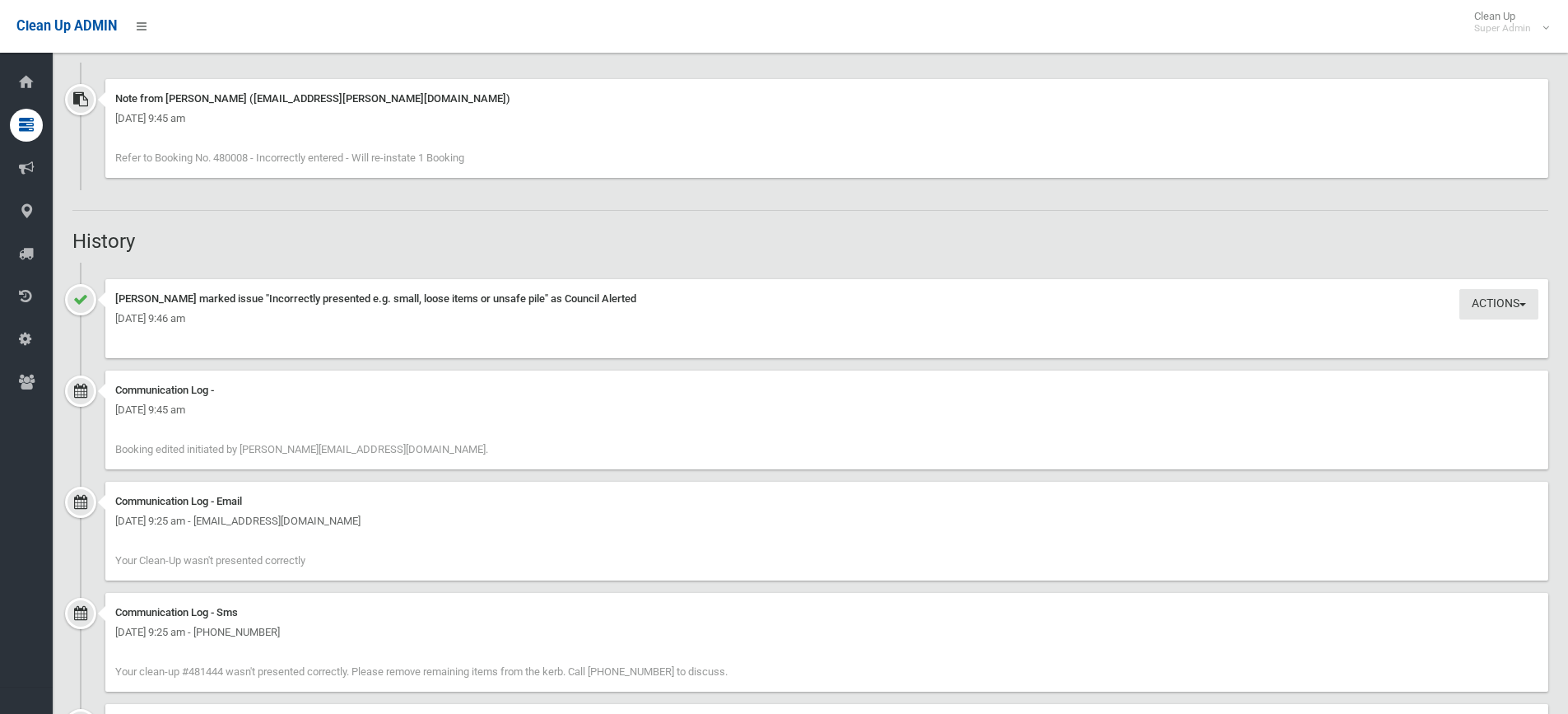
scroll to position [1482, 0]
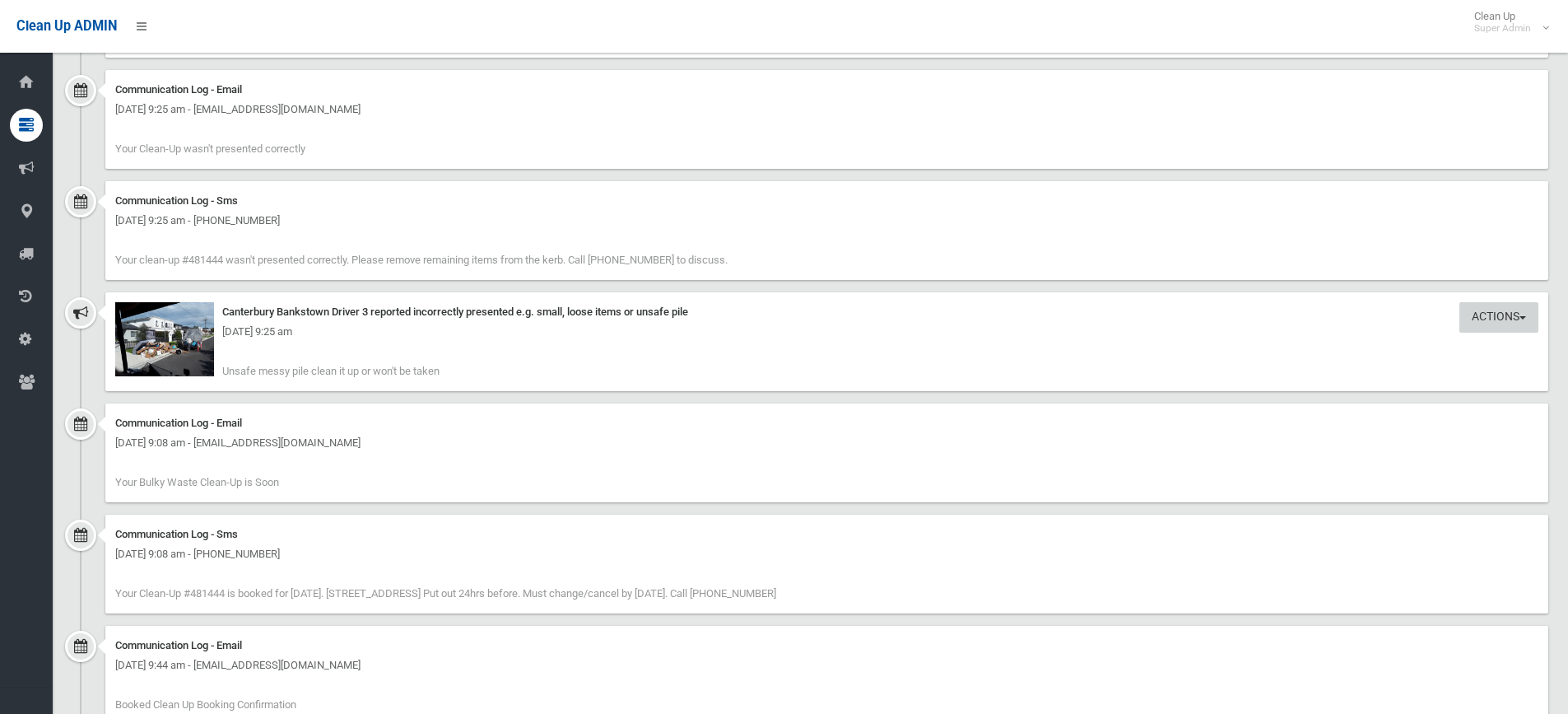
click at [1514, 312] on button "Actions" at bounding box center [1498, 318] width 79 height 30
click at [1367, 351] on link "Take Action" at bounding box center [1443, 351] width 196 height 28
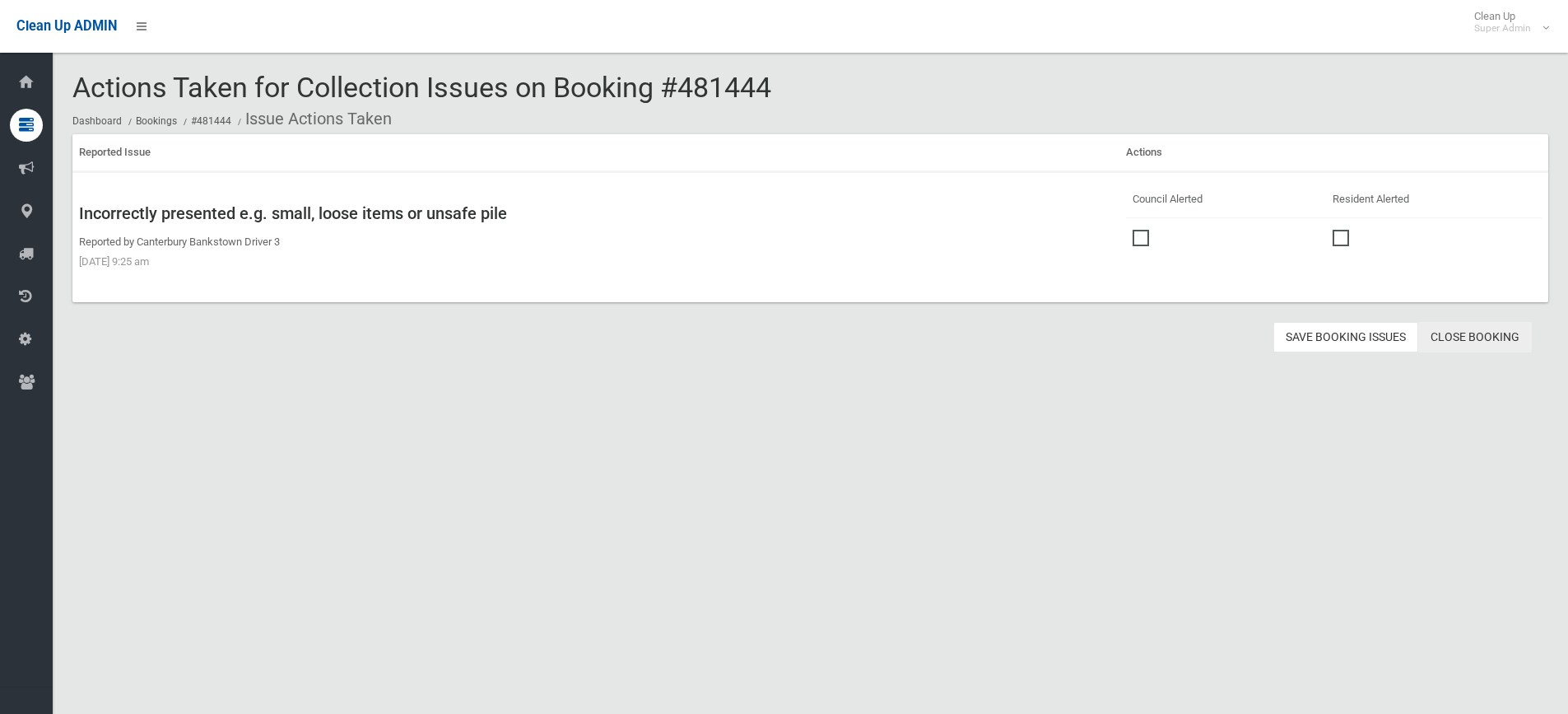
click at [1482, 339] on link "Close Booking" at bounding box center [1475, 337] width 114 height 30
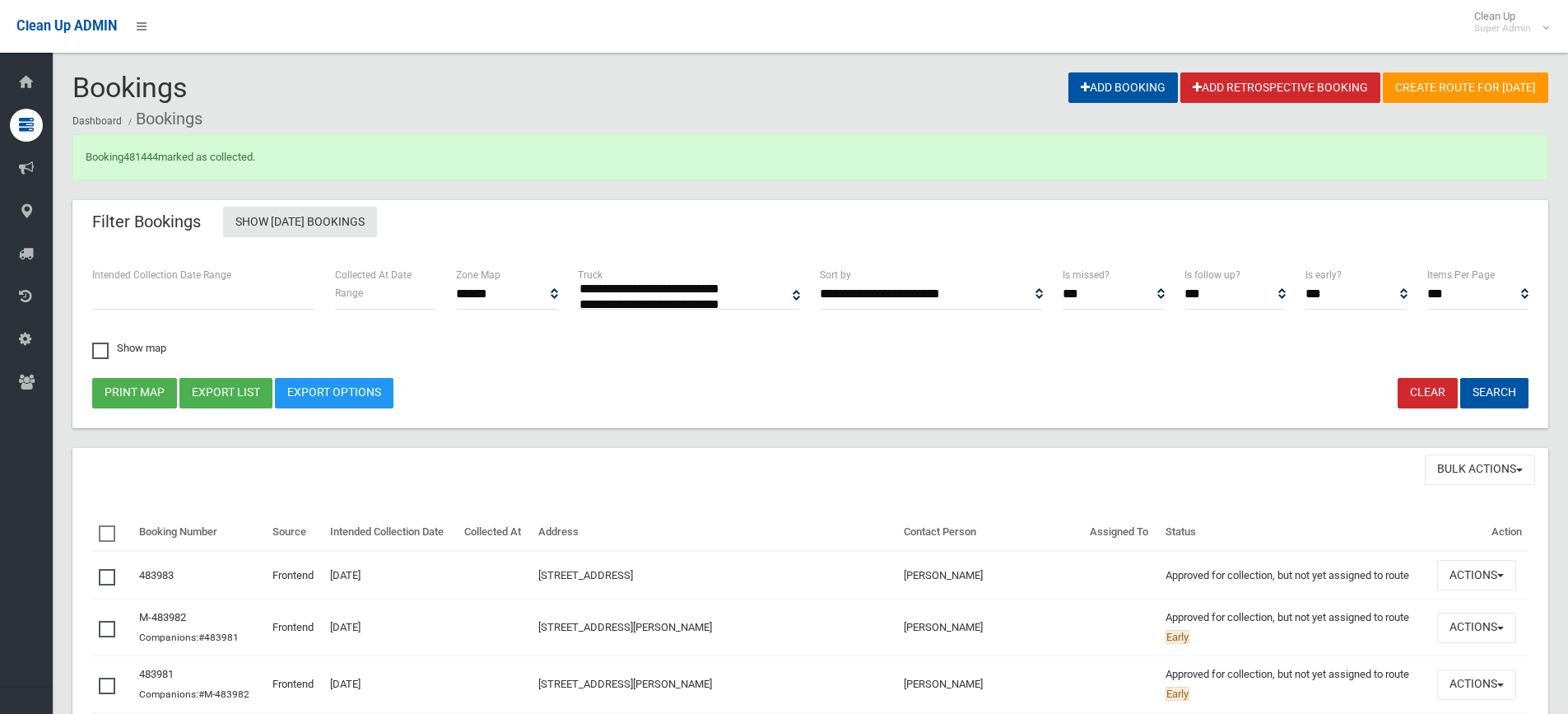
select select
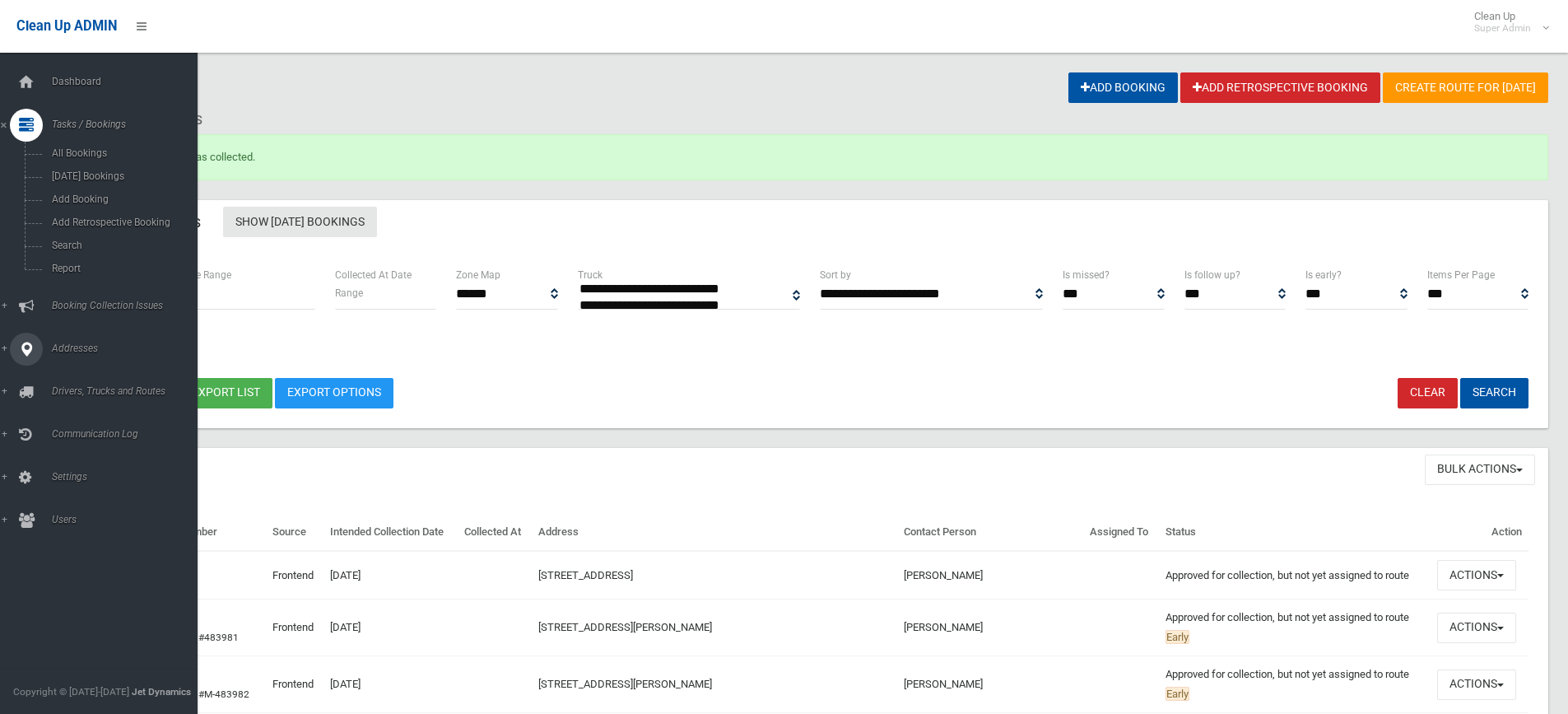
click at [23, 354] on icon at bounding box center [27, 349] width 15 height 33
click at [85, 233] on span "All Addresses" at bounding box center [121, 239] width 149 height 12
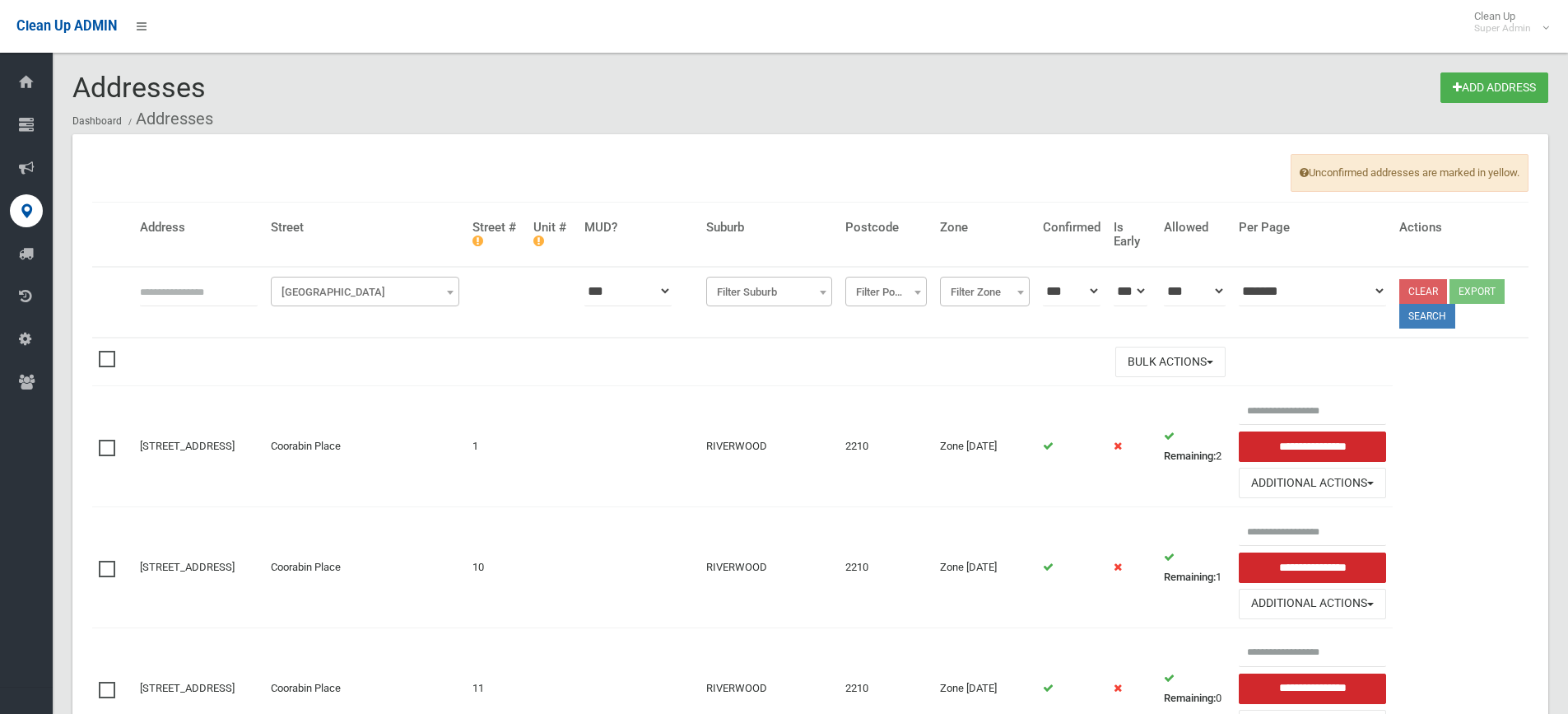
click at [171, 292] on input "text" at bounding box center [199, 291] width 118 height 30
type input "**********"
click button at bounding box center [0, 0] width 0 height 0
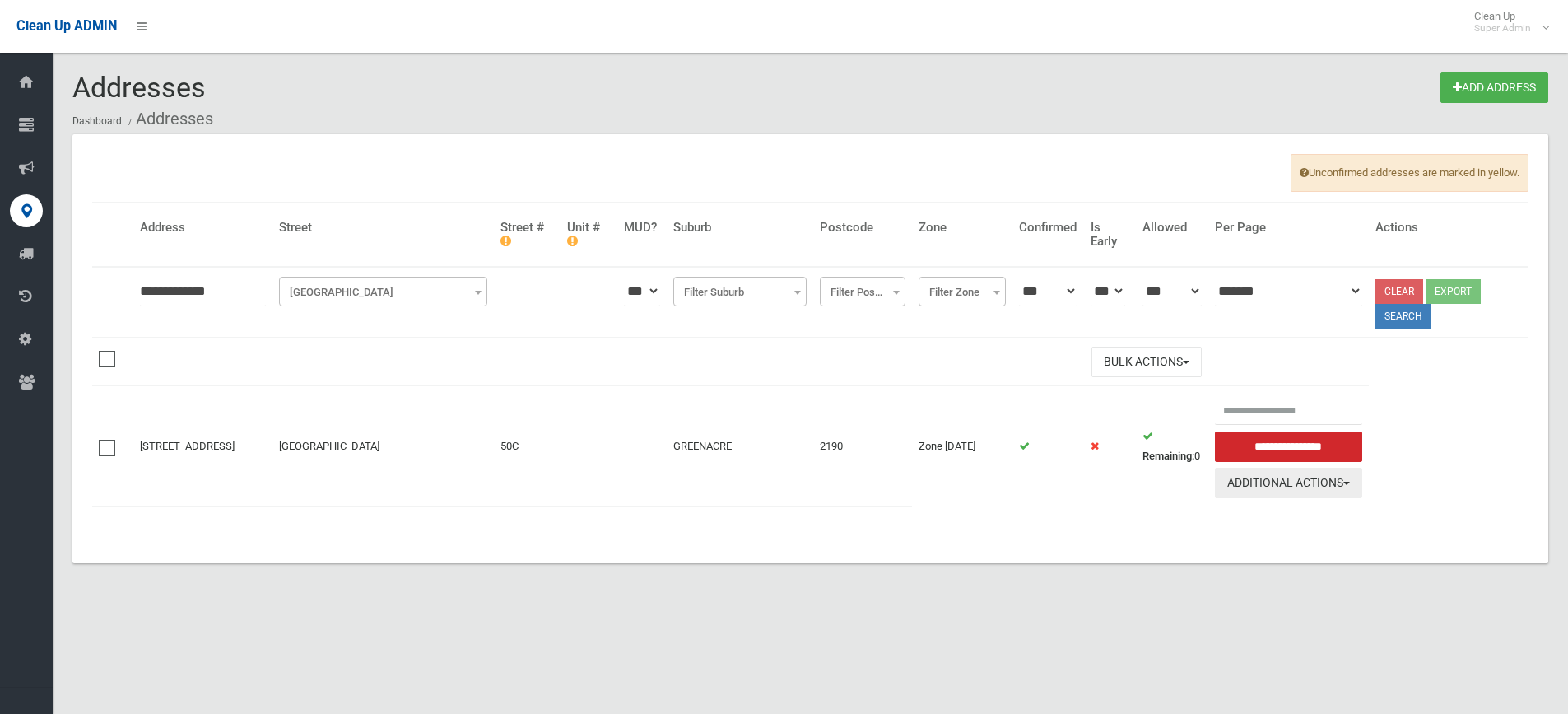
click at [1272, 482] on button "Additional Actions" at bounding box center [1288, 483] width 148 height 30
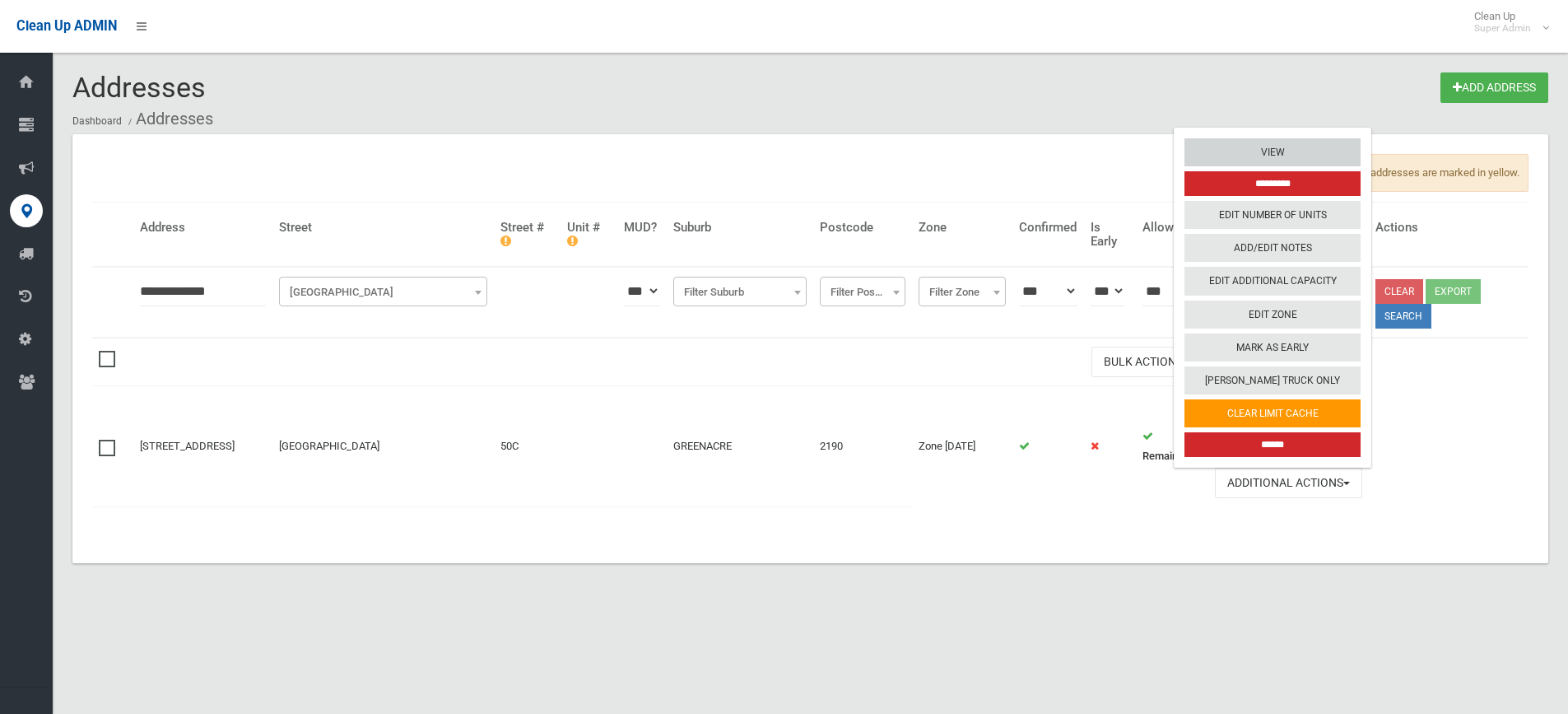
click at [1288, 150] on link "View" at bounding box center [1272, 152] width 176 height 28
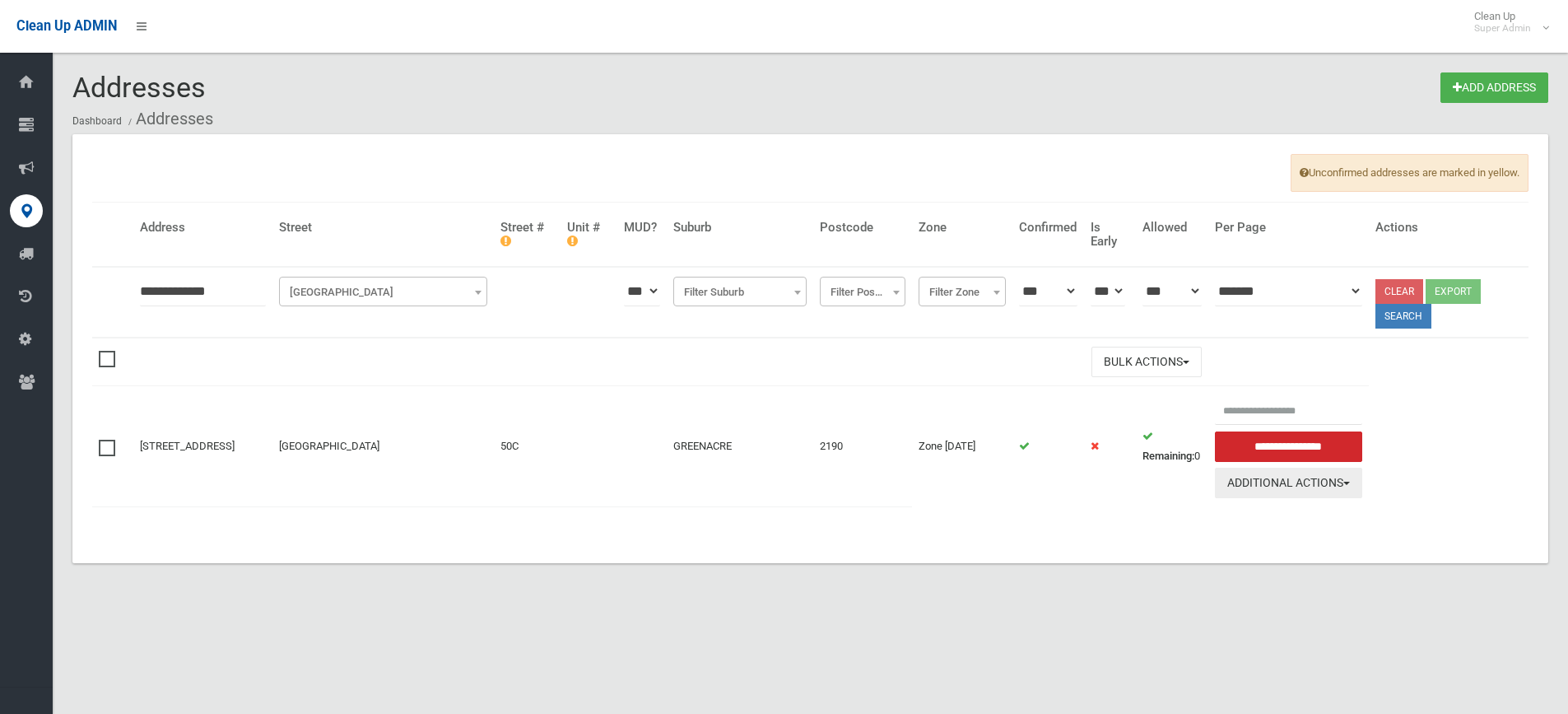
click at [1308, 487] on button "Additional Actions" at bounding box center [1288, 483] width 148 height 30
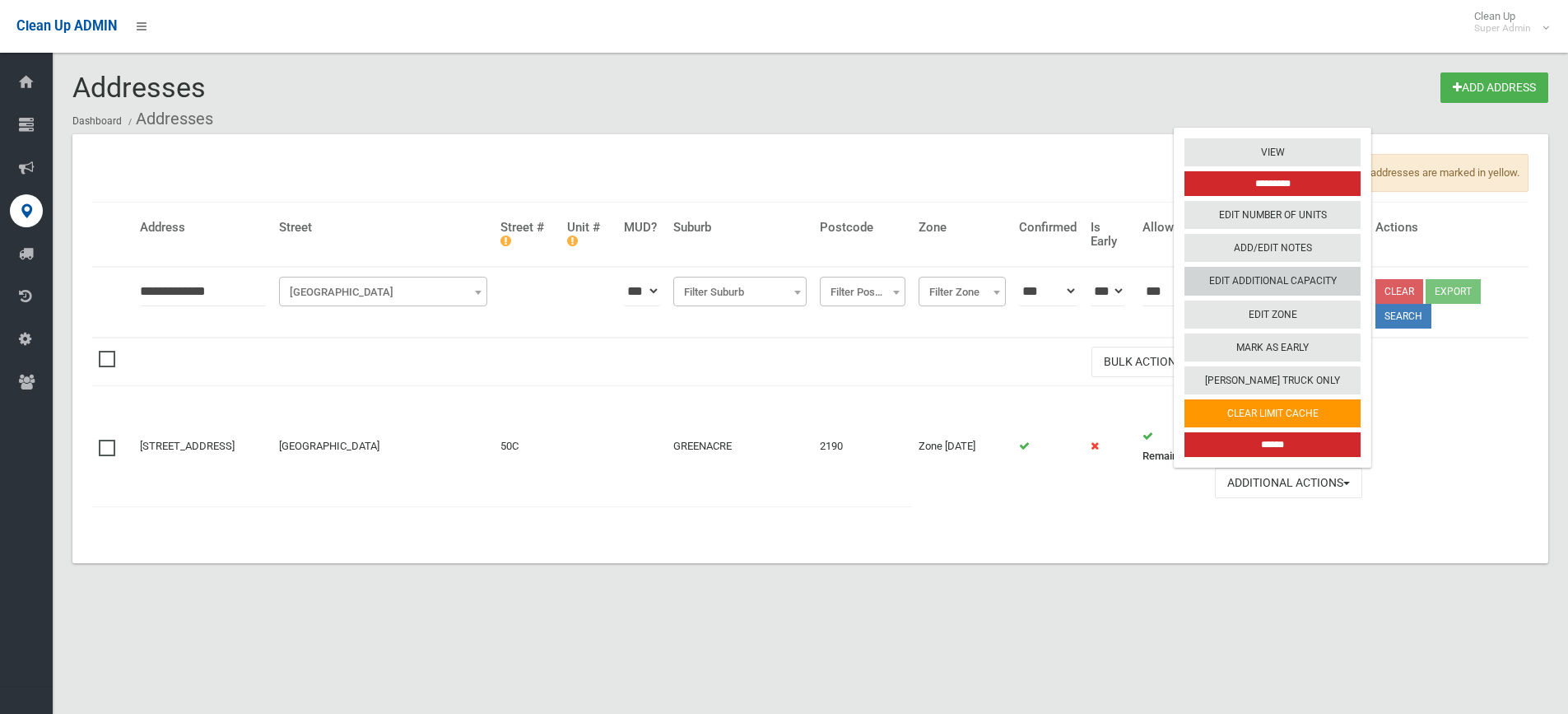
click at [1292, 284] on link "Edit Additional Capacity" at bounding box center [1272, 281] width 176 height 28
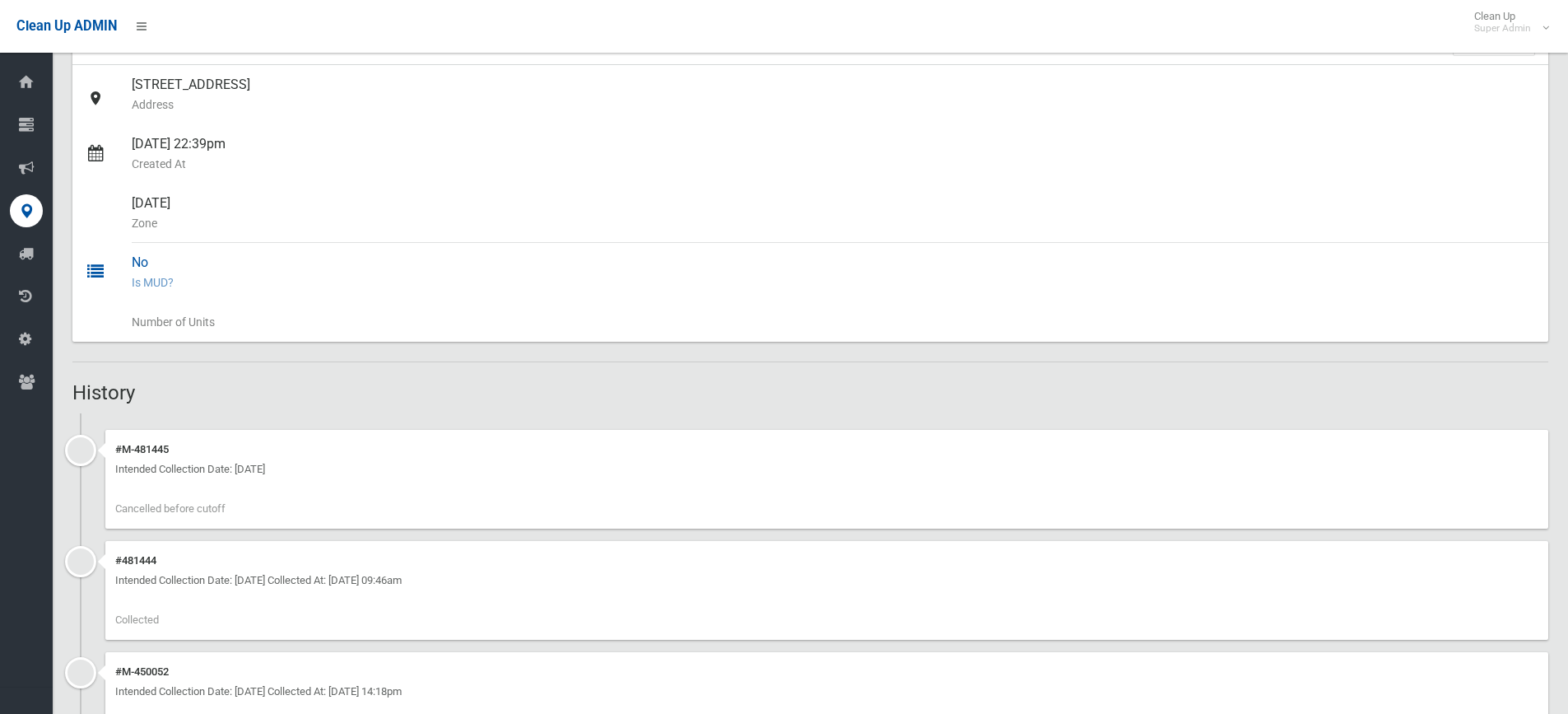
scroll to position [247, 0]
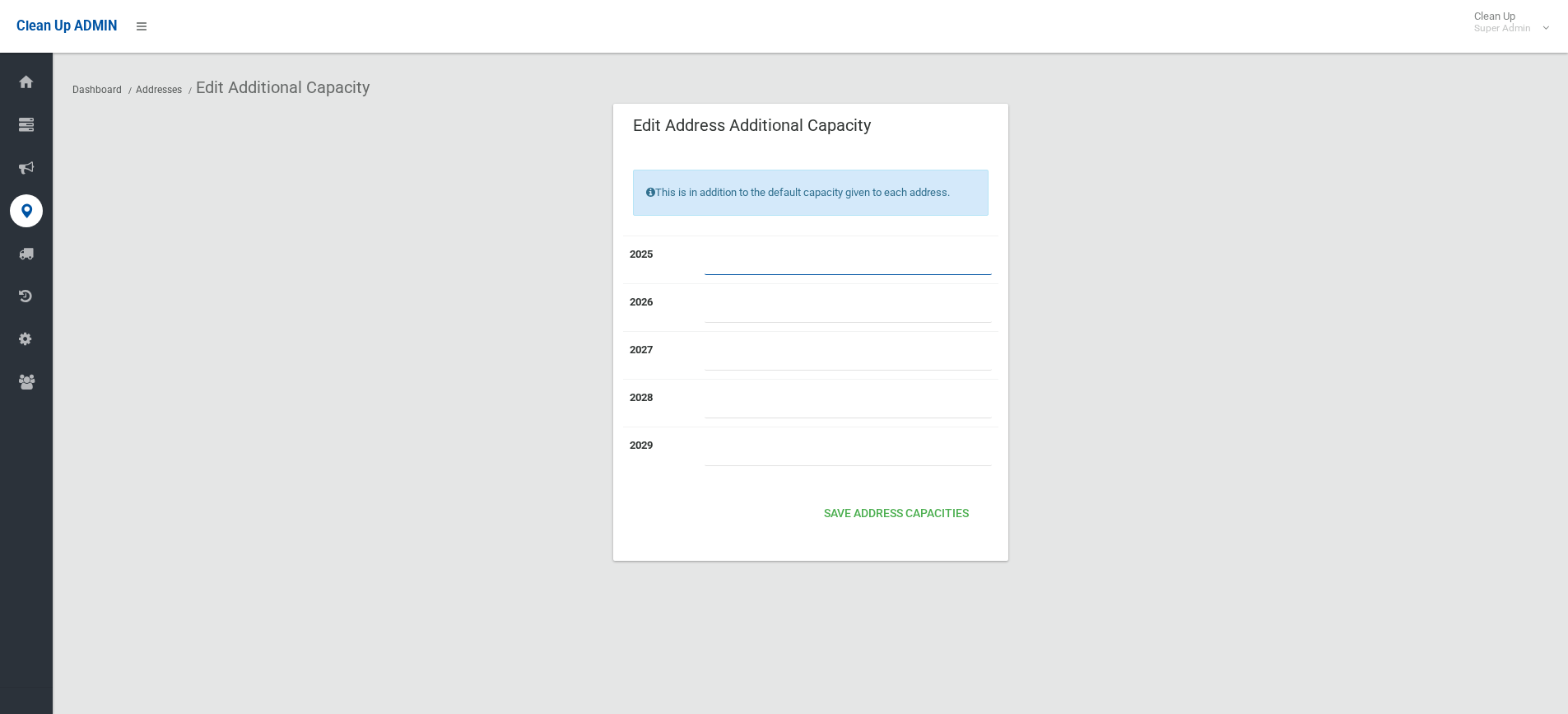
click at [783, 256] on input "number" at bounding box center [848, 260] width 287 height 30
type input "*"
click at [872, 510] on button "Save Address capacities" at bounding box center [896, 515] width 158 height 30
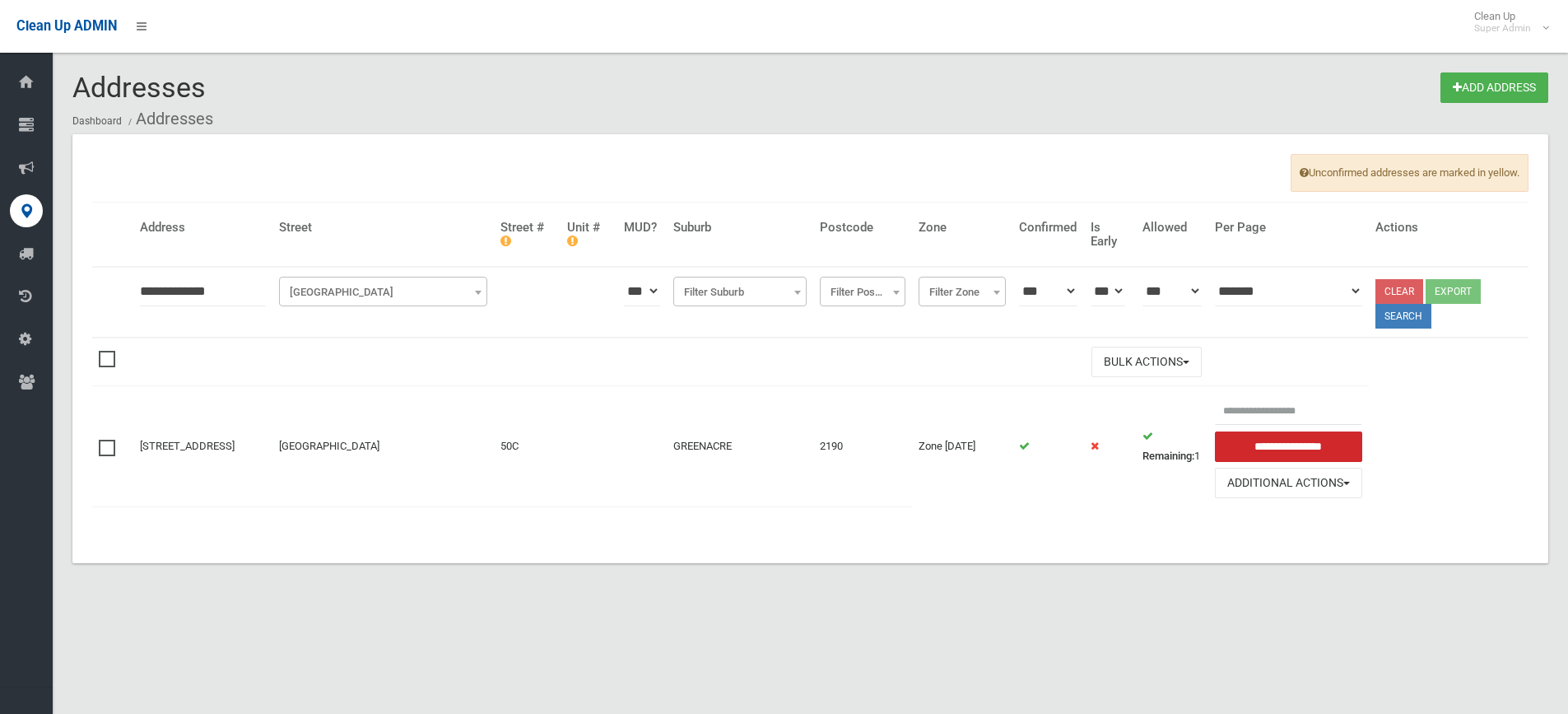
click at [567, 532] on div "Unconfirmed addresses are marked in yellow. [GEOGRAPHIC_DATA] Unit # MUD? Subur…" at bounding box center [810, 349] width 1476 height 429
